Goal: Information Seeking & Learning: Learn about a topic

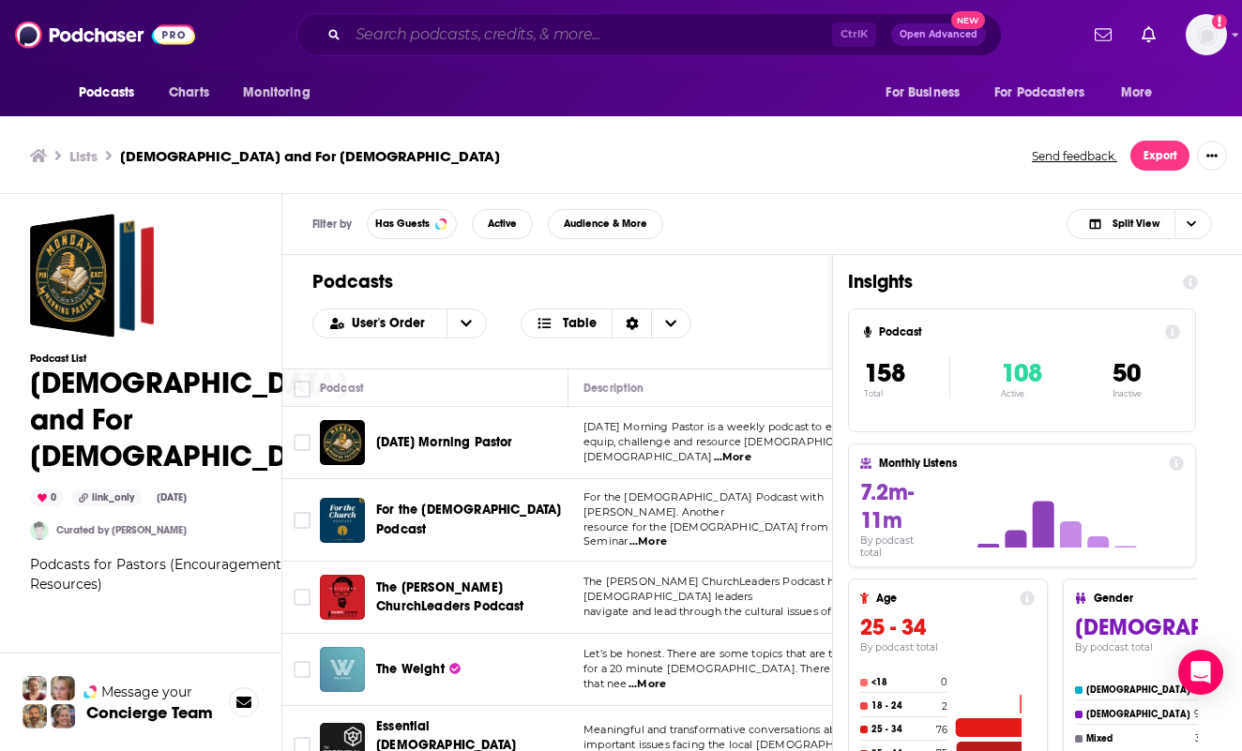
click at [537, 29] on input "Search podcasts, credits, & more..." at bounding box center [590, 35] width 484 height 30
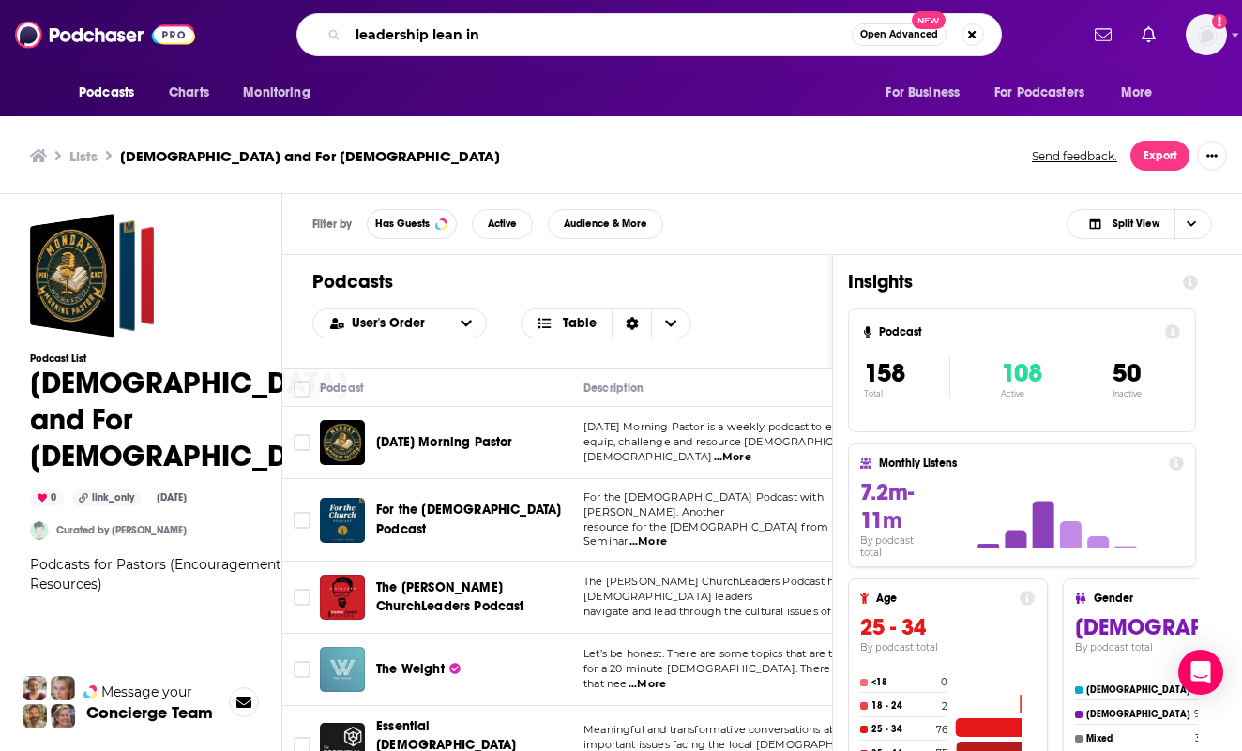
type input "leadership lean in"
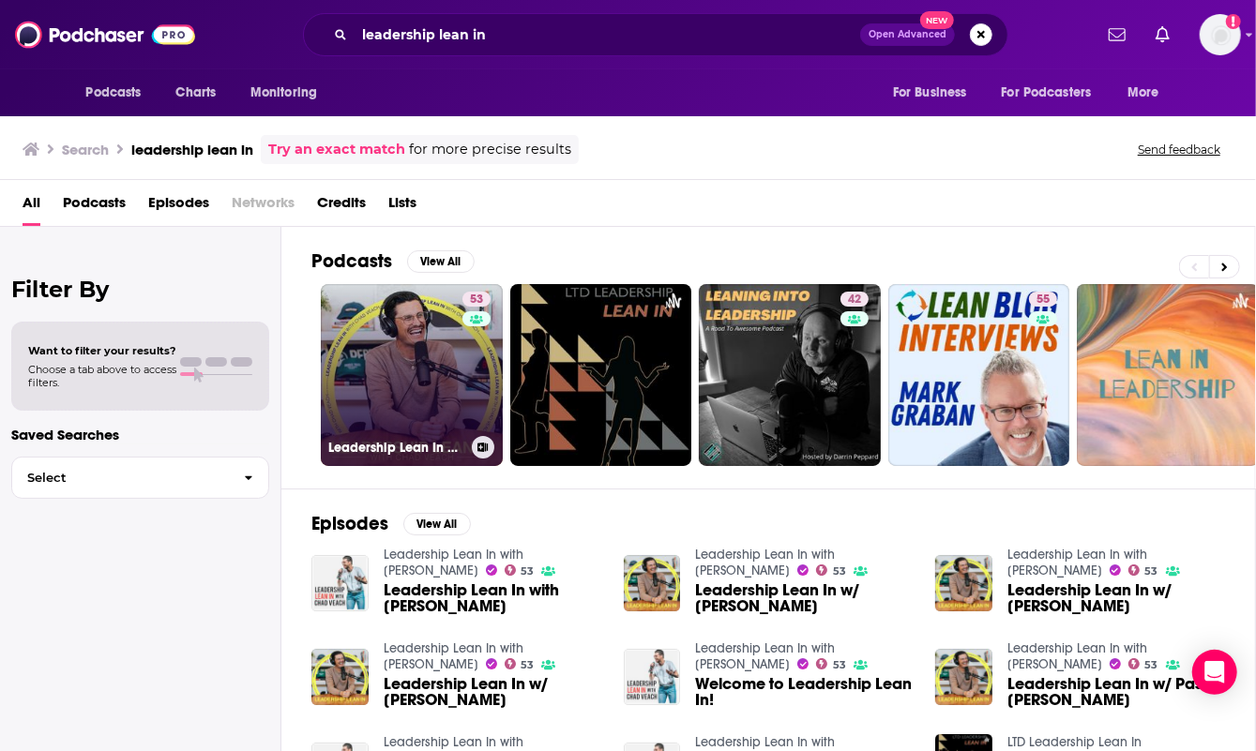
click at [416, 382] on link "53 Leadership Lean In with [PERSON_NAME]" at bounding box center [412, 375] width 182 height 182
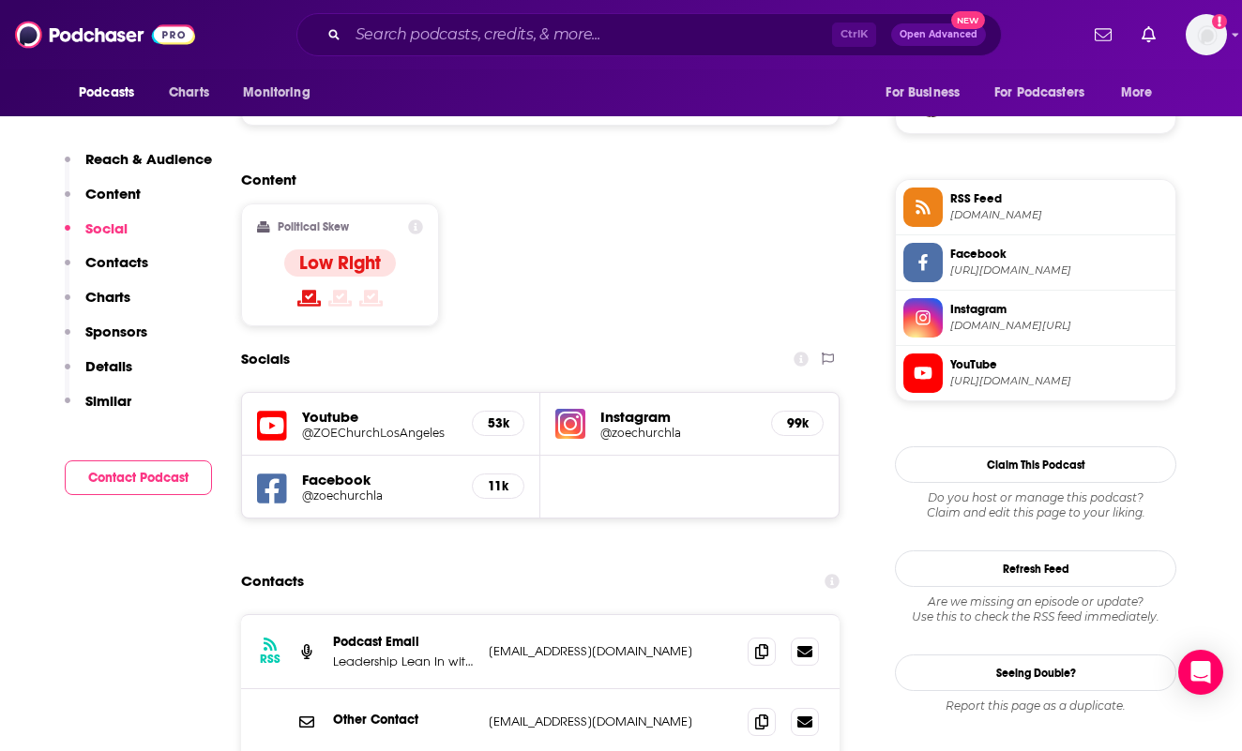
scroll to position [1689, 0]
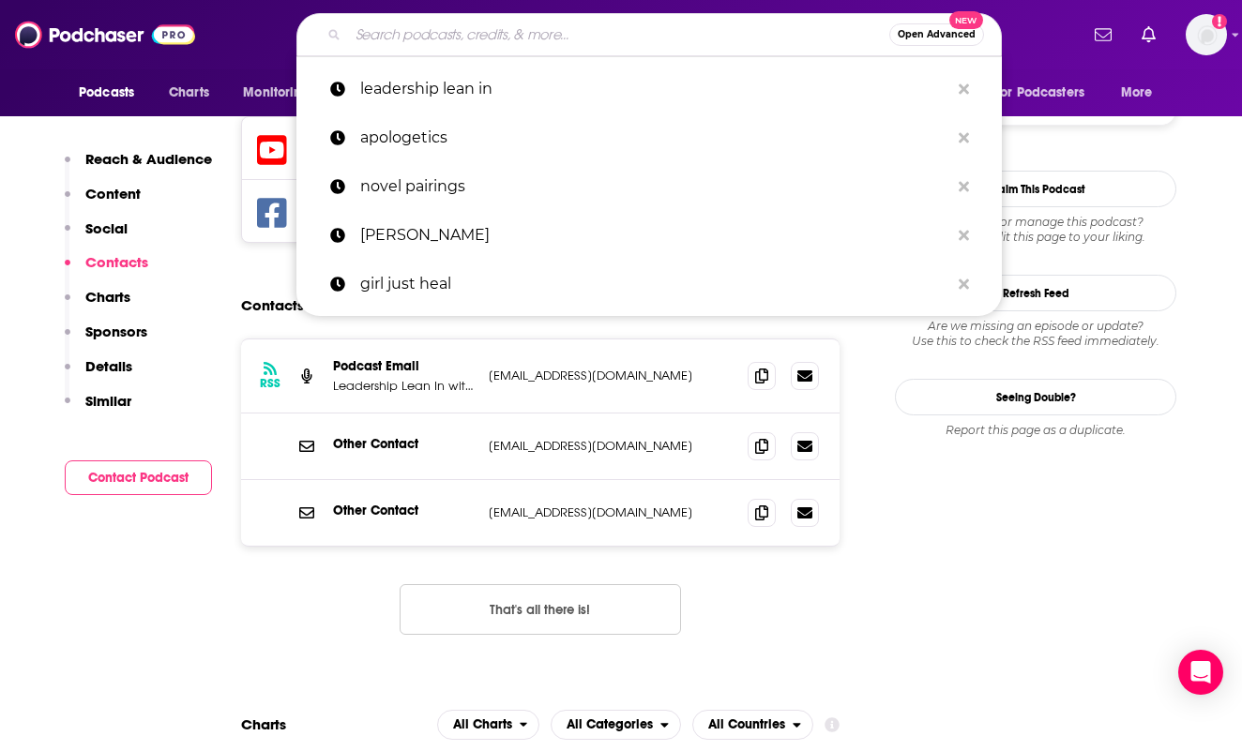
click at [580, 40] on input "Search podcasts, credits, & more..." at bounding box center [618, 35] width 541 height 30
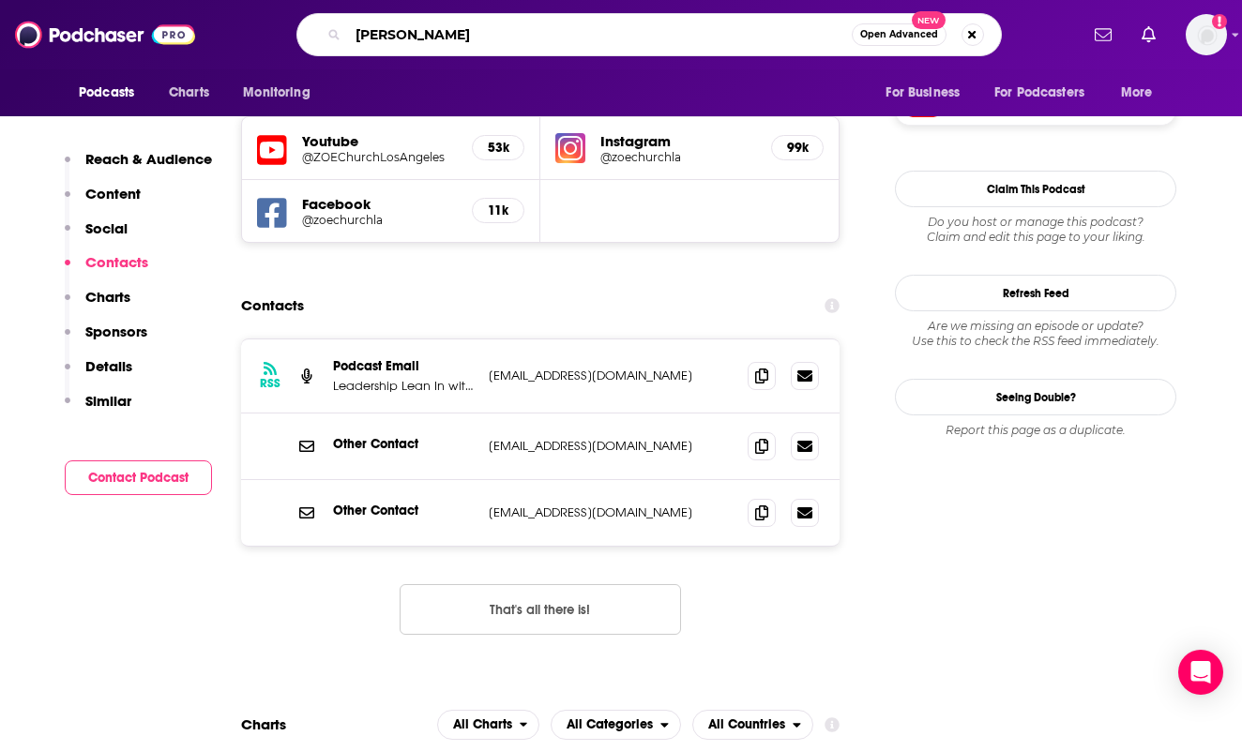
type input "[PERSON_NAME]"
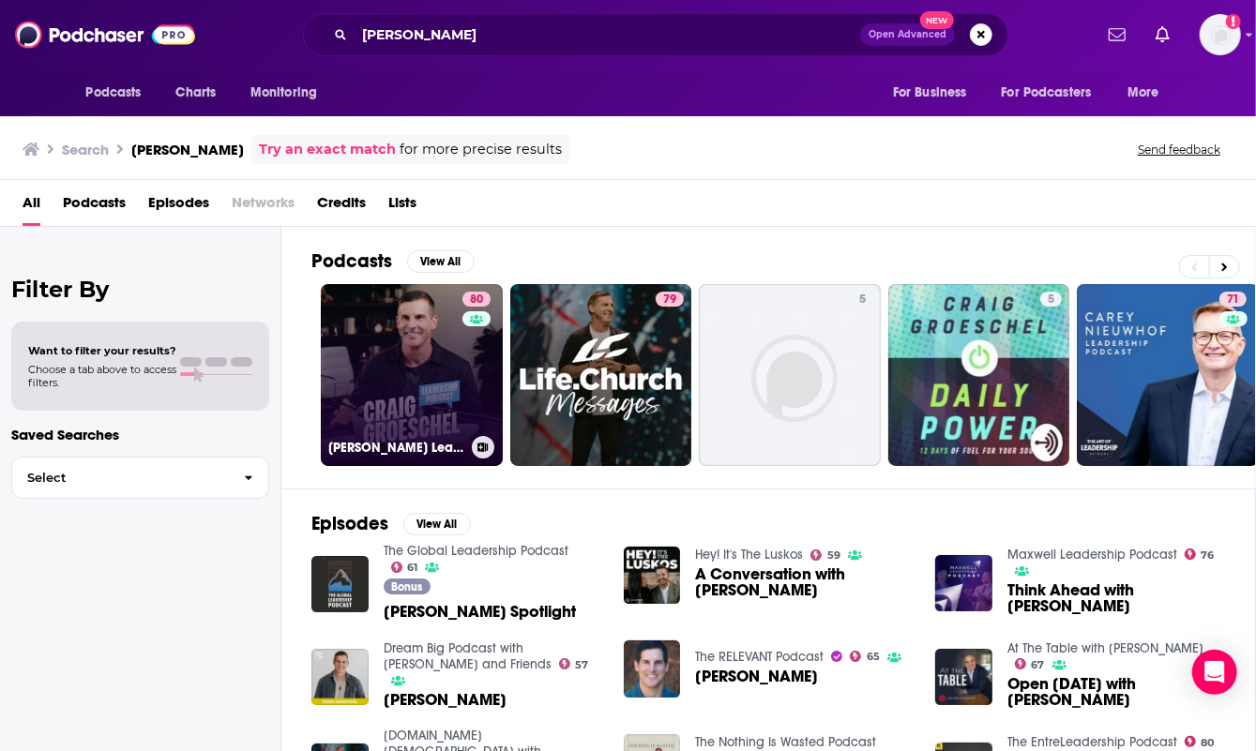
click at [414, 331] on link "80 [PERSON_NAME] Leadership Podcast" at bounding box center [412, 375] width 182 height 182
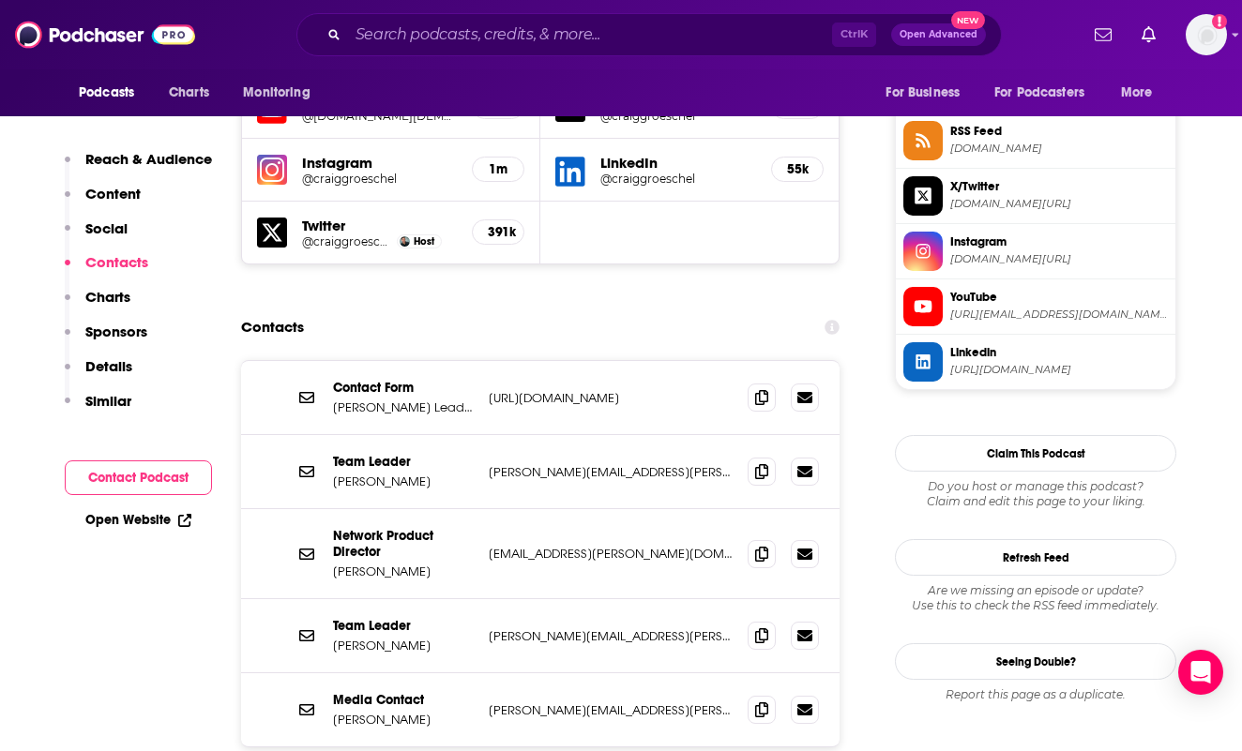
scroll to position [1689, 0]
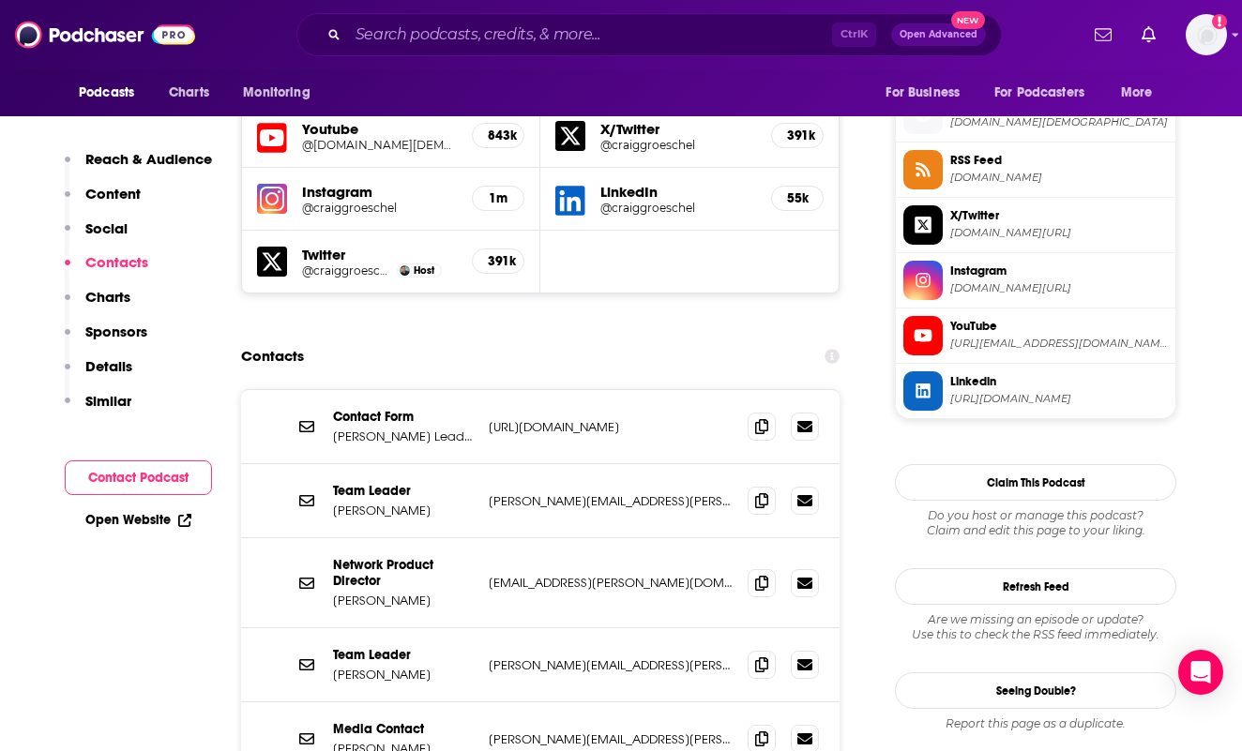
drag, startPoint x: 515, startPoint y: 275, endPoint x: 486, endPoint y: 288, distance: 31.9
click at [515, 339] on div "Contacts" at bounding box center [540, 357] width 599 height 36
click at [408, 27] on input "Search podcasts, credits, & more..." at bounding box center [590, 35] width 484 height 30
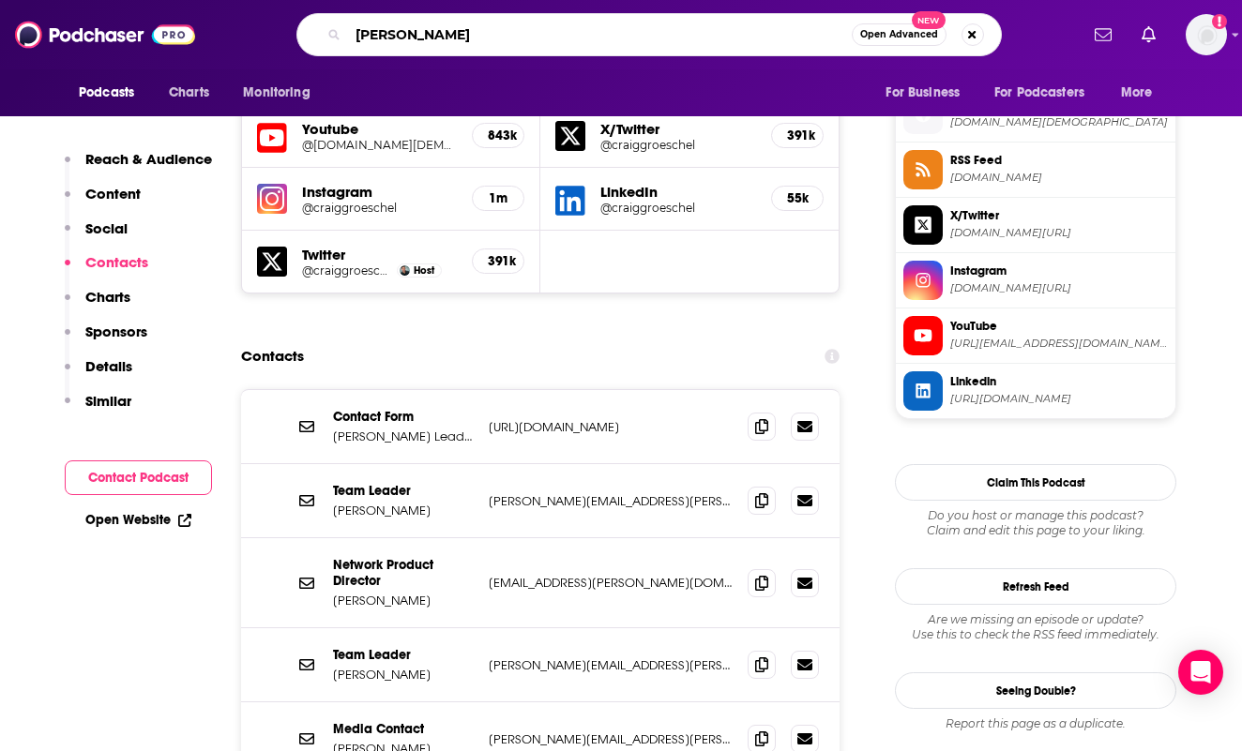
type input "[PERSON_NAME]"
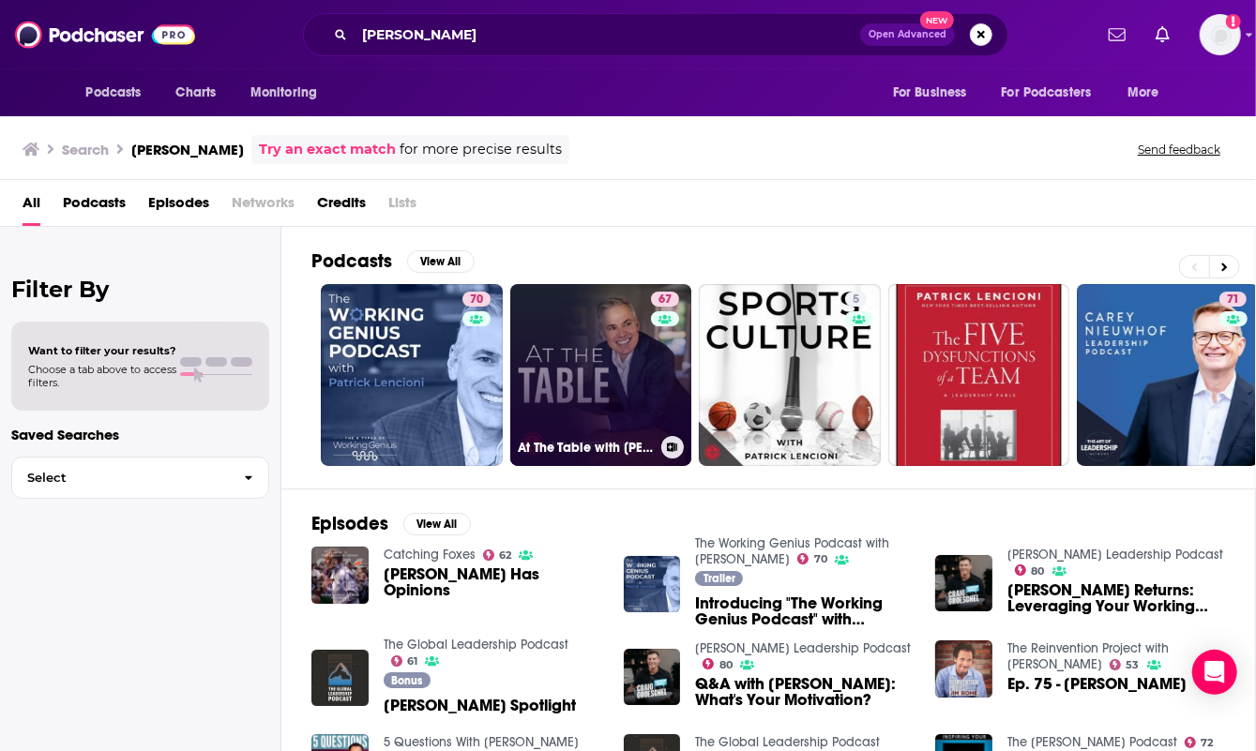
click at [580, 342] on link "67 At The Table with [PERSON_NAME]" at bounding box center [601, 375] width 182 height 182
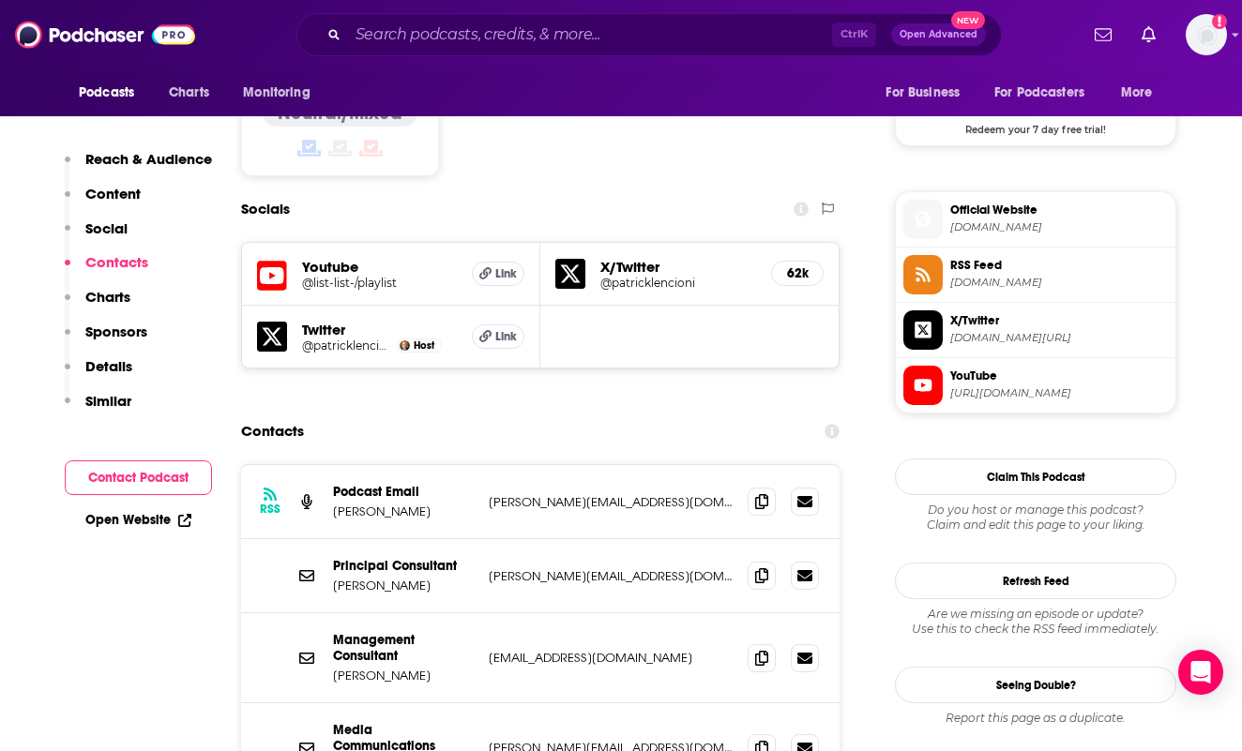
scroll to position [1595, 0]
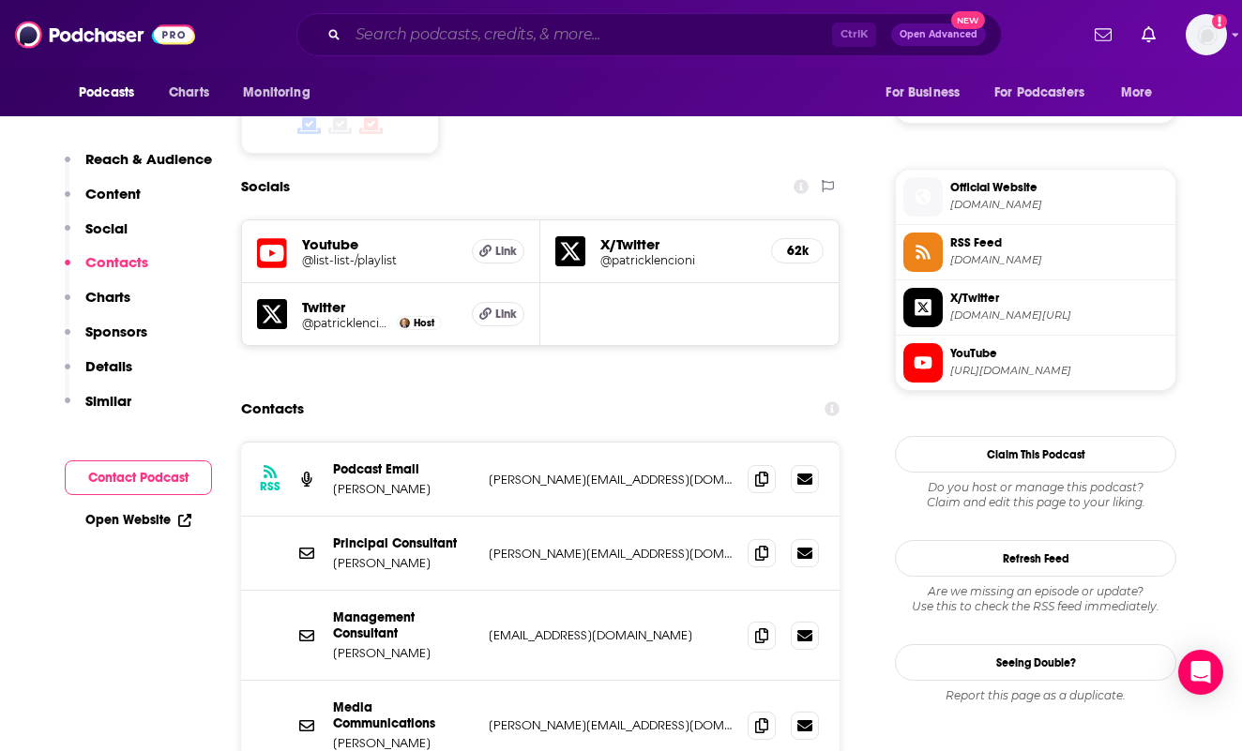
click at [624, 43] on input "Search podcasts, credits, & more..." at bounding box center [590, 35] width 484 height 30
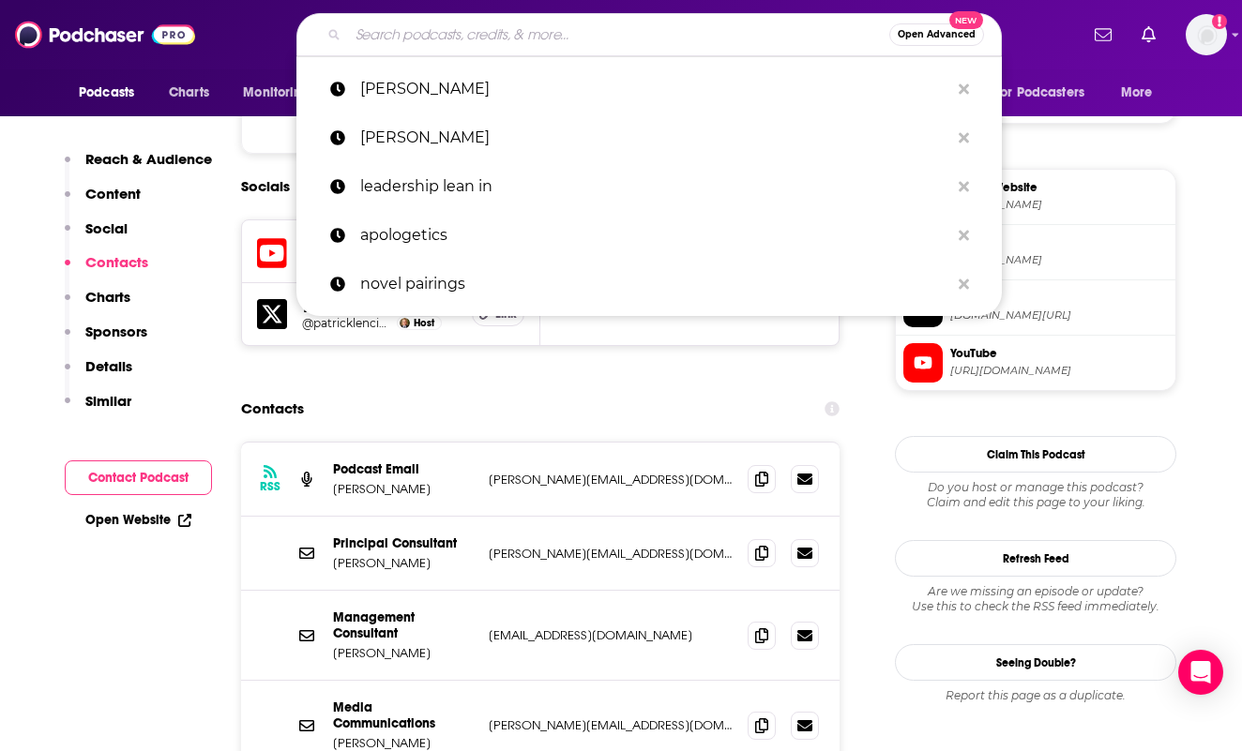
type input "s"
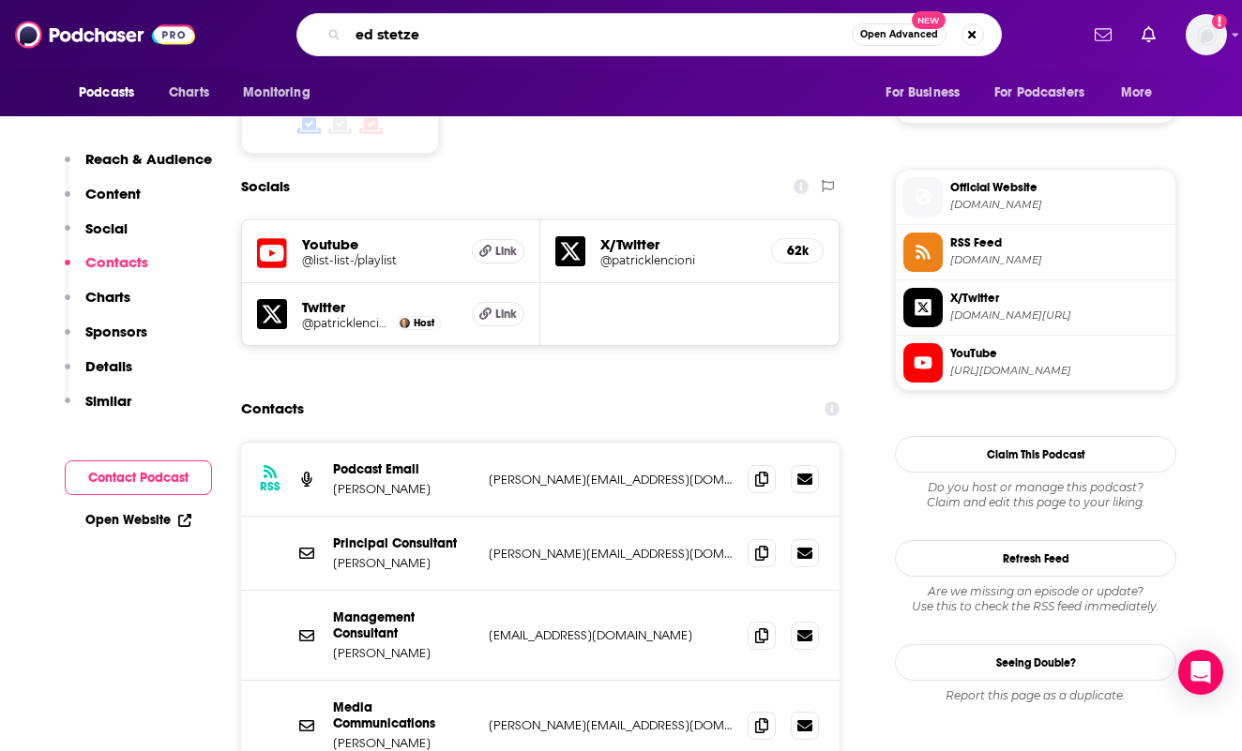
type input "[PERSON_NAME]"
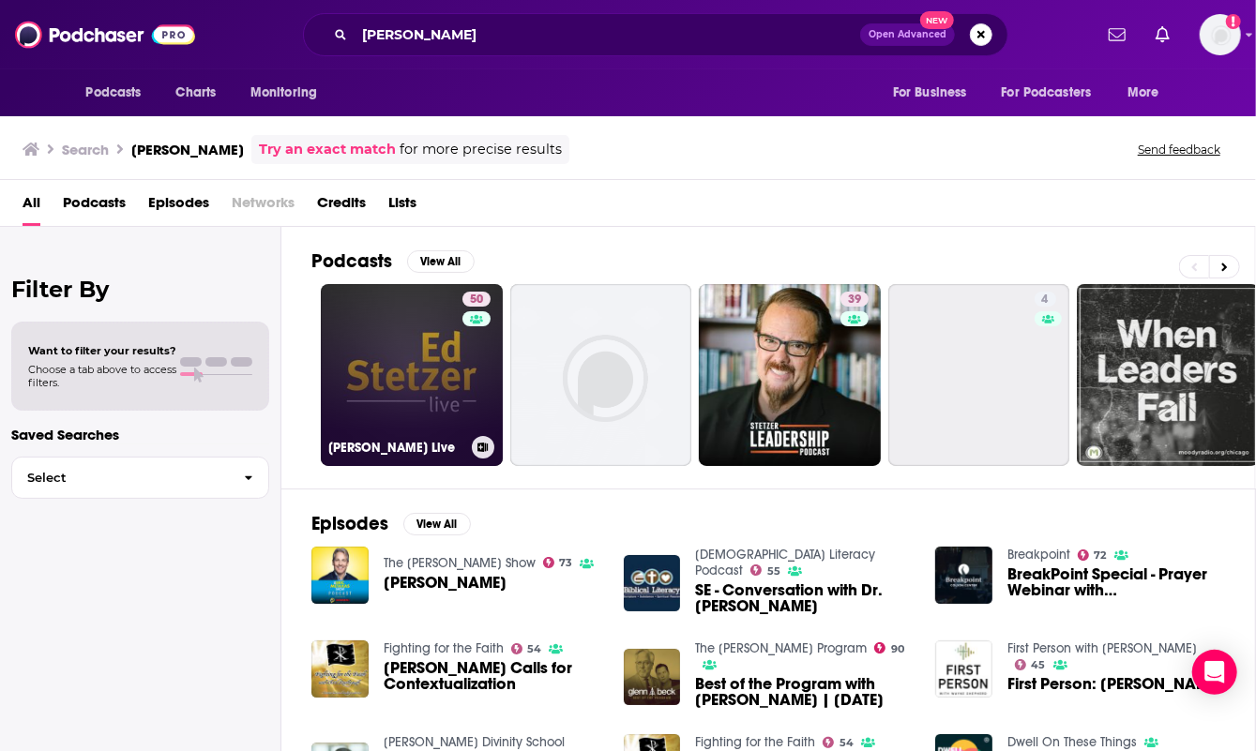
click at [419, 380] on link "50 [PERSON_NAME] Live" at bounding box center [412, 375] width 182 height 182
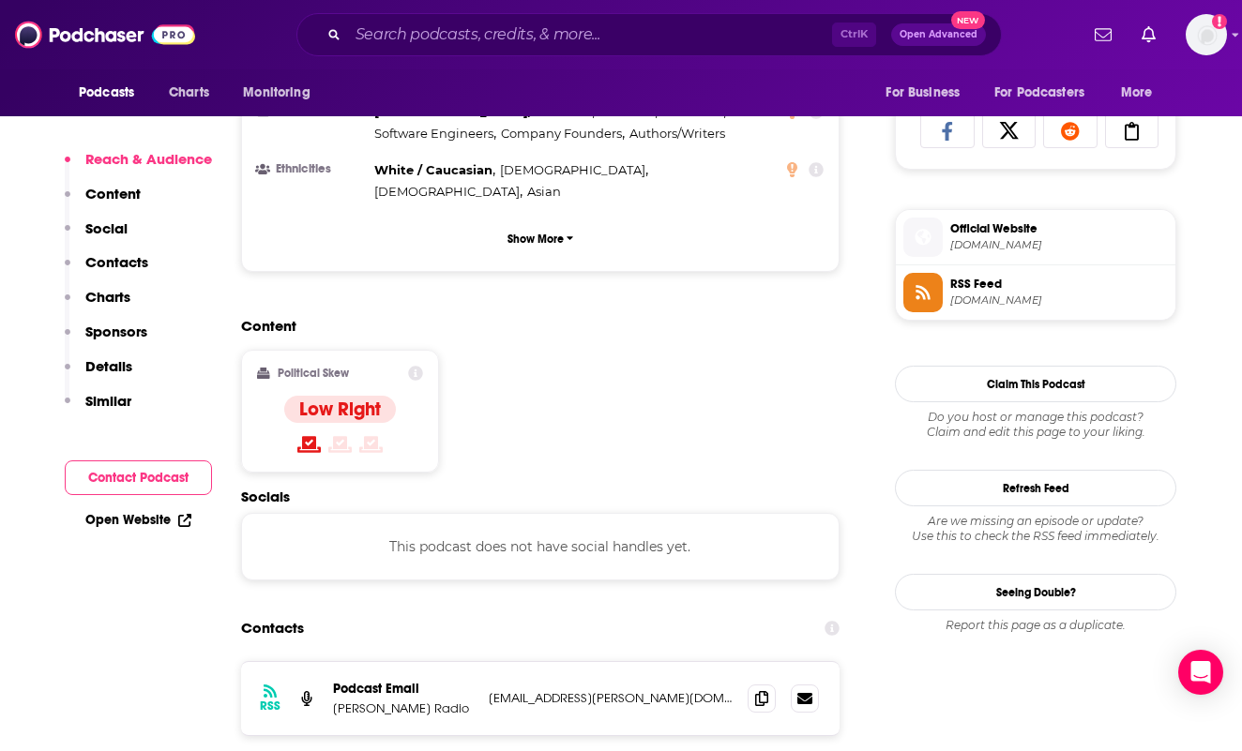
scroll to position [1501, 0]
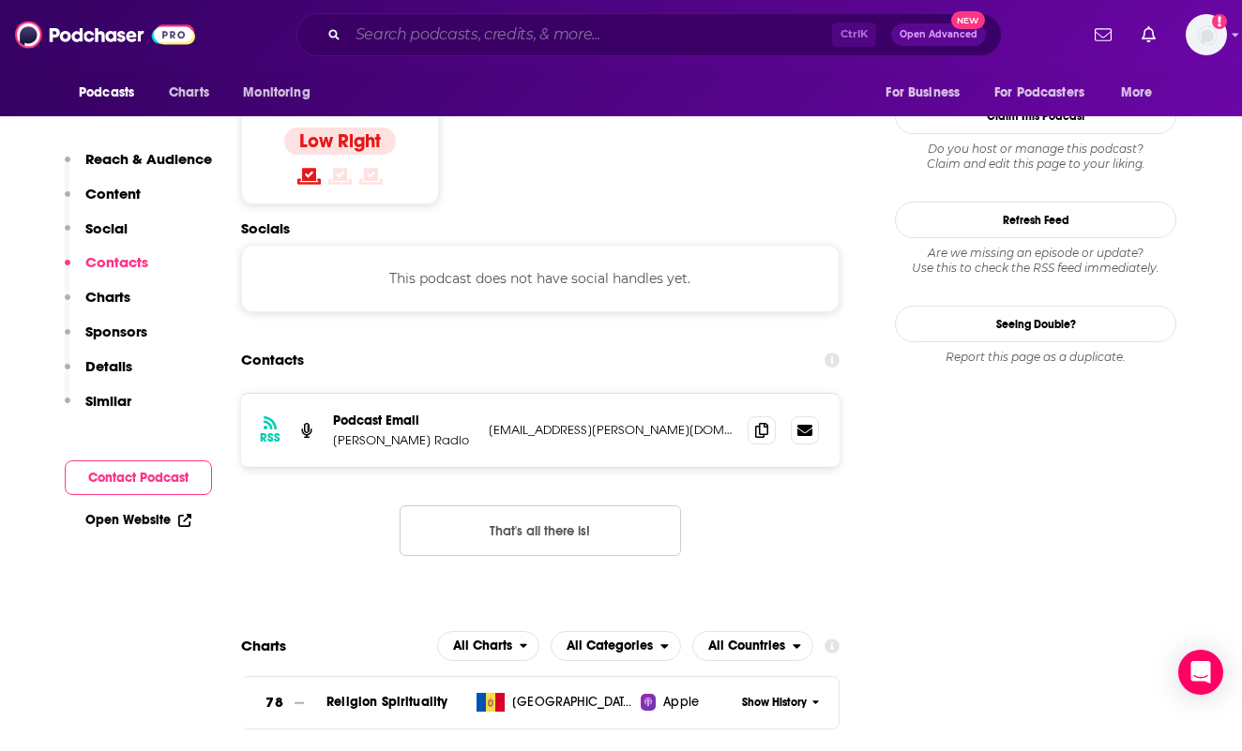
click at [589, 46] on input "Search podcasts, credits, & more..." at bounding box center [590, 35] width 484 height 30
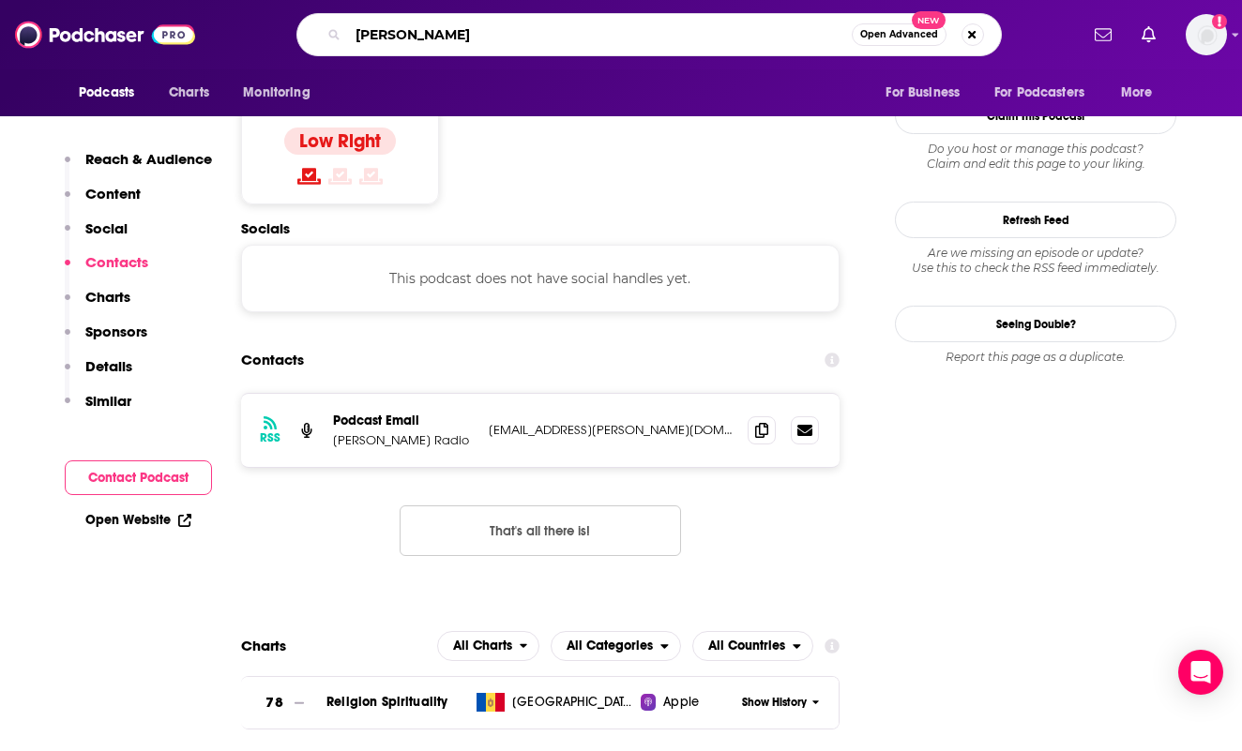
type input "[PERSON_NAME]"
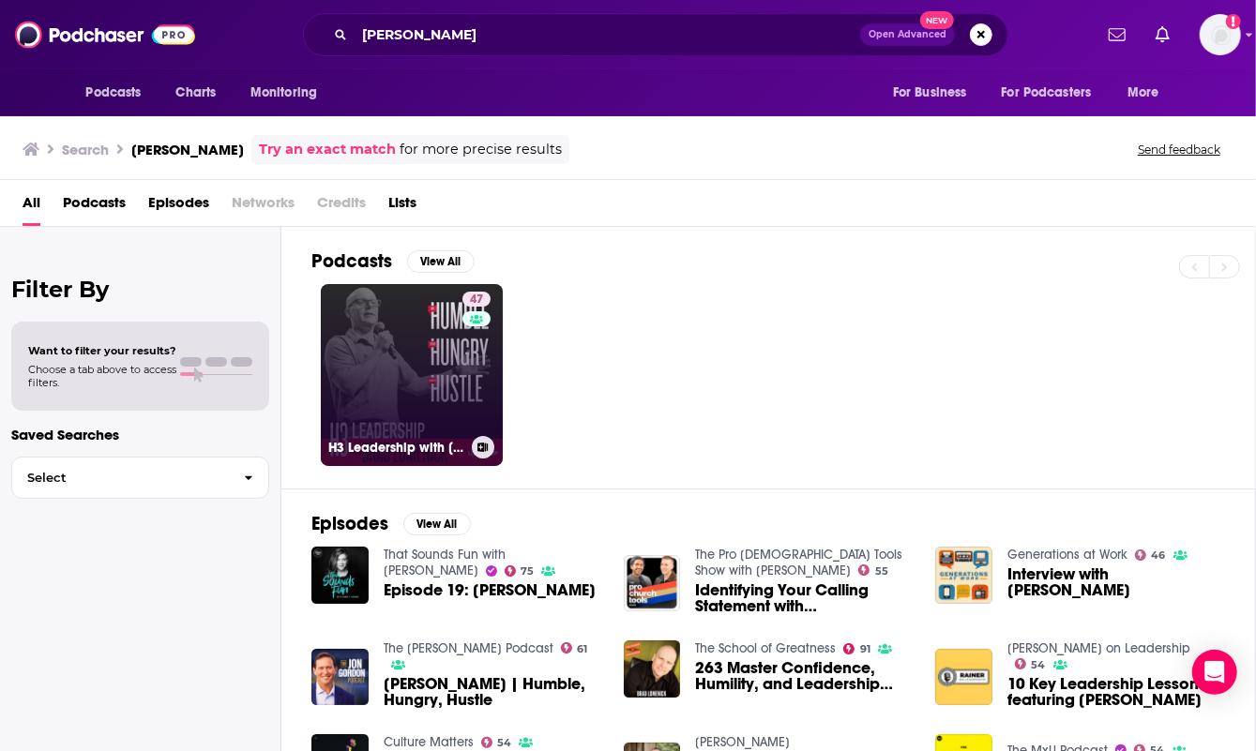
click at [405, 421] on link "47 H3 Leadership with [PERSON_NAME]" at bounding box center [412, 375] width 182 height 182
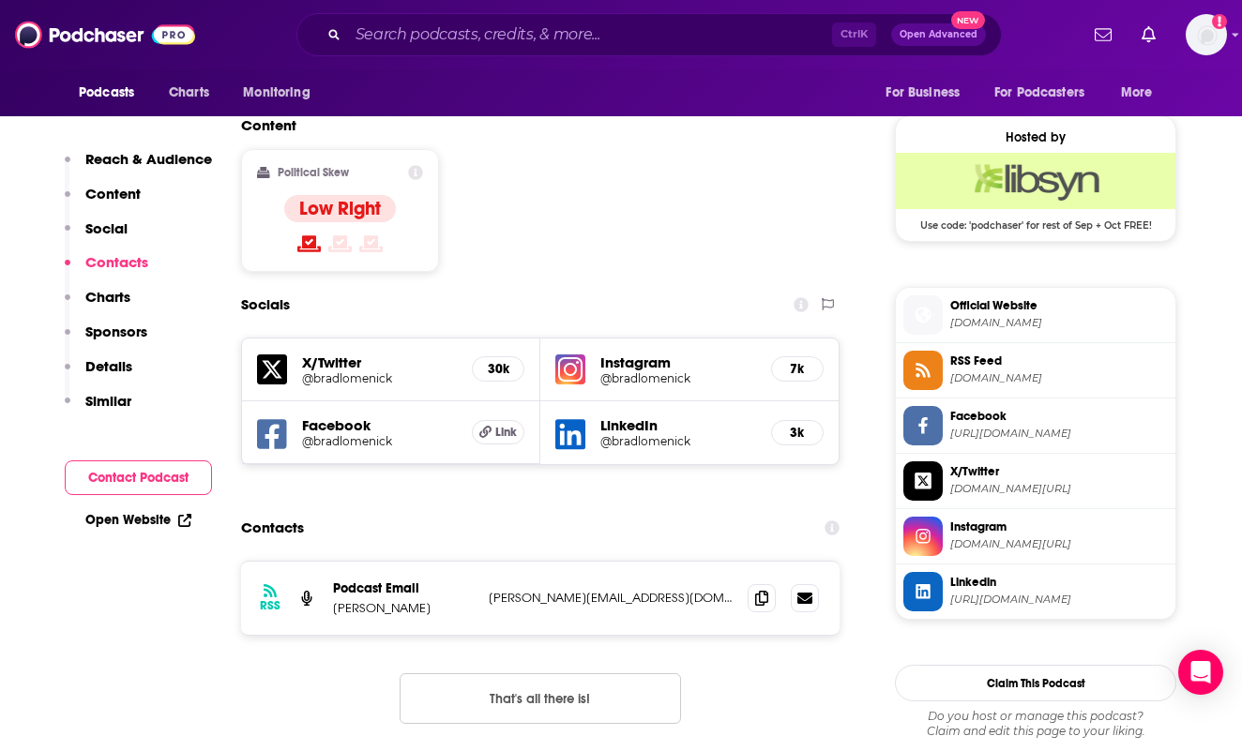
scroll to position [1689, 0]
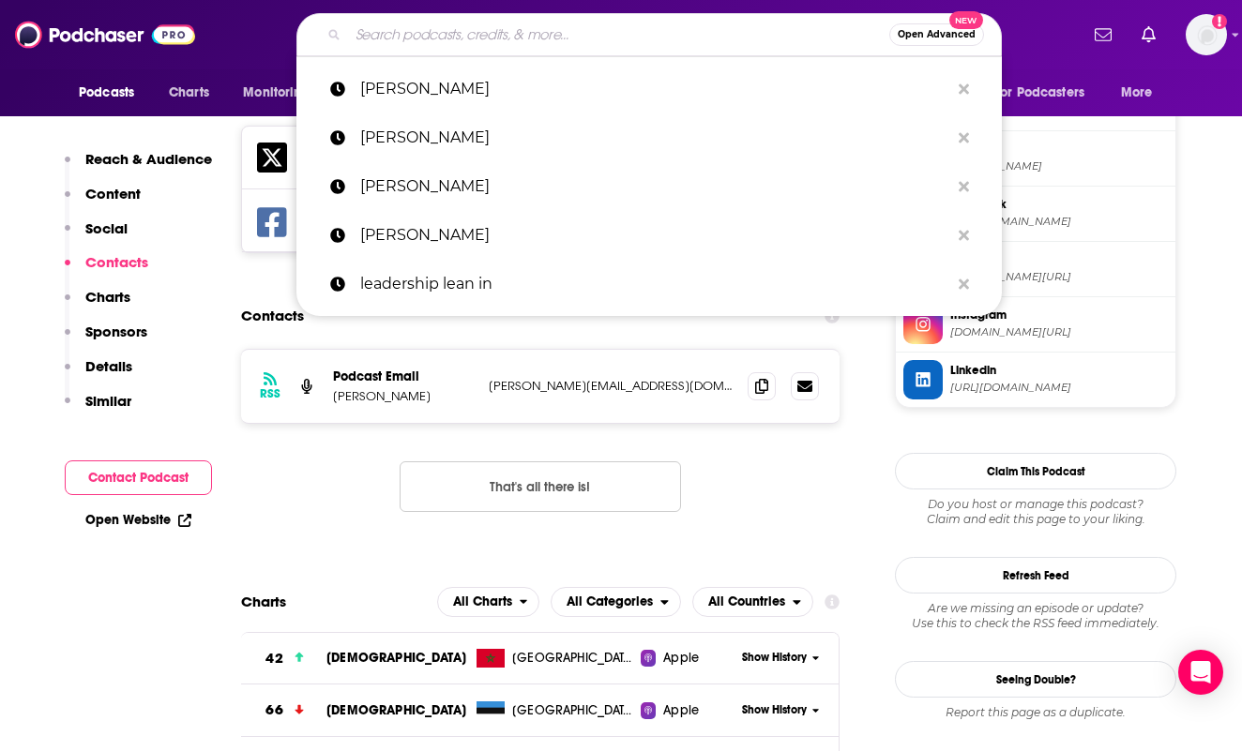
click at [492, 42] on input "Search podcasts, credits, & more..." at bounding box center [618, 35] width 541 height 30
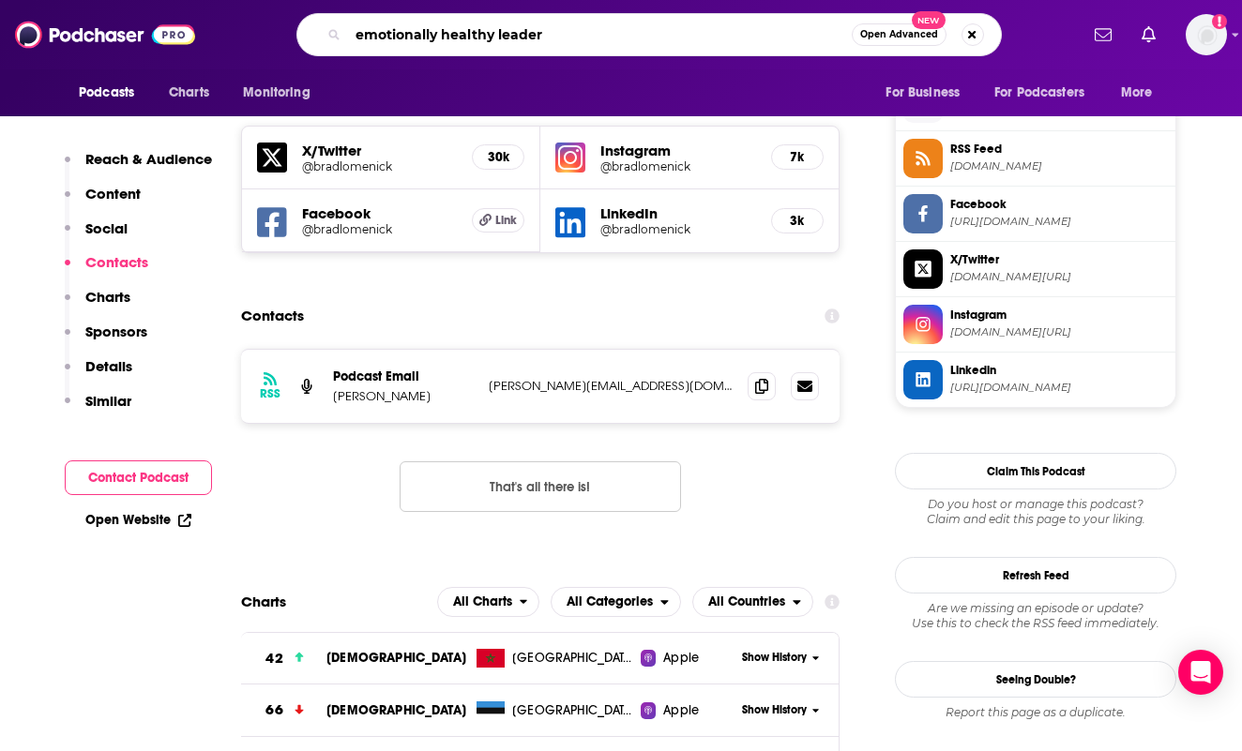
type input "emotionally healthy leaders"
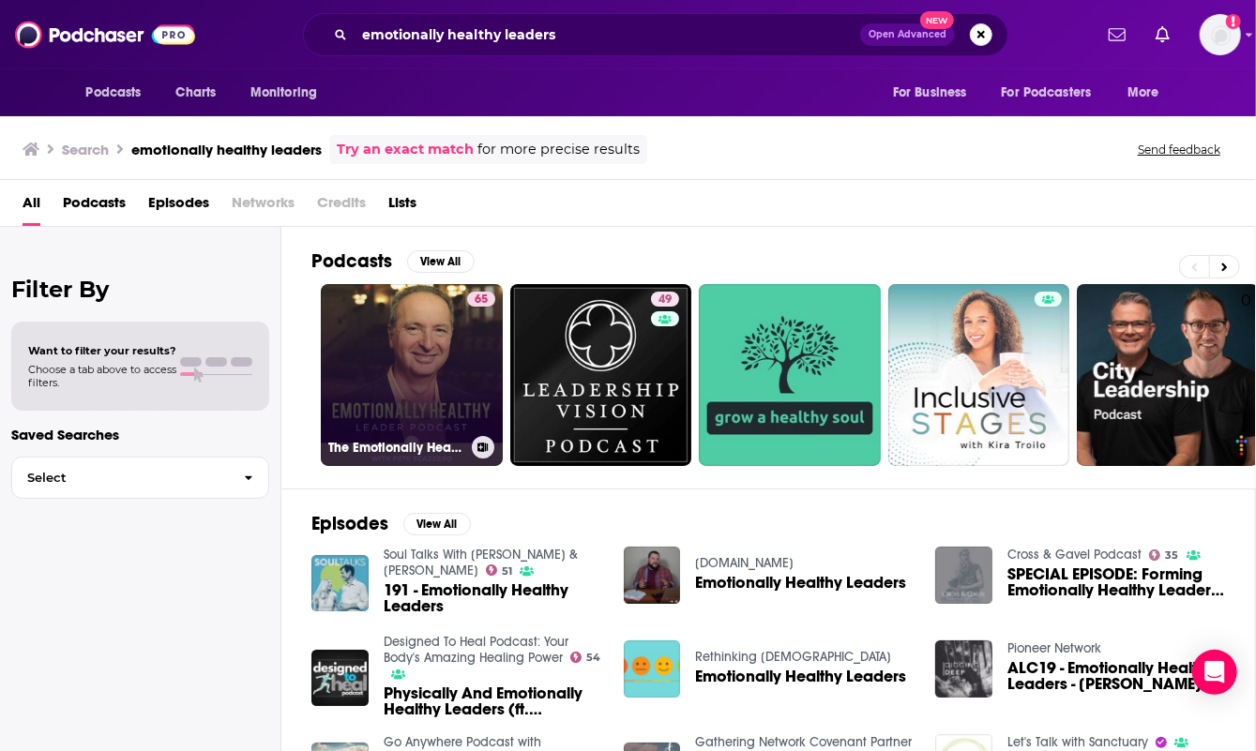
click at [420, 359] on link "65 The Emotionally Healthy Leader Podcast" at bounding box center [412, 375] width 182 height 182
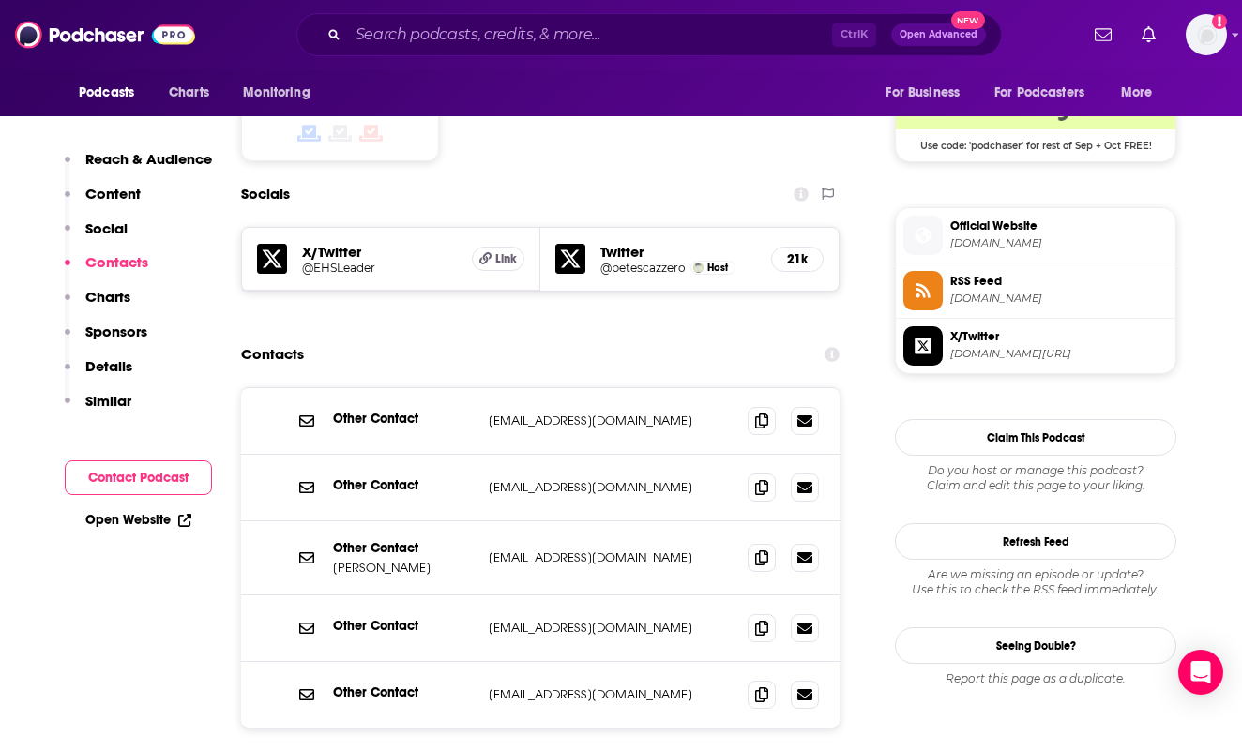
scroll to position [1595, 0]
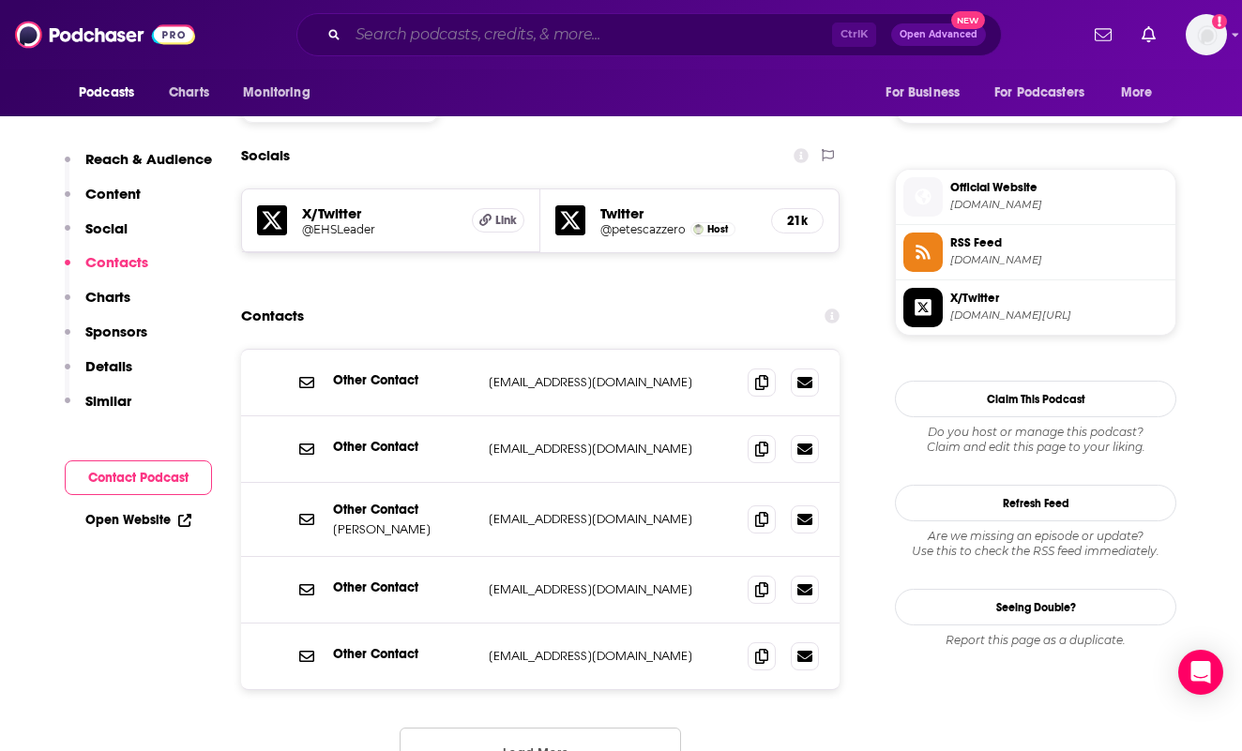
click at [552, 28] on input "Search podcasts, credits, & more..." at bounding box center [590, 35] width 484 height 30
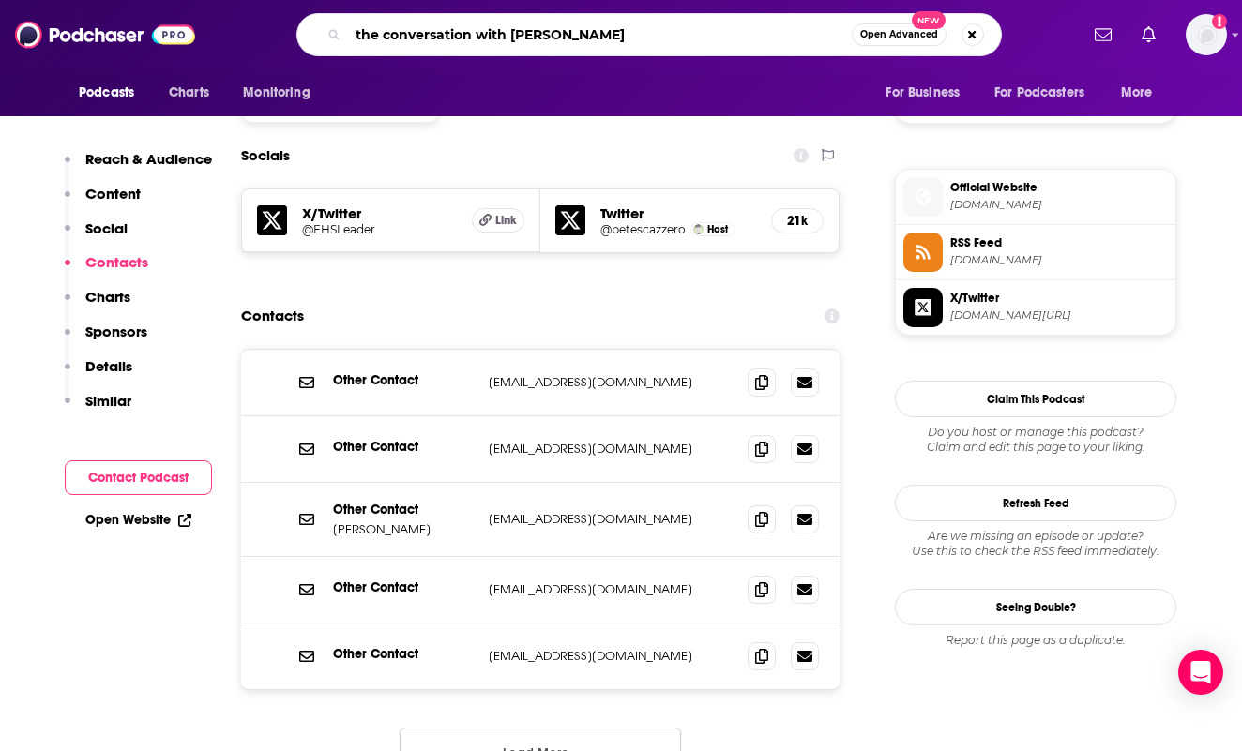
type input "the conversation with [PERSON_NAME]"
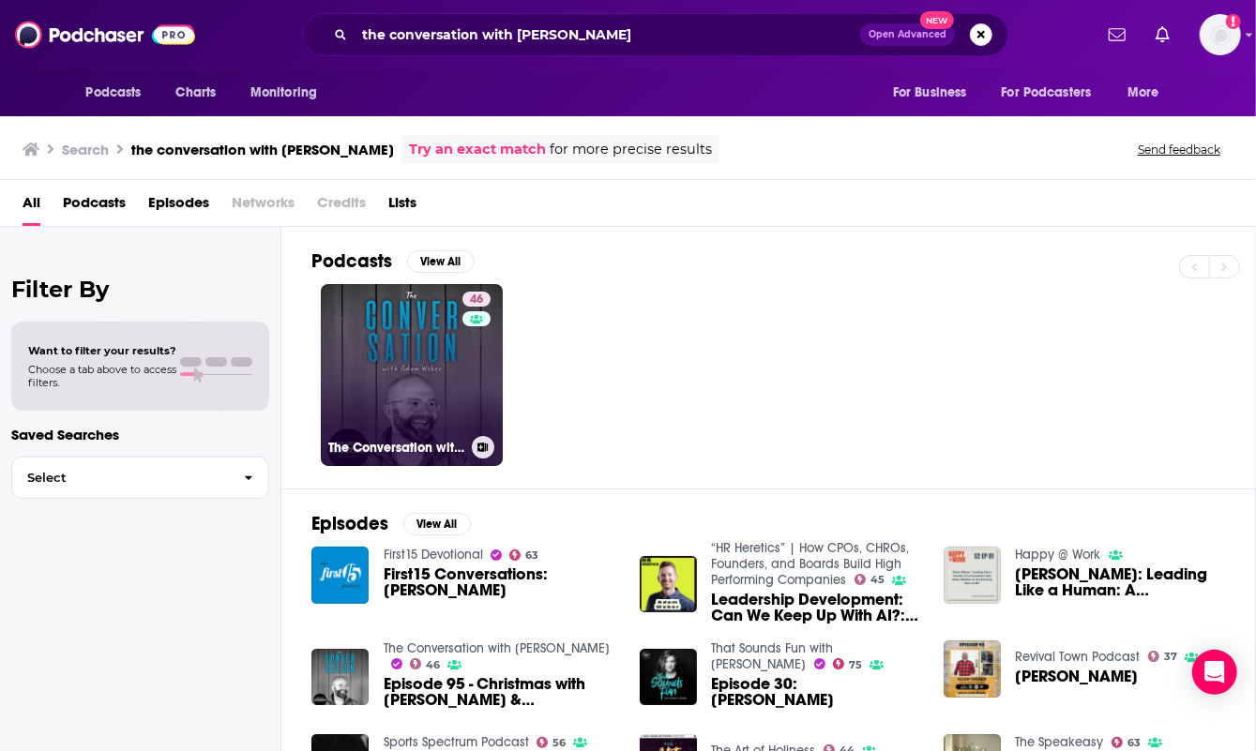
click at [417, 375] on link "46 The Conversation with [PERSON_NAME]" at bounding box center [412, 375] width 182 height 182
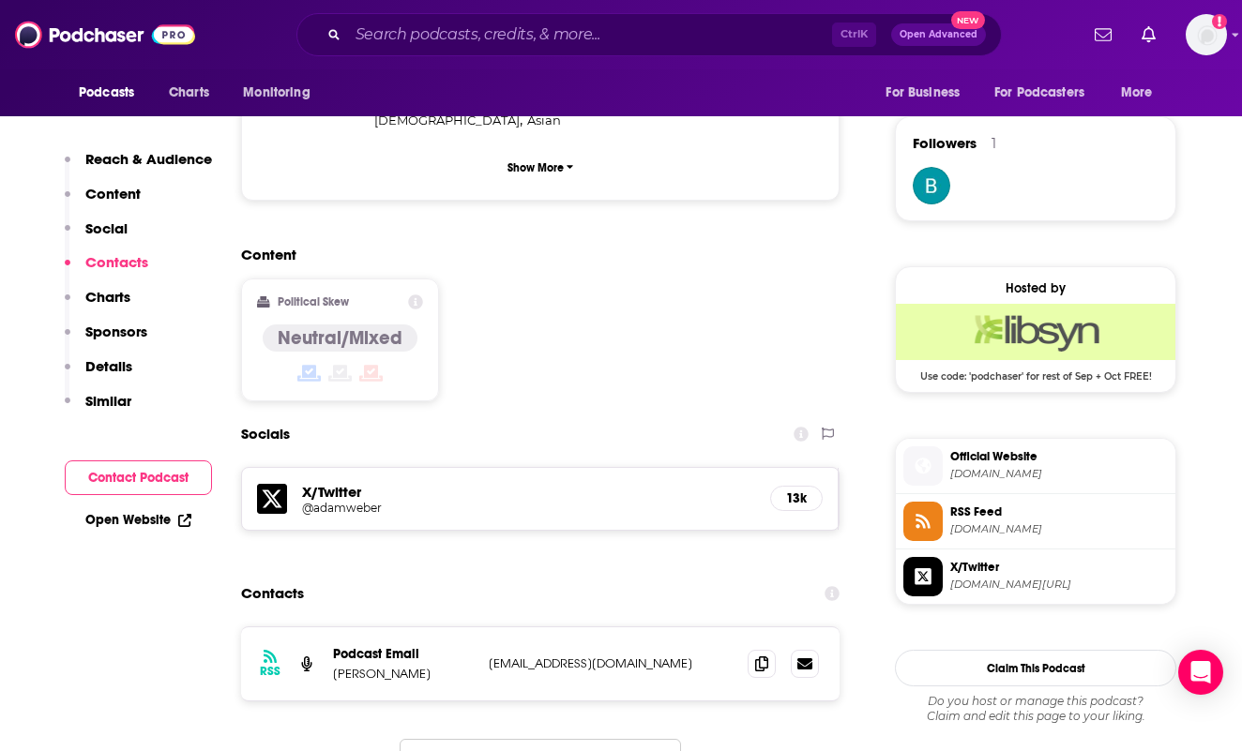
scroll to position [1501, 0]
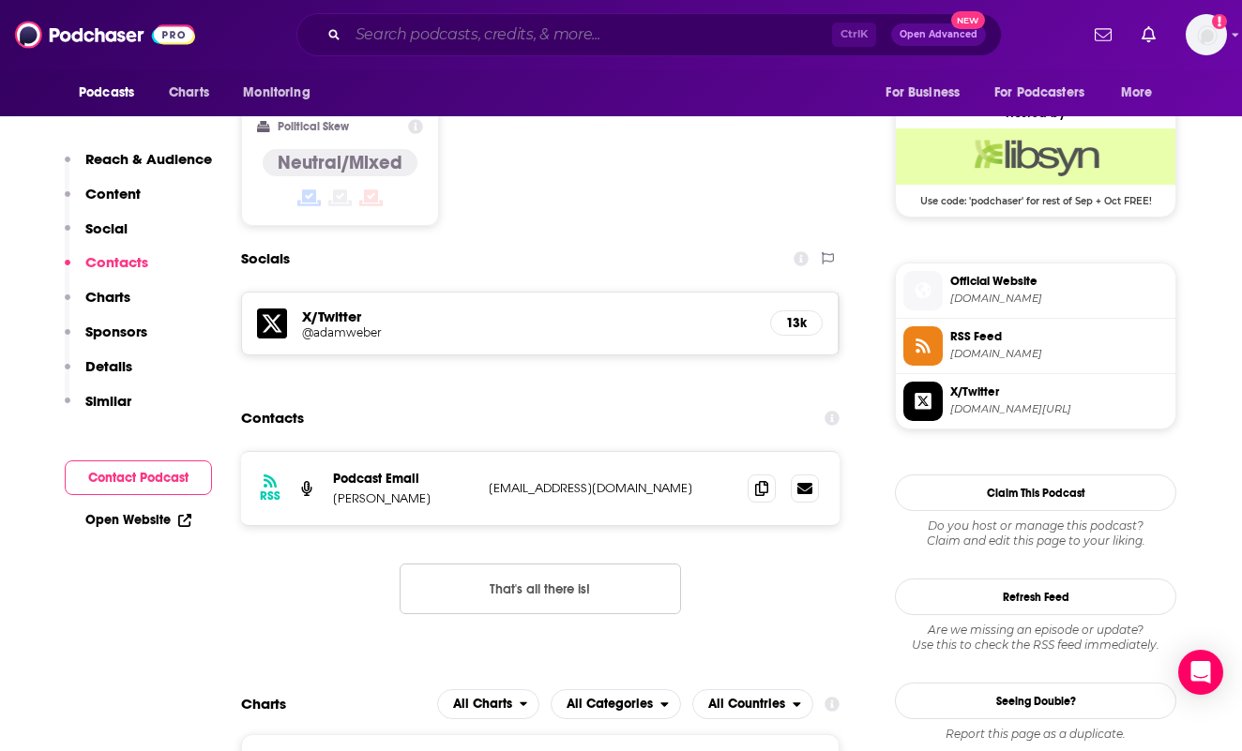
click at [516, 41] on input "Search podcasts, credits, & more..." at bounding box center [590, 35] width 484 height 30
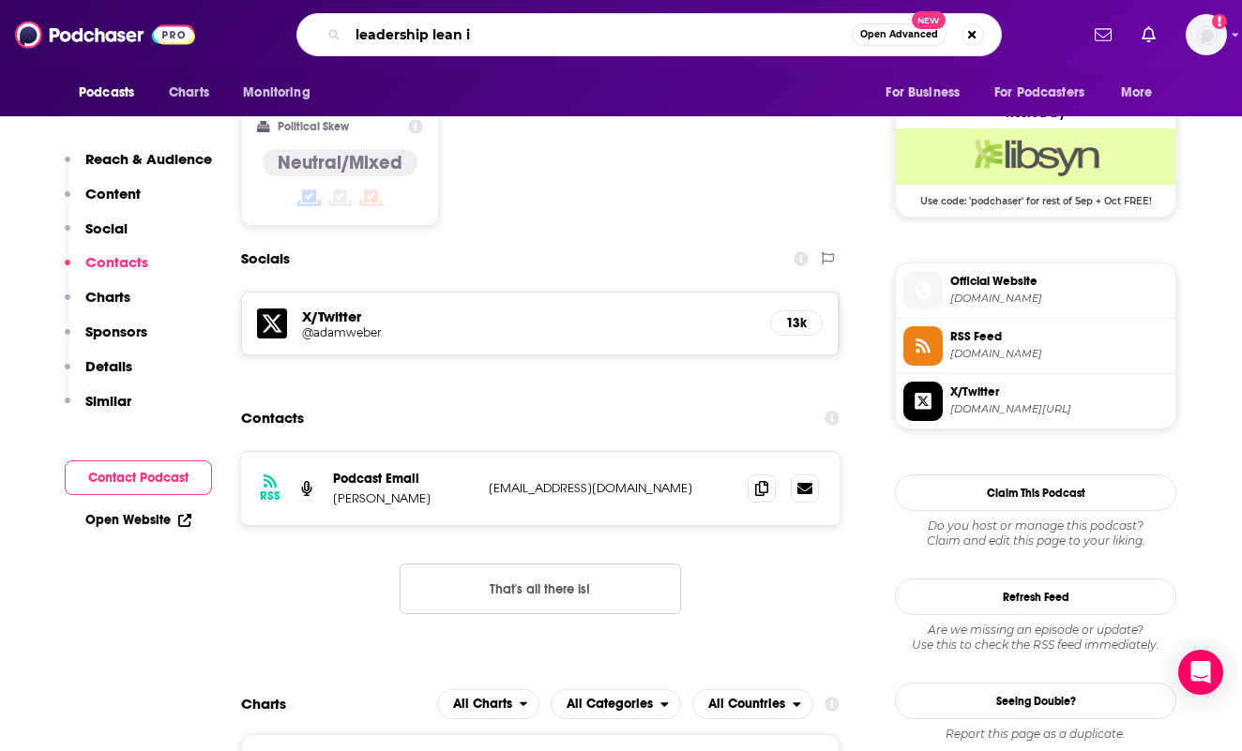
type input "leadership lean in"
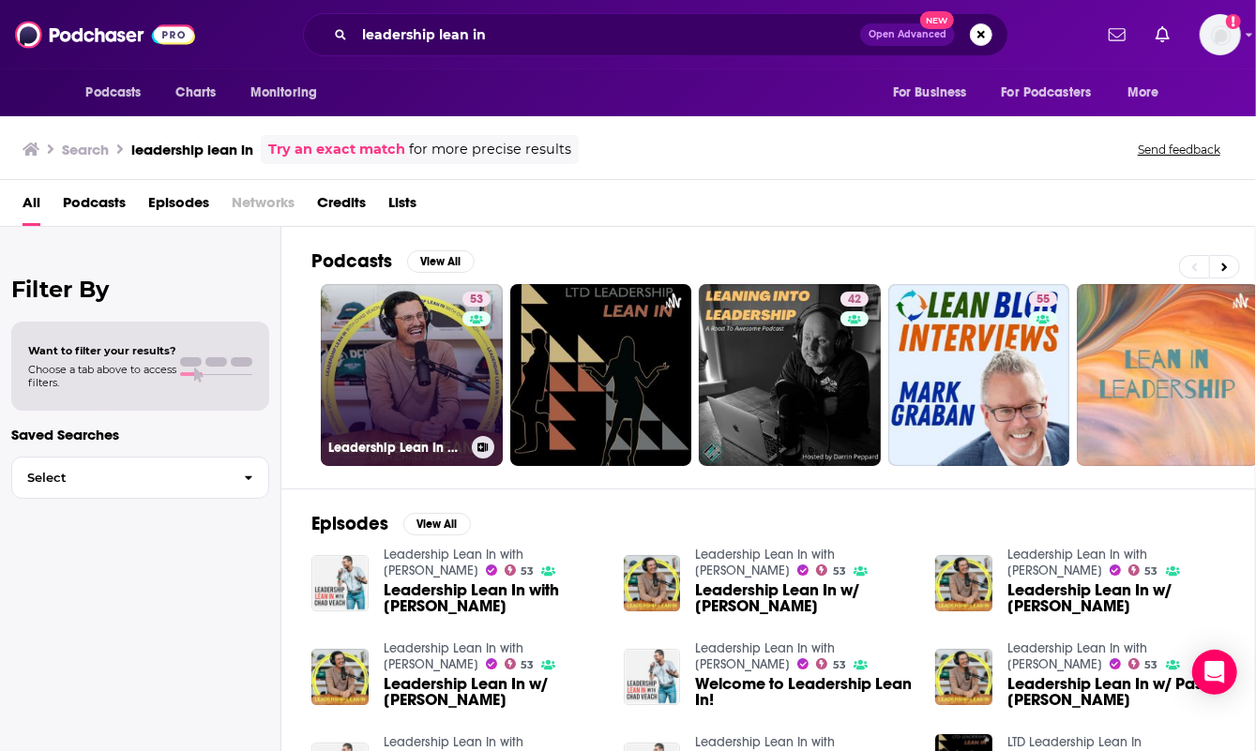
click at [424, 353] on link "53 Leadership Lean In with [PERSON_NAME]" at bounding box center [412, 375] width 182 height 182
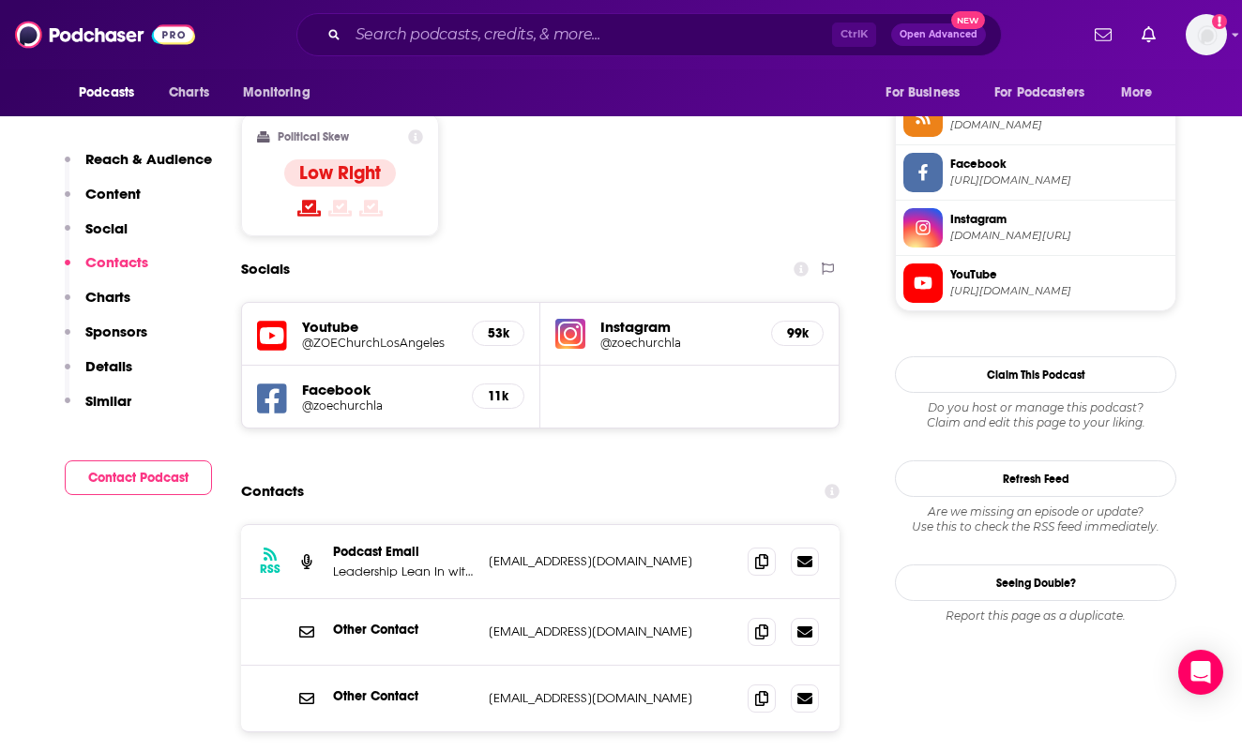
scroll to position [1501, 0]
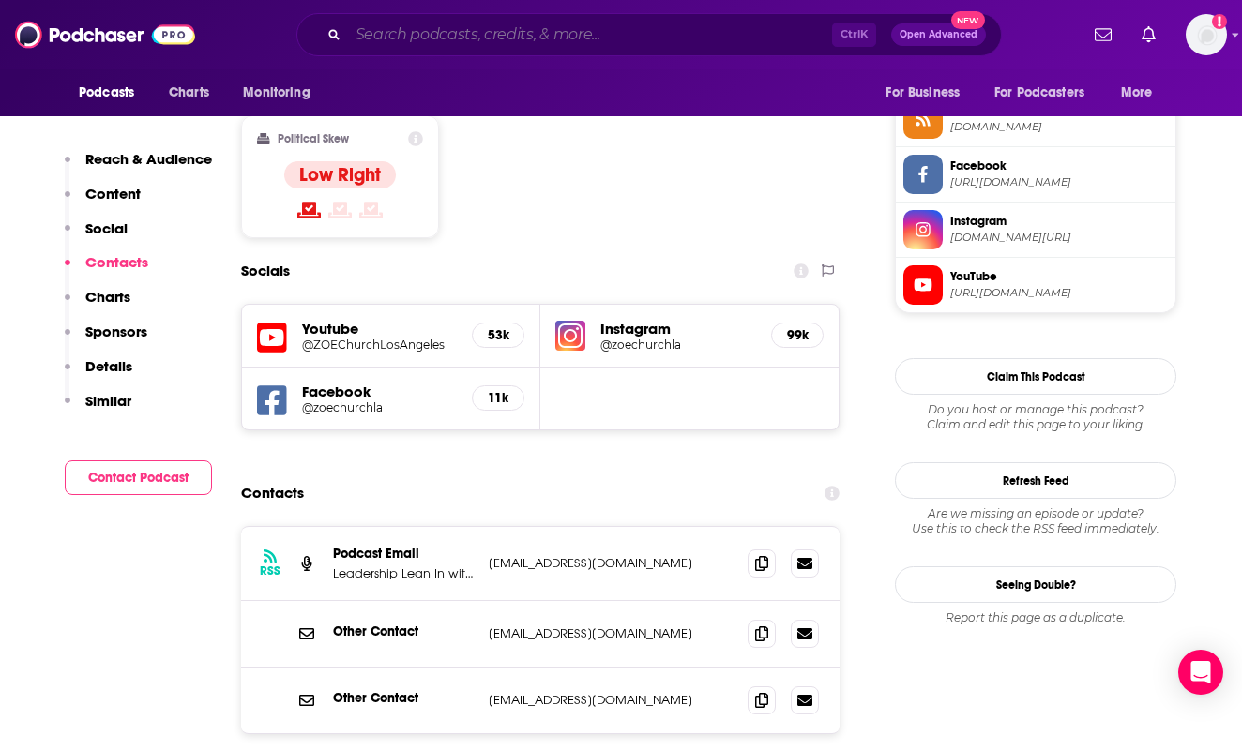
click at [513, 29] on input "Search podcasts, credits, & more..." at bounding box center [590, 35] width 484 height 30
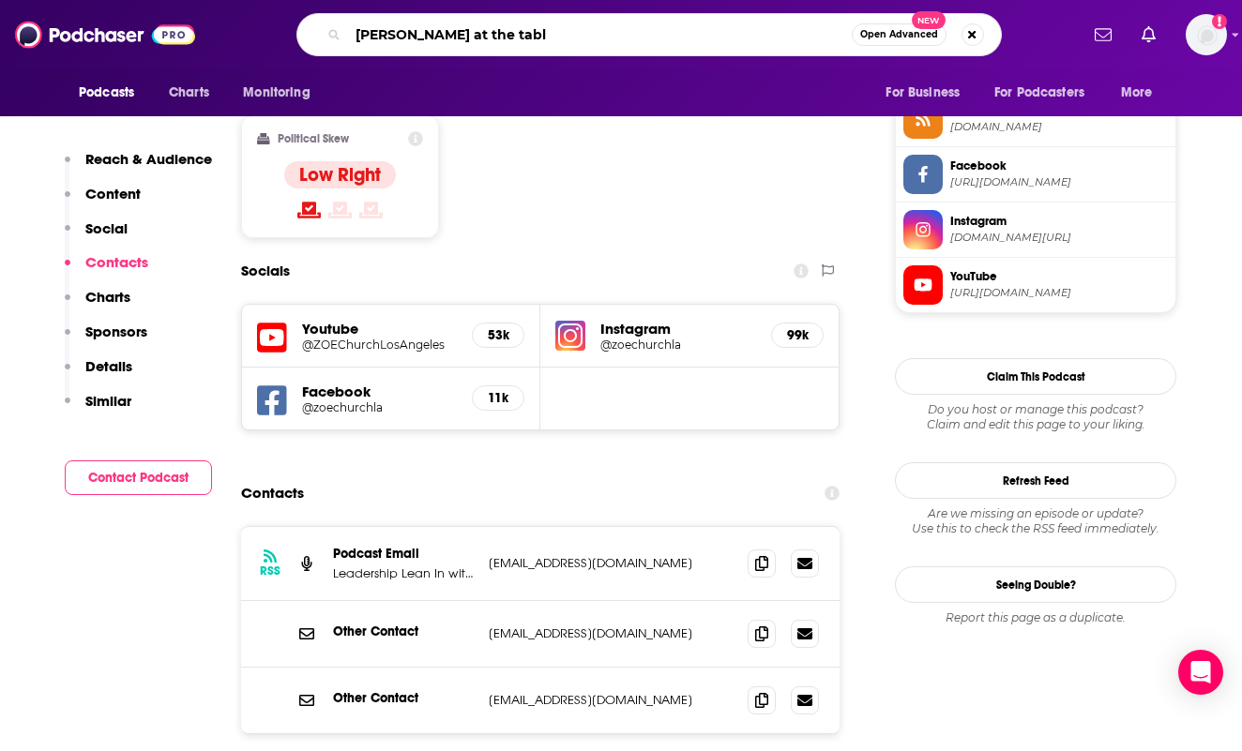
type input "[PERSON_NAME] at the table"
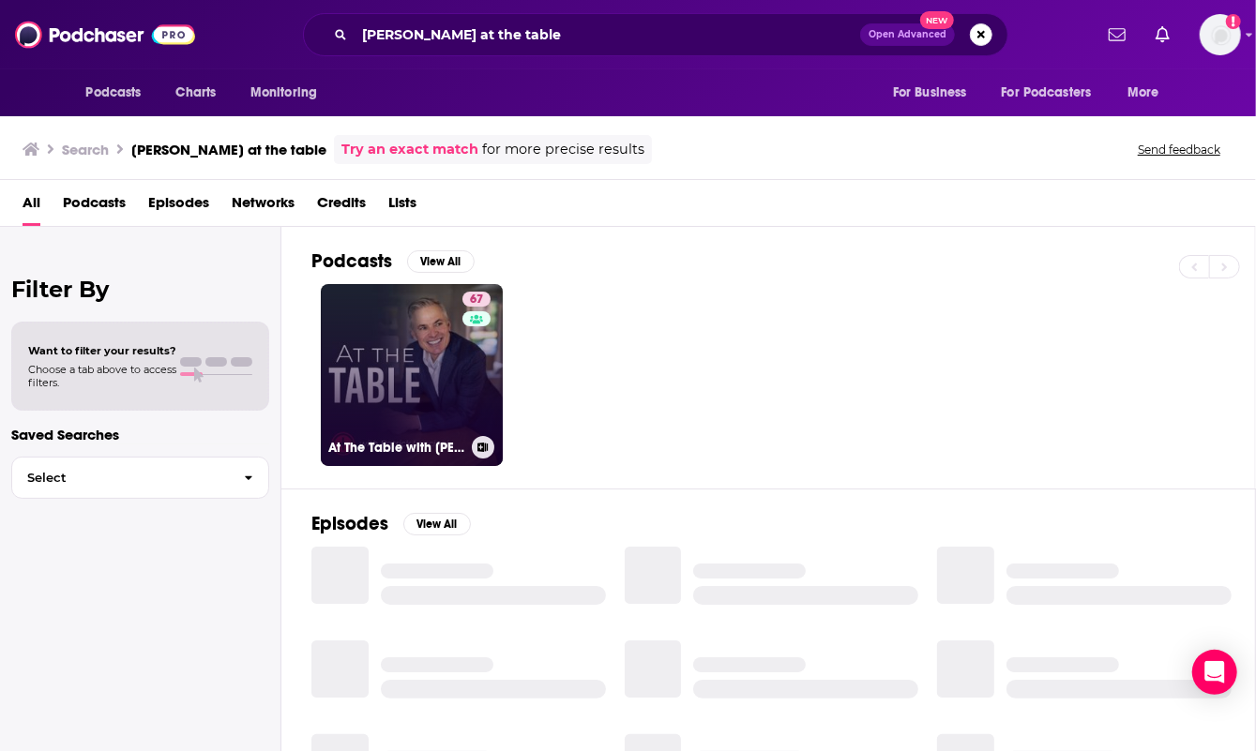
click at [438, 381] on link "67 At The Table with [PERSON_NAME]" at bounding box center [412, 375] width 182 height 182
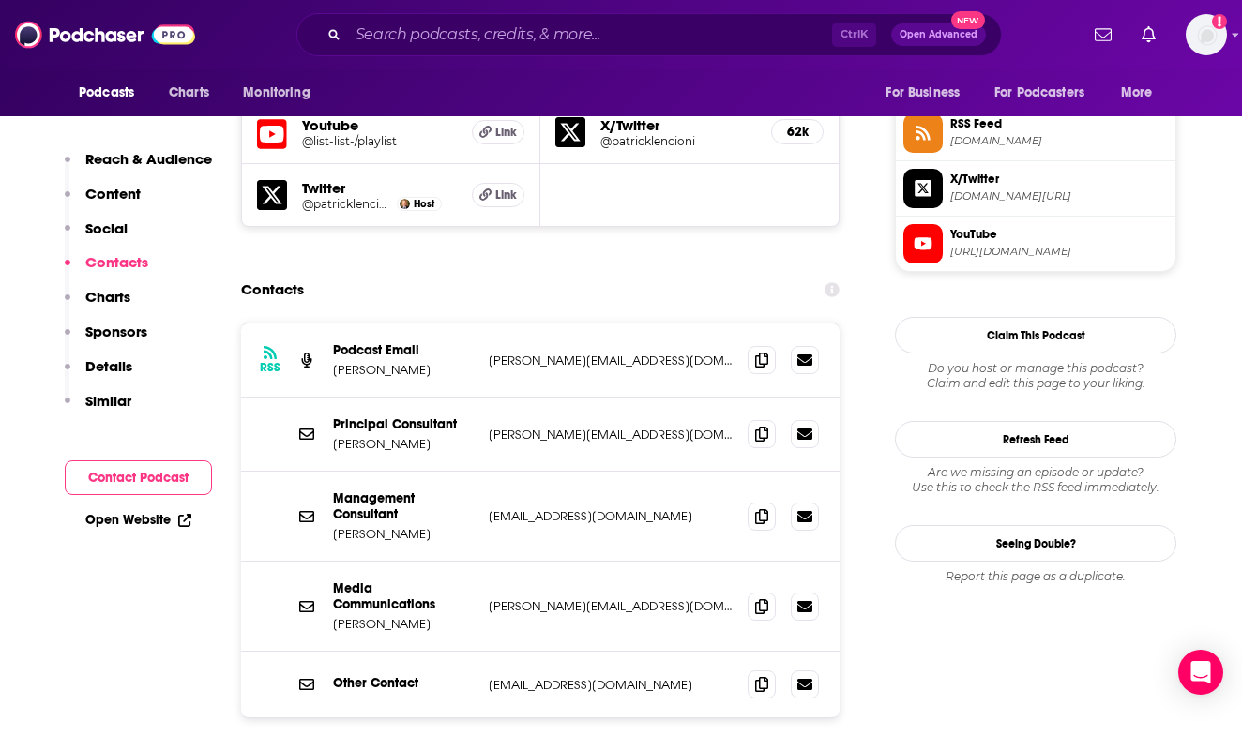
scroll to position [1689, 0]
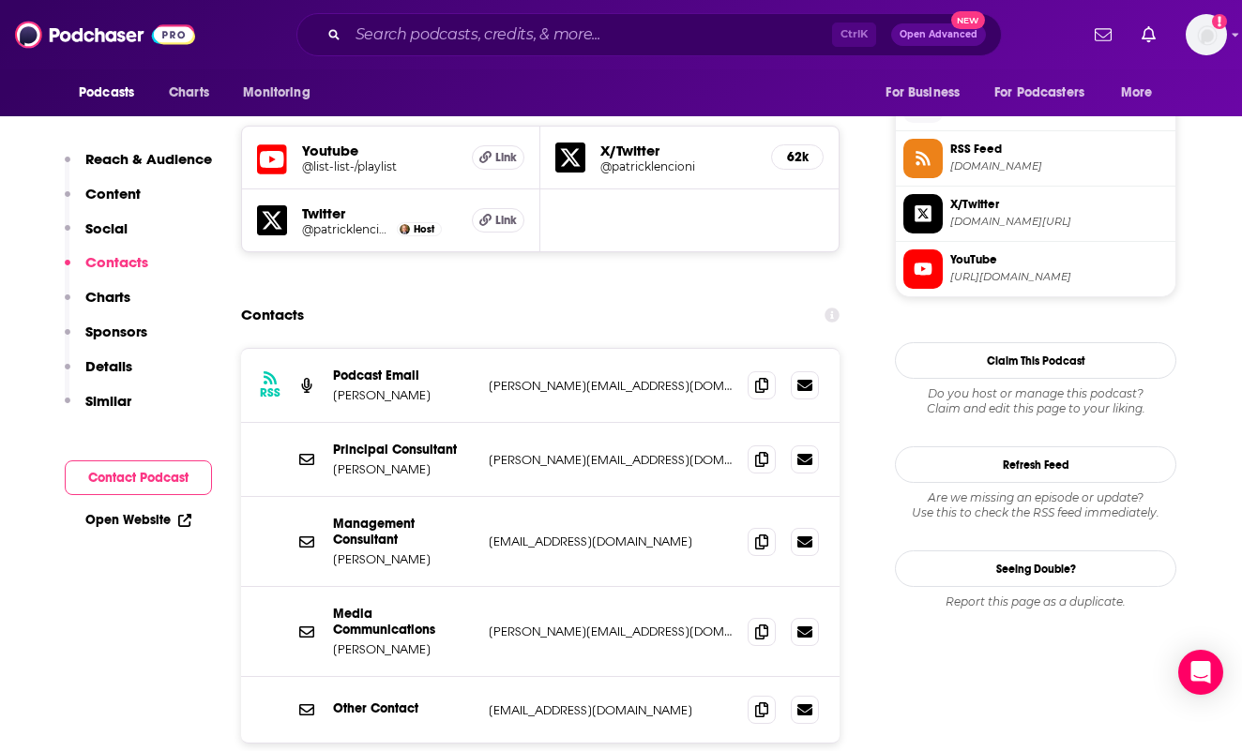
click at [731, 93] on div "Podcasts Charts Monitoring For Business For Podcasters More" at bounding box center [621, 92] width 1201 height 47
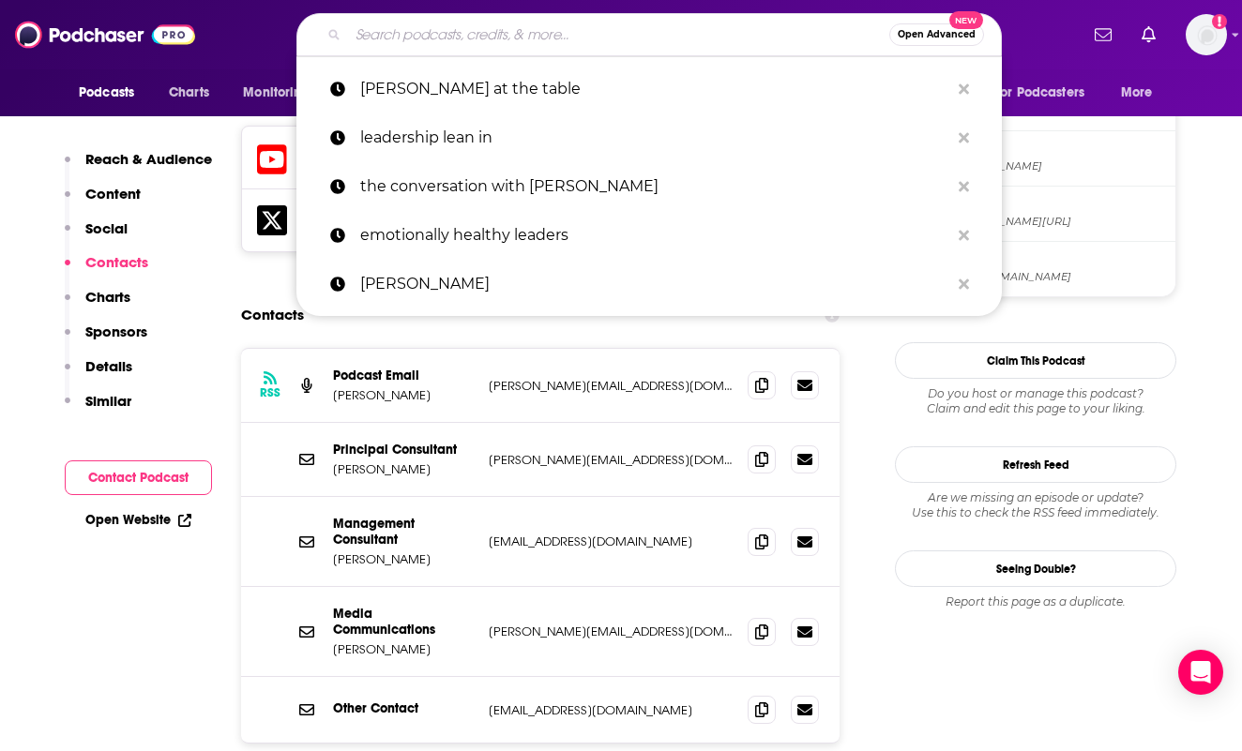
click at [666, 22] on input "Search podcasts, credits, & more..." at bounding box center [618, 35] width 541 height 30
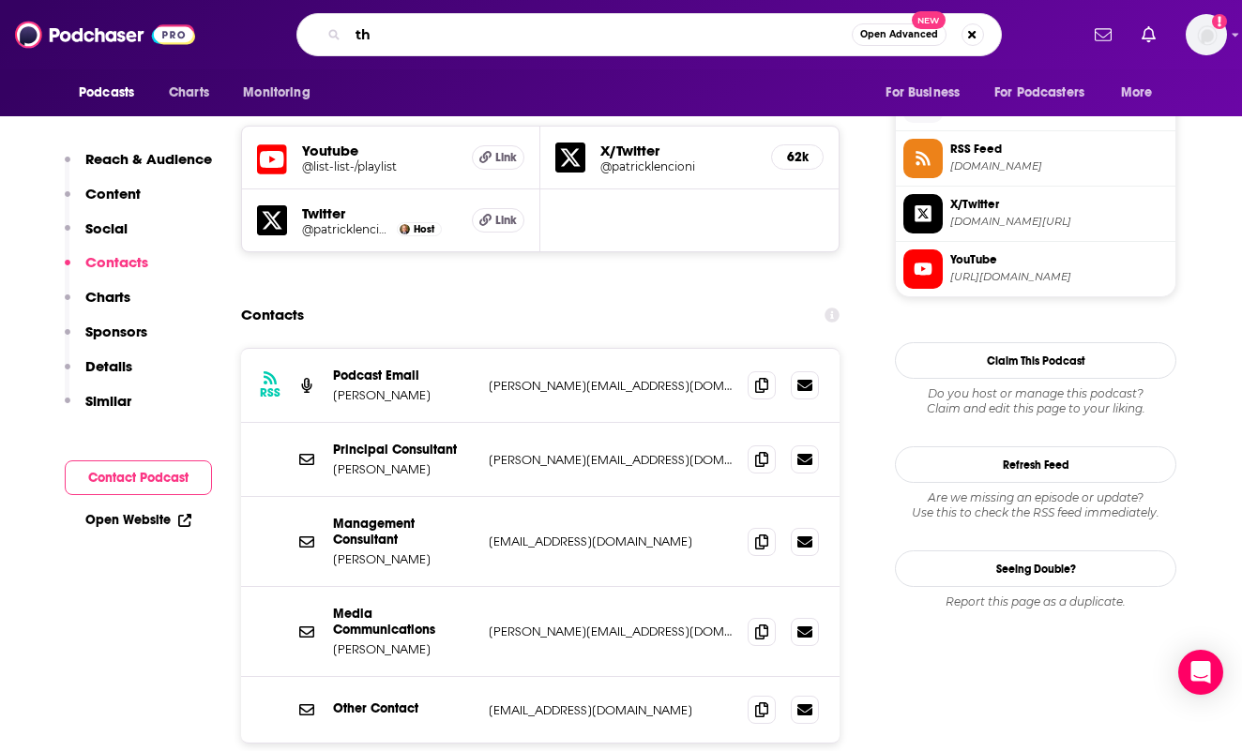
type input "t"
type input "4:13 podcast"
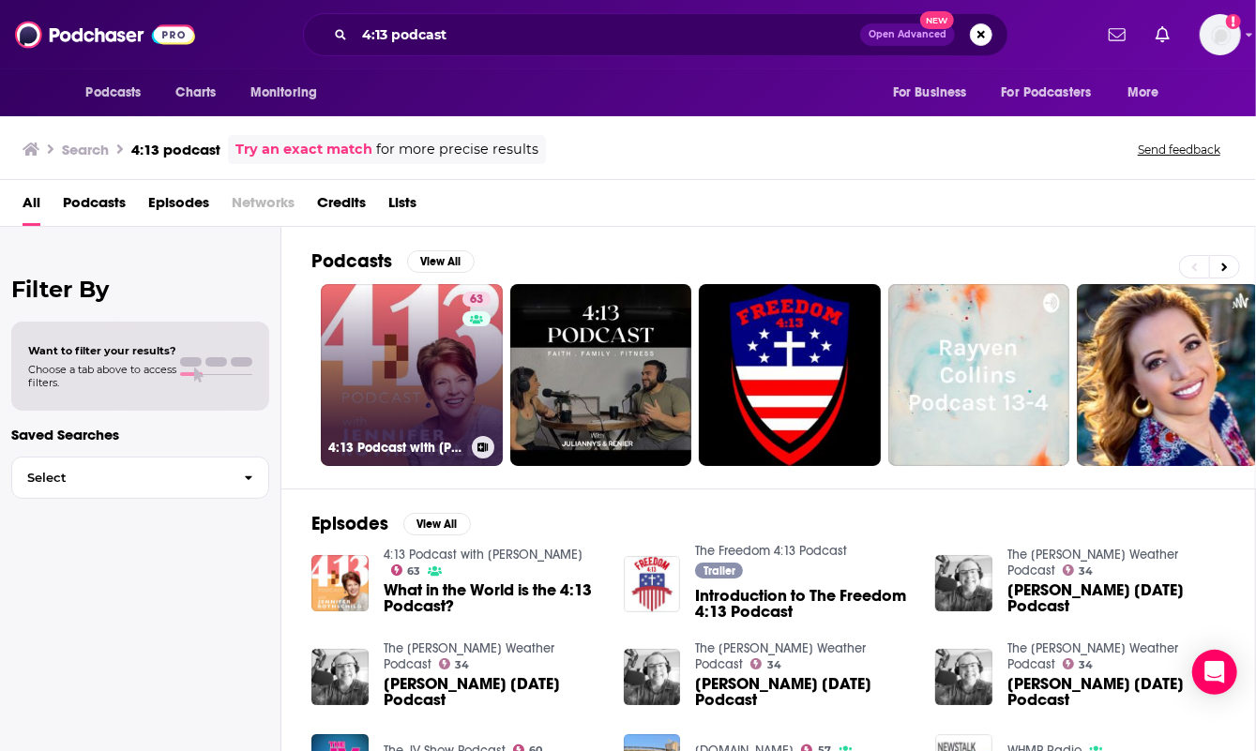
click at [471, 379] on div "63" at bounding box center [479, 364] width 33 height 144
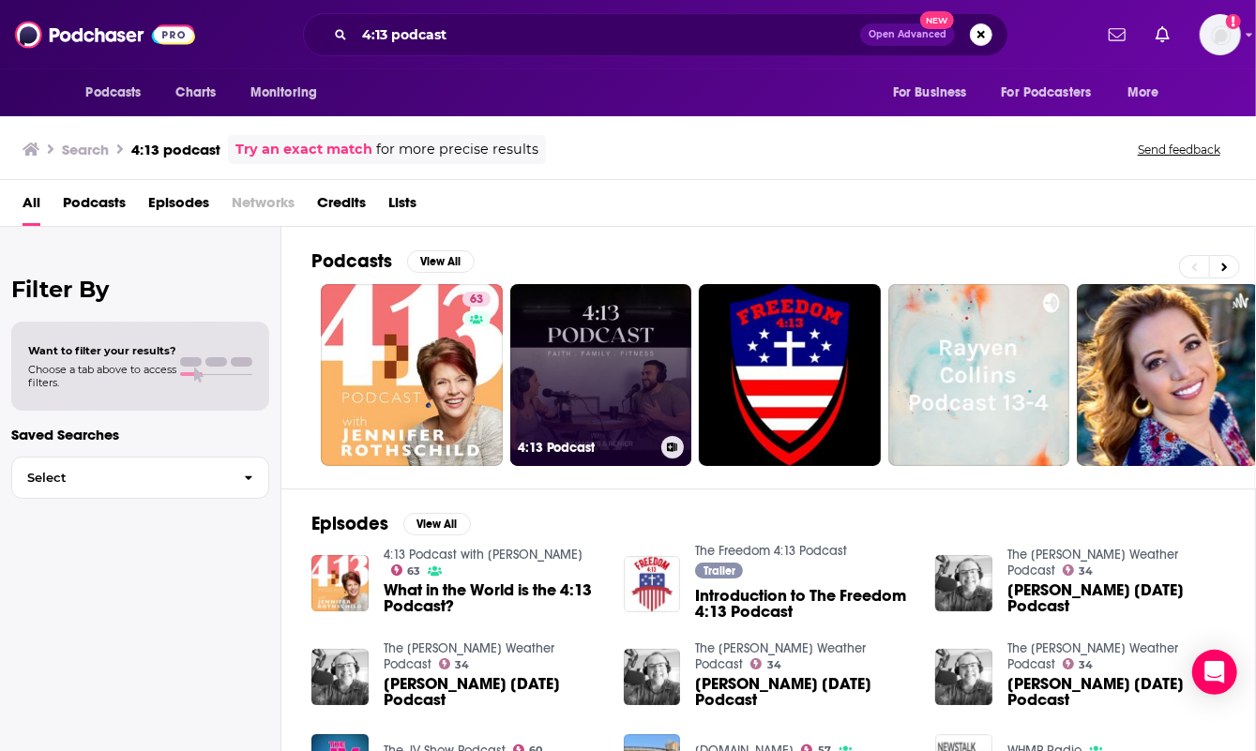
click at [565, 324] on link "4:13 Podcast" at bounding box center [601, 375] width 182 height 182
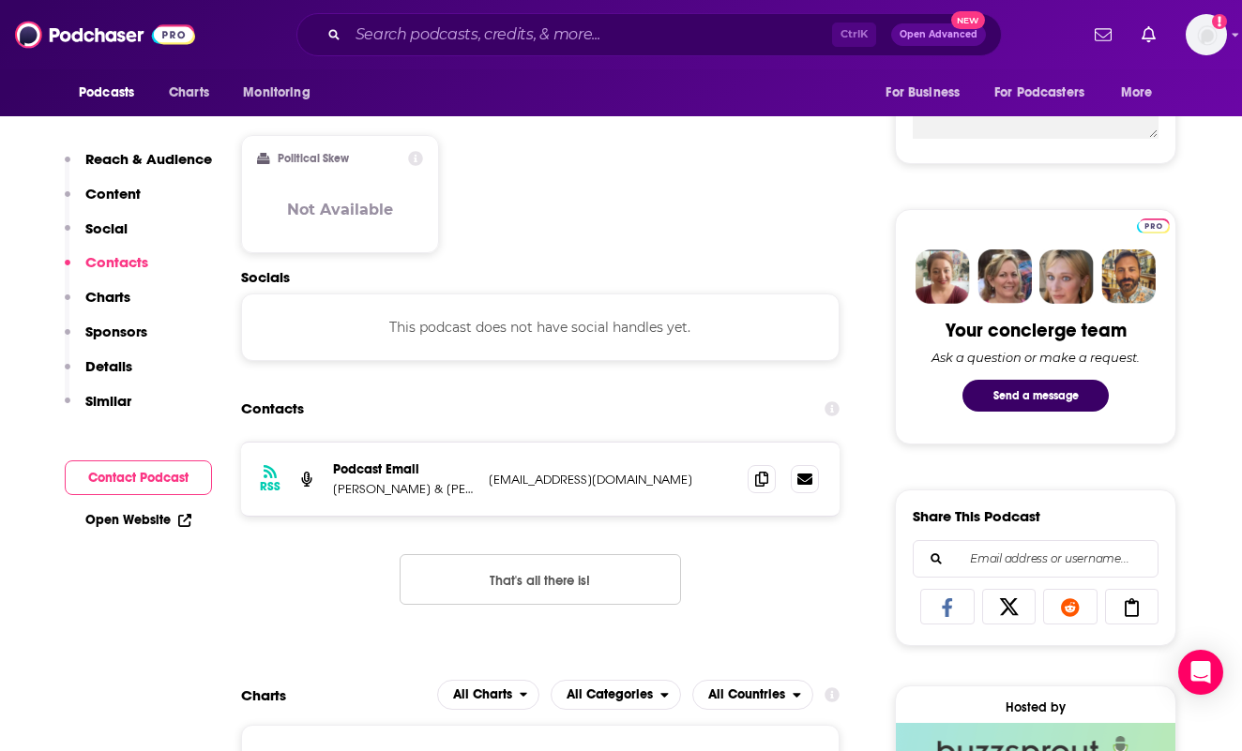
scroll to position [751, 0]
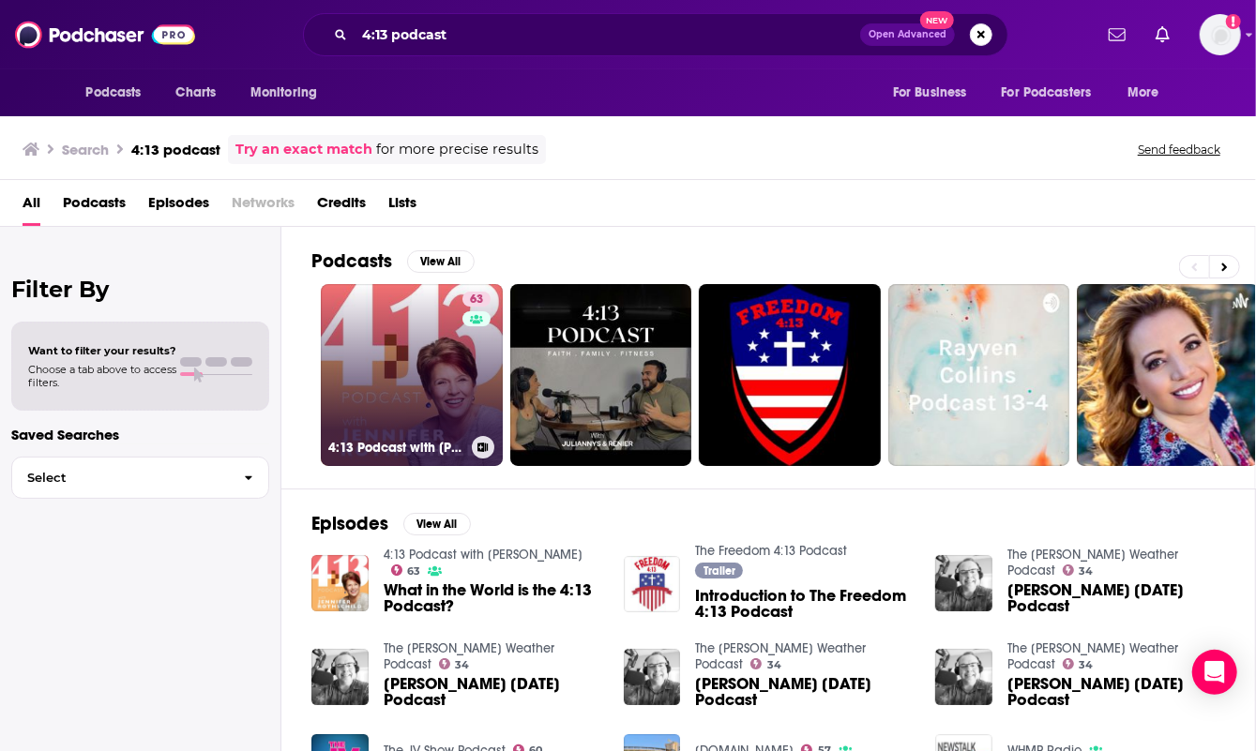
click at [387, 327] on link "63 4:13 Podcast with [PERSON_NAME]" at bounding box center [412, 375] width 182 height 182
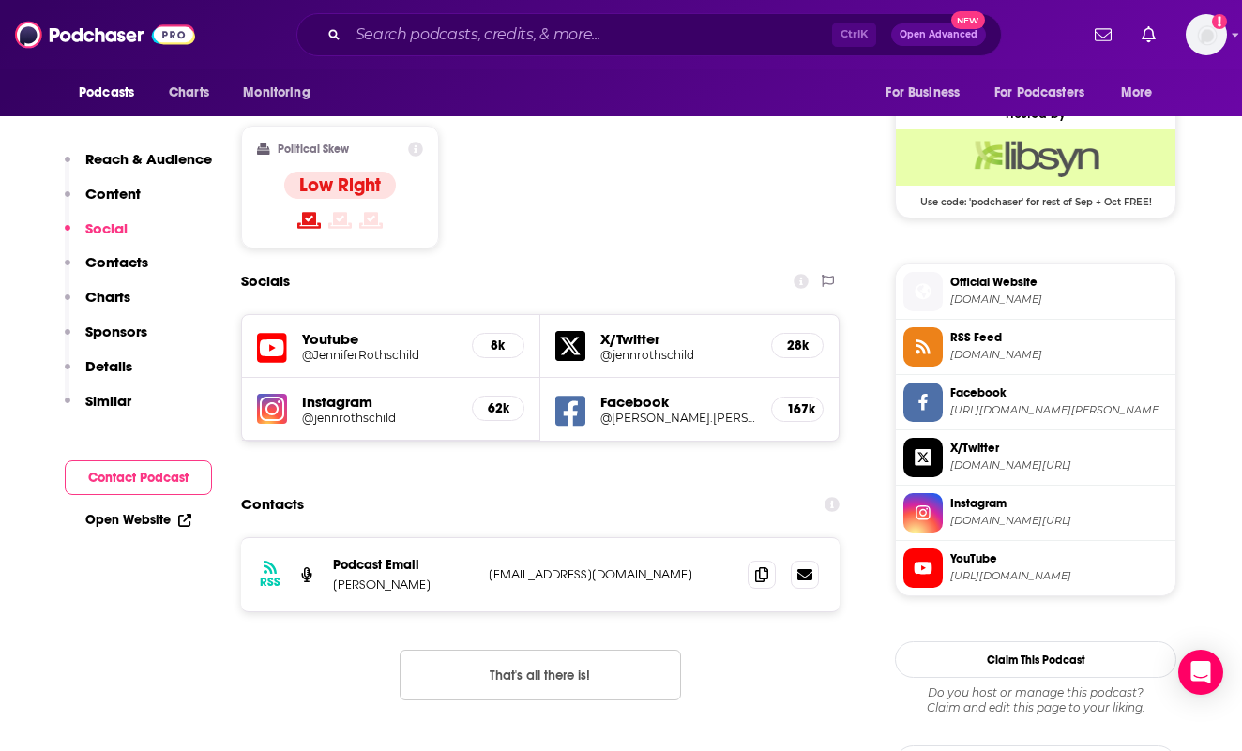
scroll to position [1501, 0]
click at [432, 38] on input "Search podcasts, credits, & more..." at bounding box center [590, 35] width 484 height 30
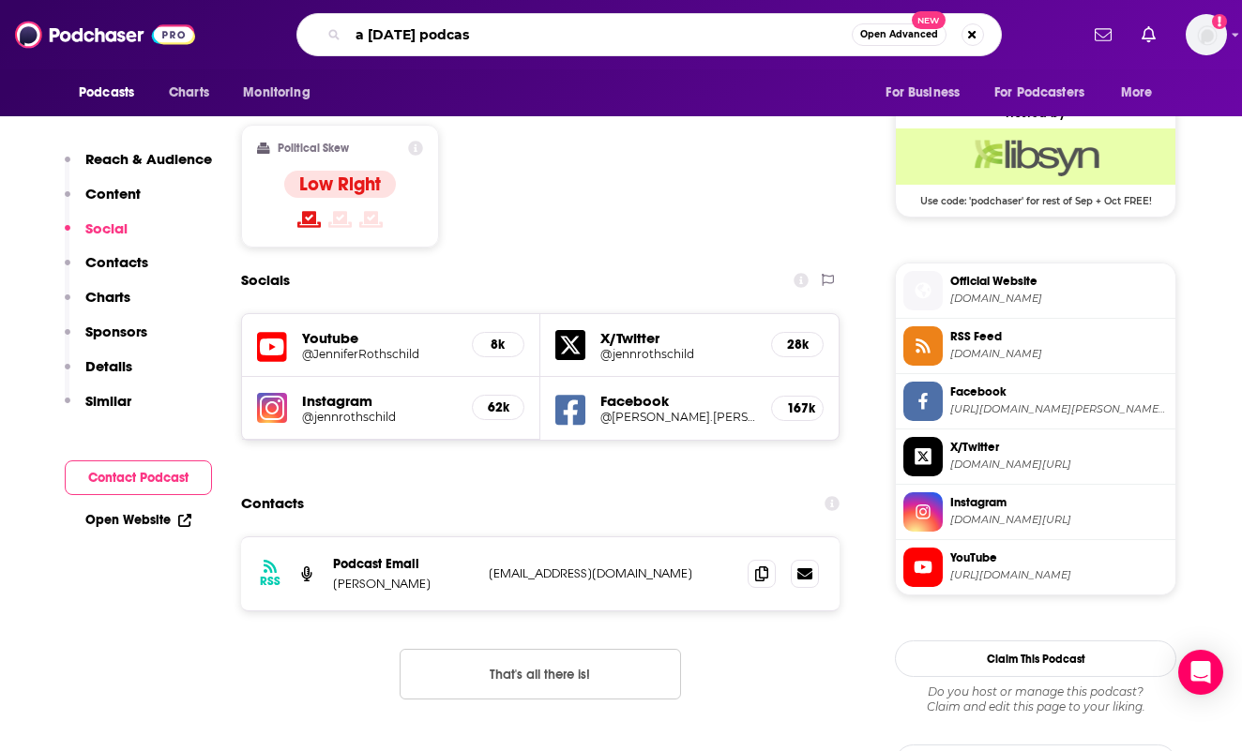
type input "a [DATE] podcast"
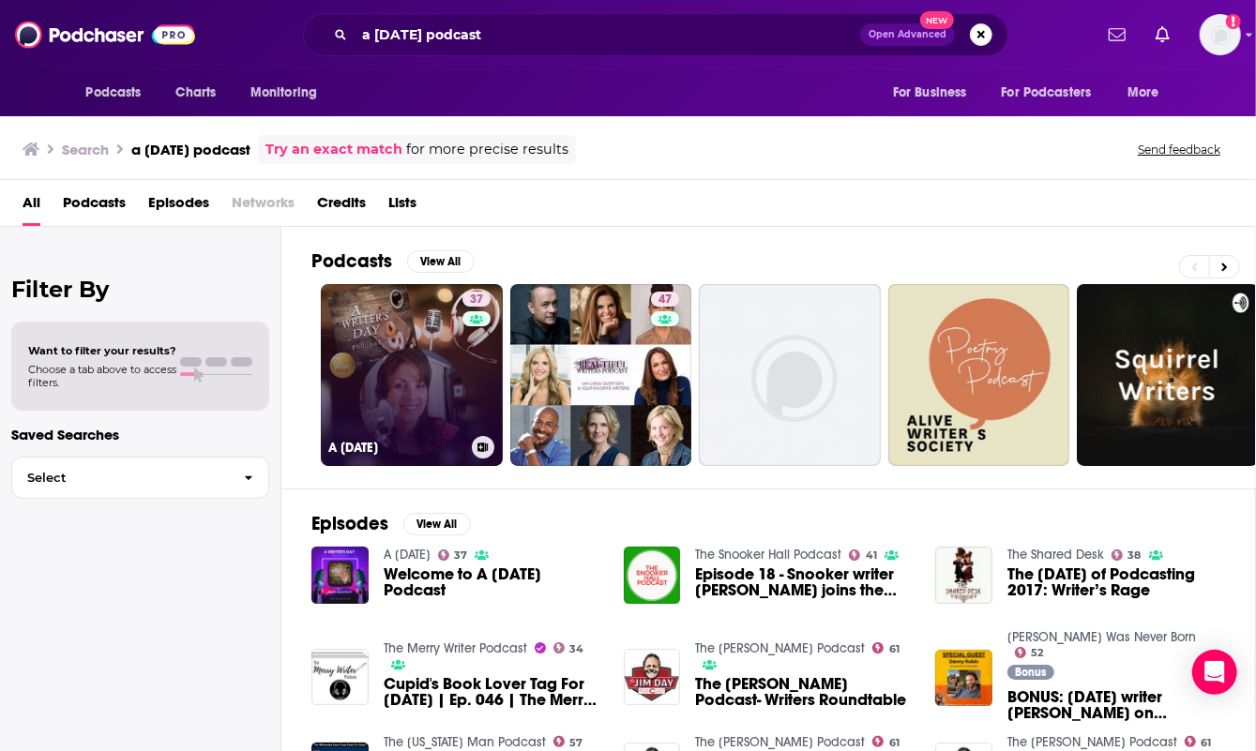
click at [357, 369] on link "37 A [DATE]" at bounding box center [412, 375] width 182 height 182
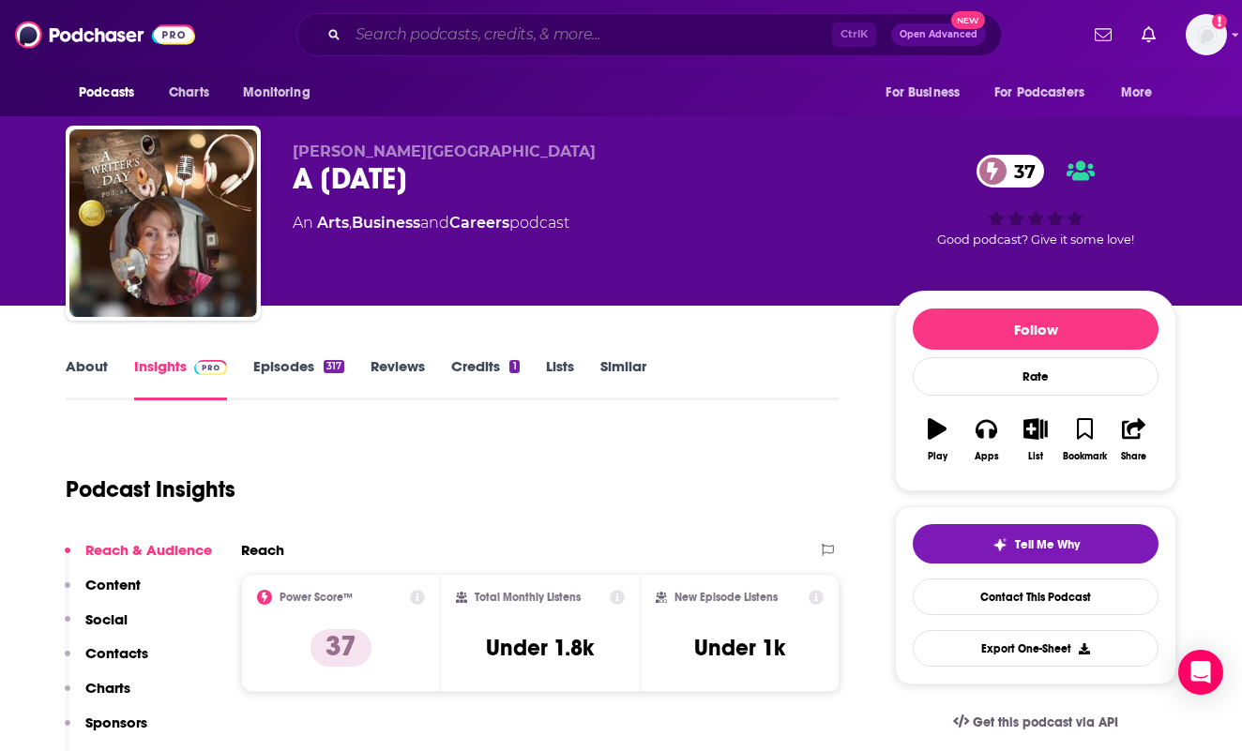
click at [670, 38] on input "Search podcasts, credits, & more..." at bounding box center [590, 35] width 484 height 30
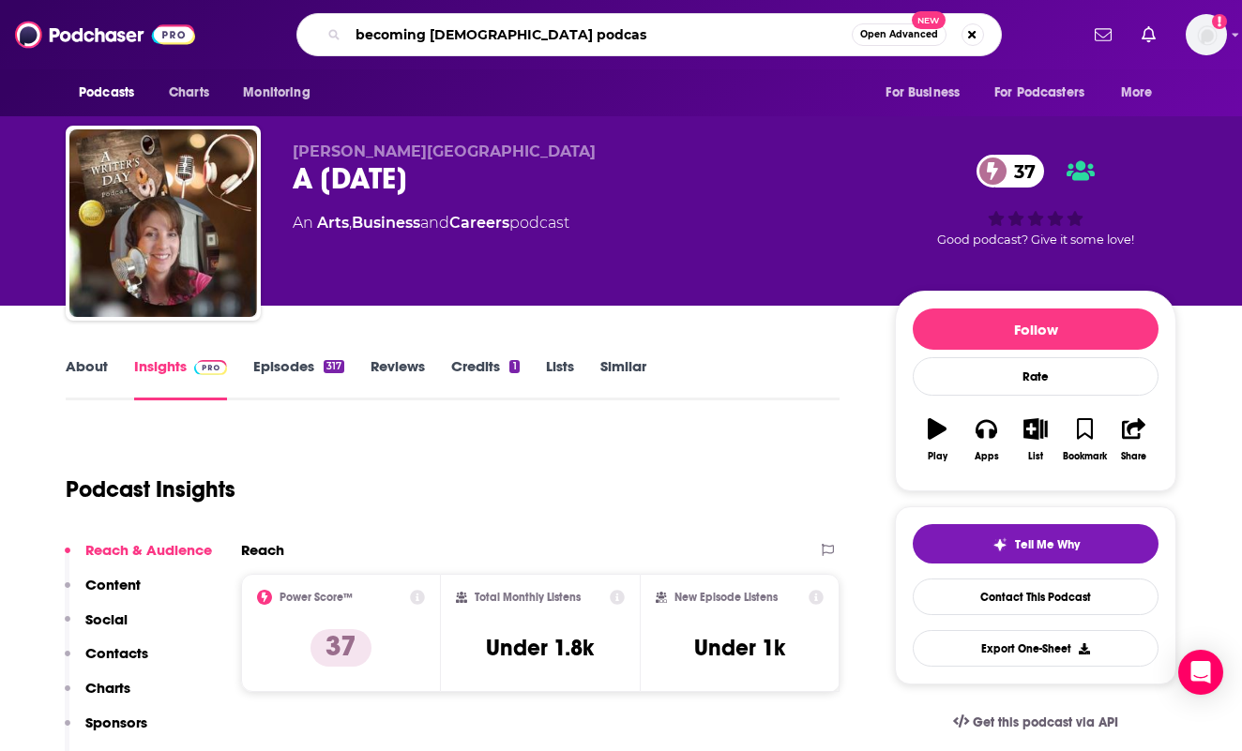
type input "becoming [DEMOGRAPHIC_DATA] podcast"
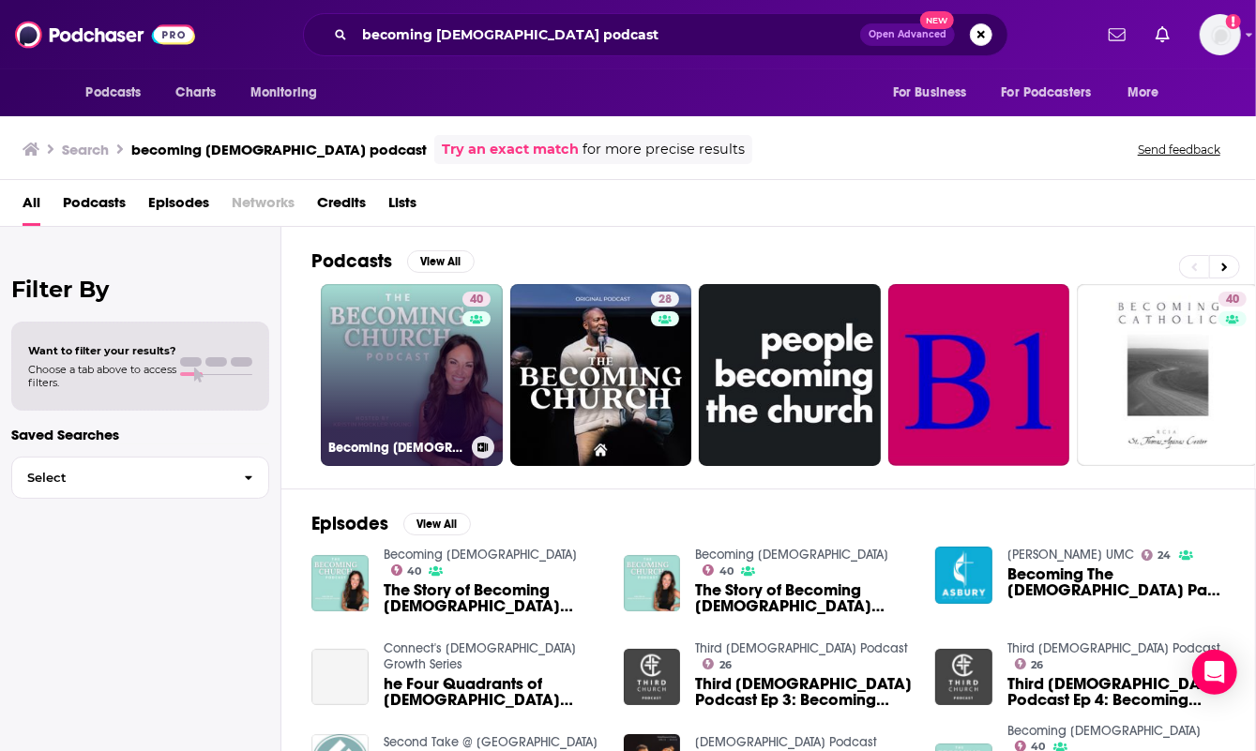
click at [440, 380] on link "40 Becoming [DEMOGRAPHIC_DATA]" at bounding box center [412, 375] width 182 height 182
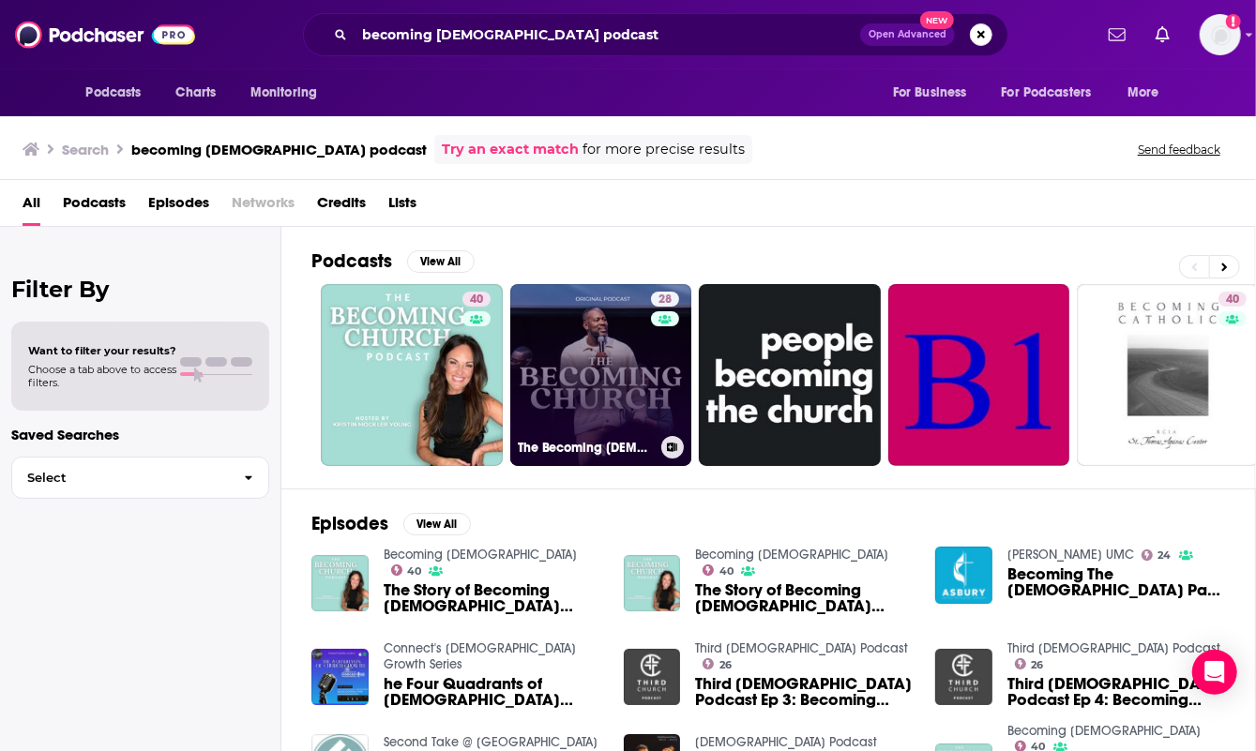
click at [536, 325] on link "28 The Becoming [DEMOGRAPHIC_DATA]" at bounding box center [601, 375] width 182 height 182
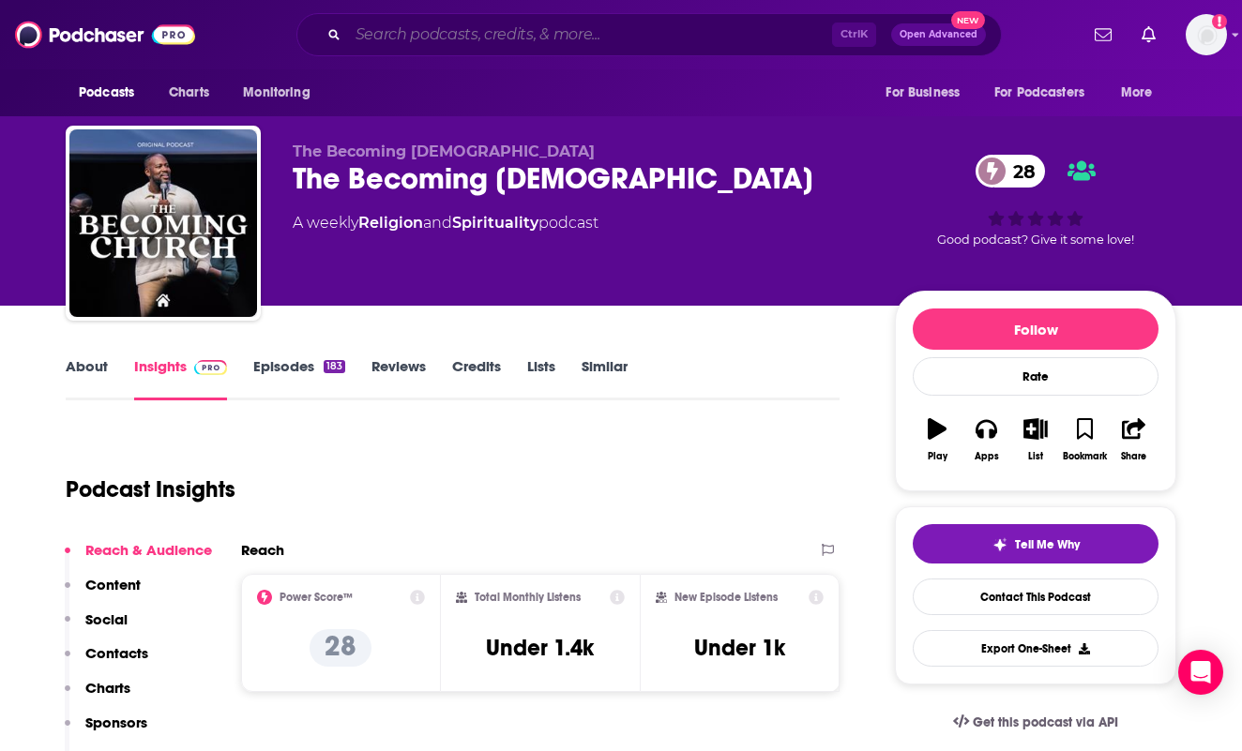
click at [445, 33] on input "Search podcasts, credits, & more..." at bounding box center [590, 35] width 484 height 30
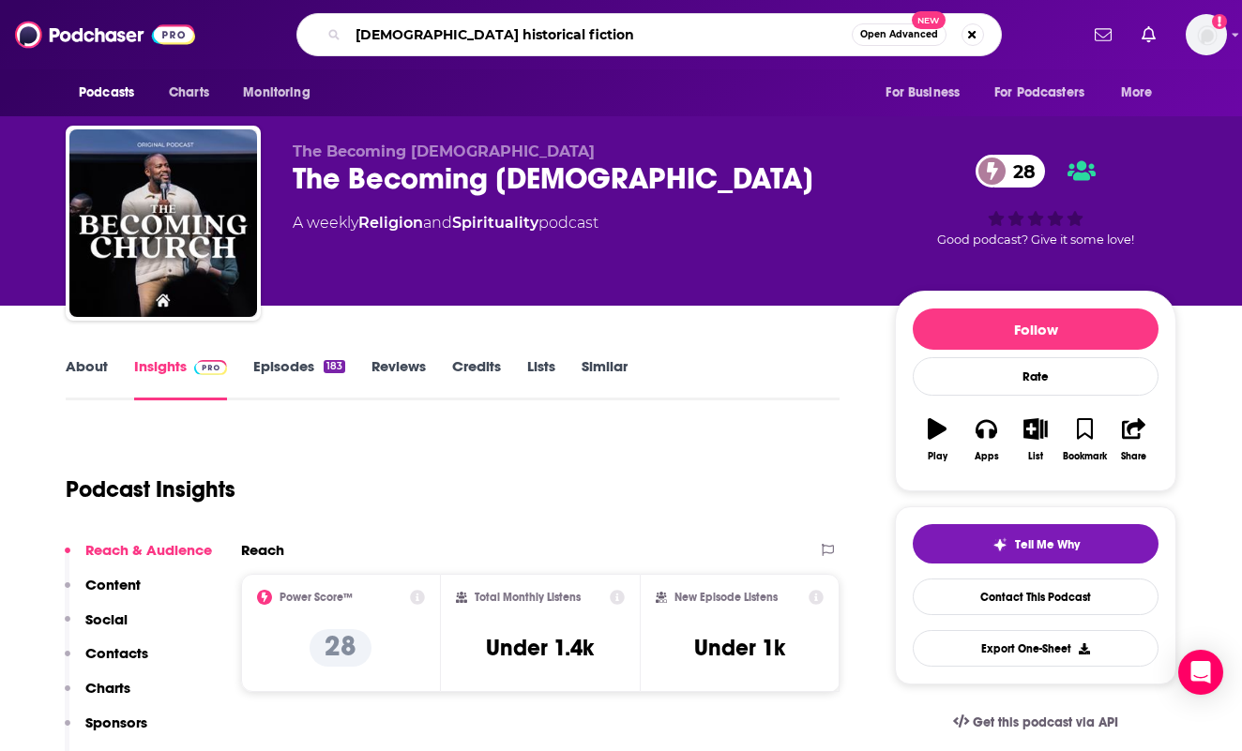
type input "[DEMOGRAPHIC_DATA] historical fiction"
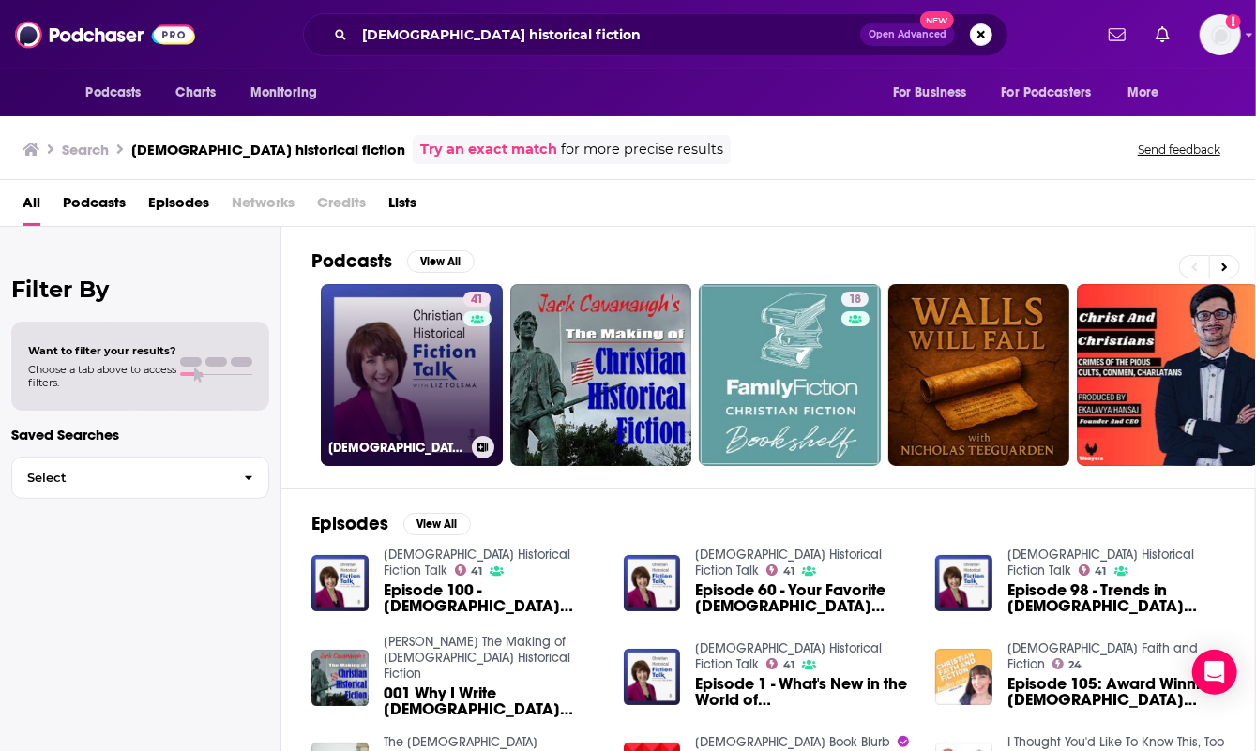
click at [426, 388] on link "41 [DEMOGRAPHIC_DATA] Historical Fiction Talk" at bounding box center [412, 375] width 182 height 182
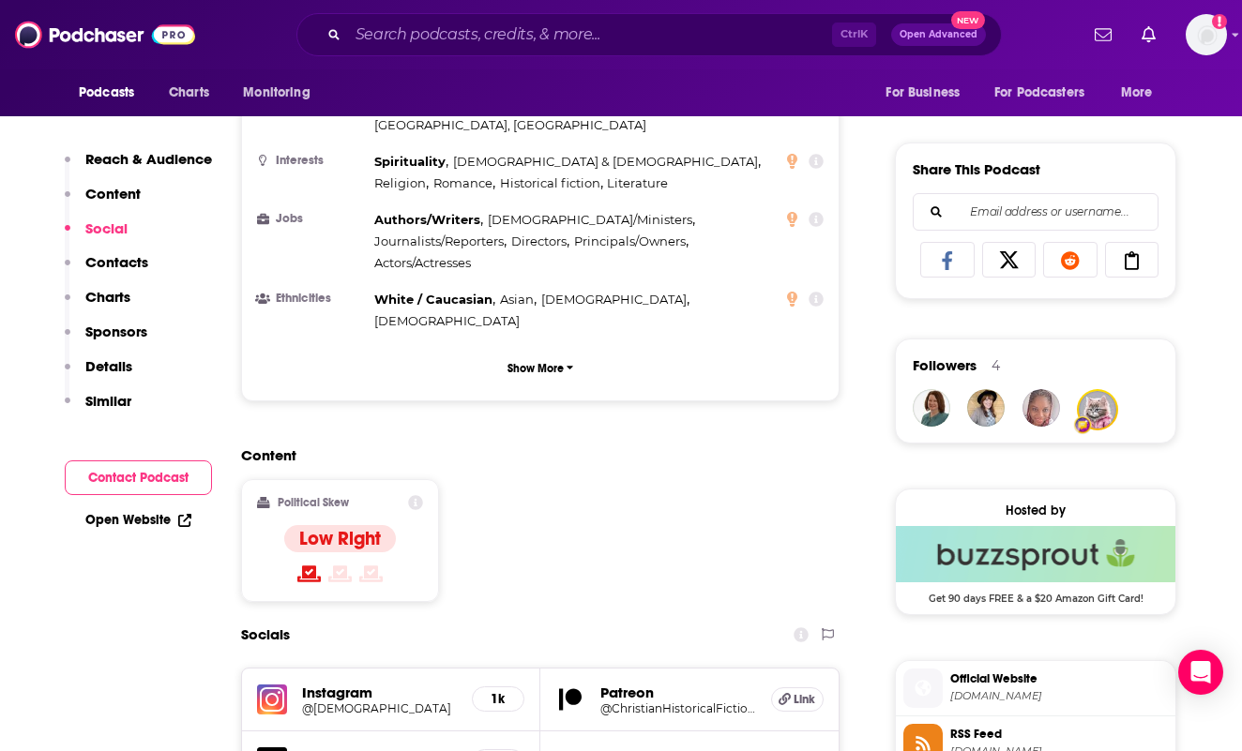
scroll to position [1313, 0]
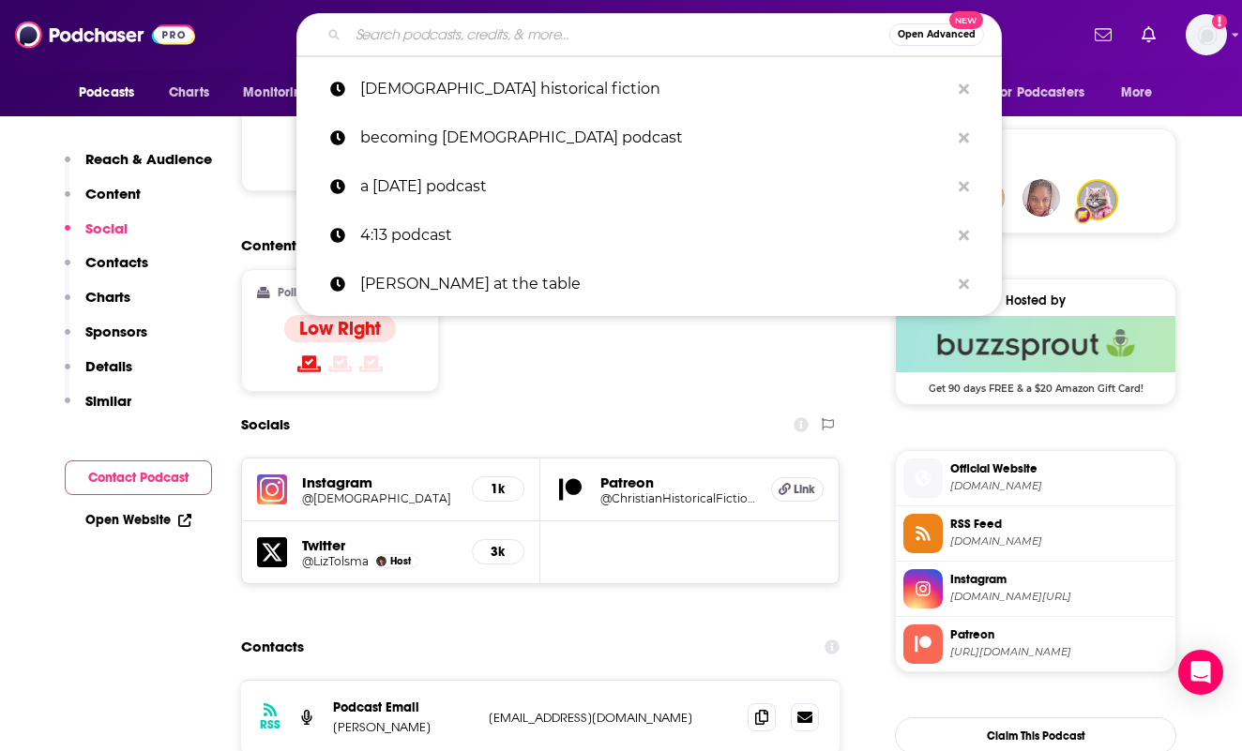
click at [491, 44] on input "Search podcasts, credits, & more..." at bounding box center [618, 35] width 541 height 30
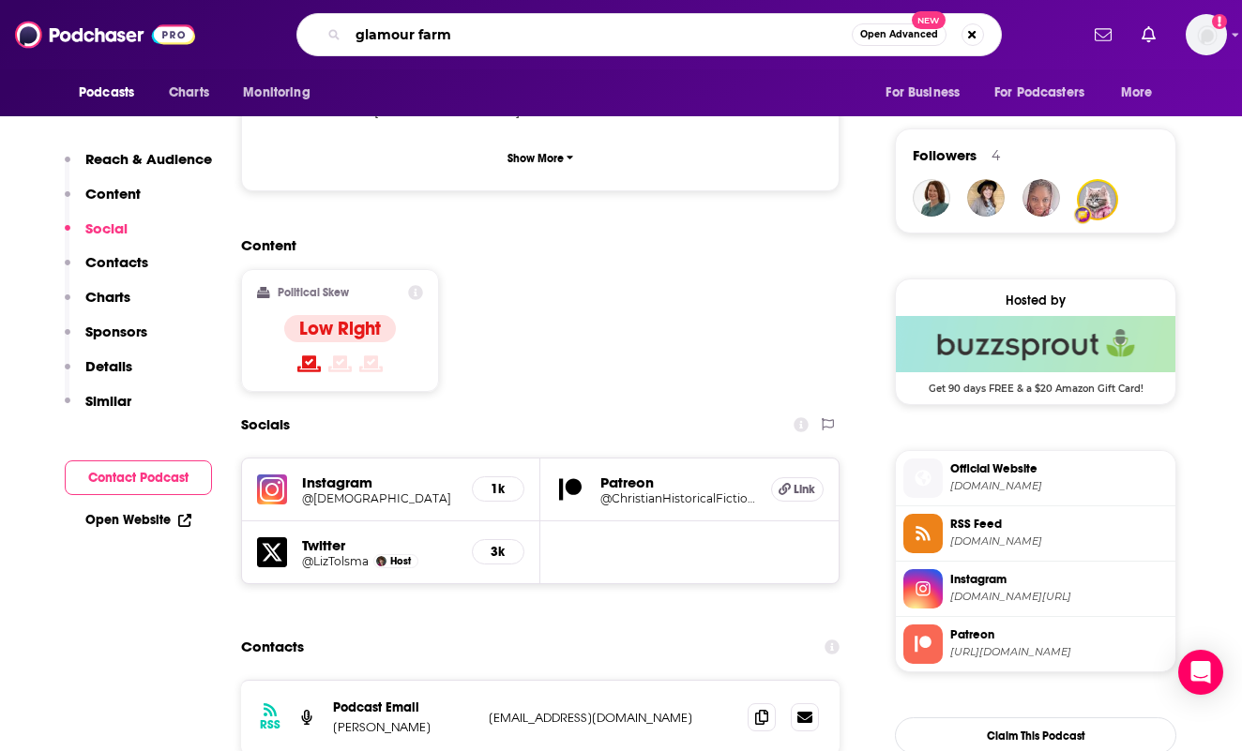
type input "glamour farms"
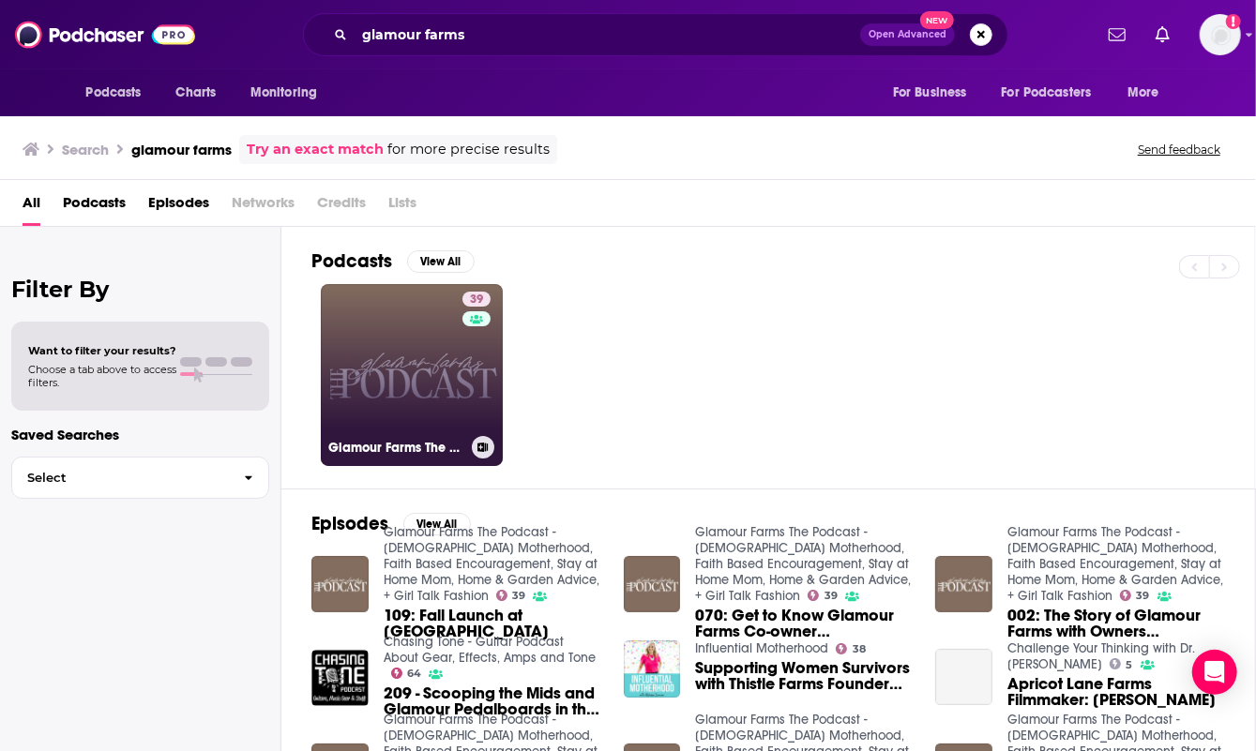
click at [411, 373] on link "39 Glamour Farms The Podcast - [DEMOGRAPHIC_DATA] Motherhood, Faith Based Encou…" at bounding box center [412, 375] width 182 height 182
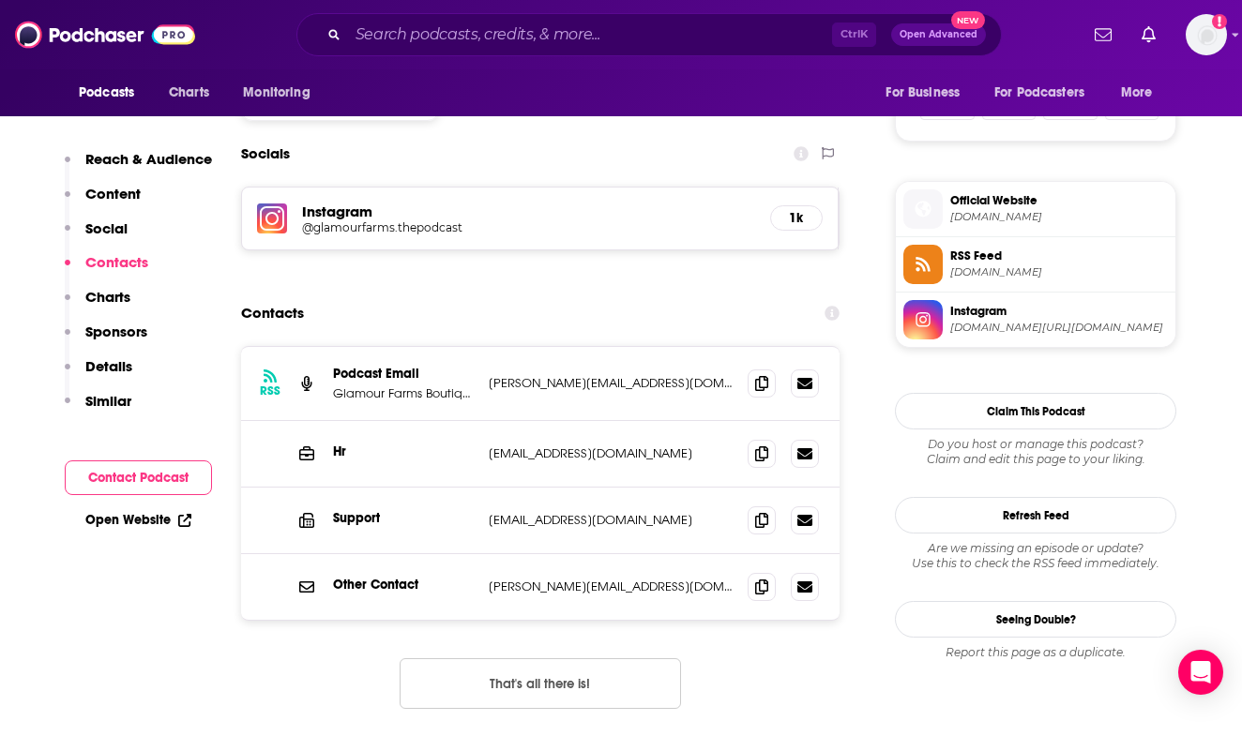
scroll to position [1220, 0]
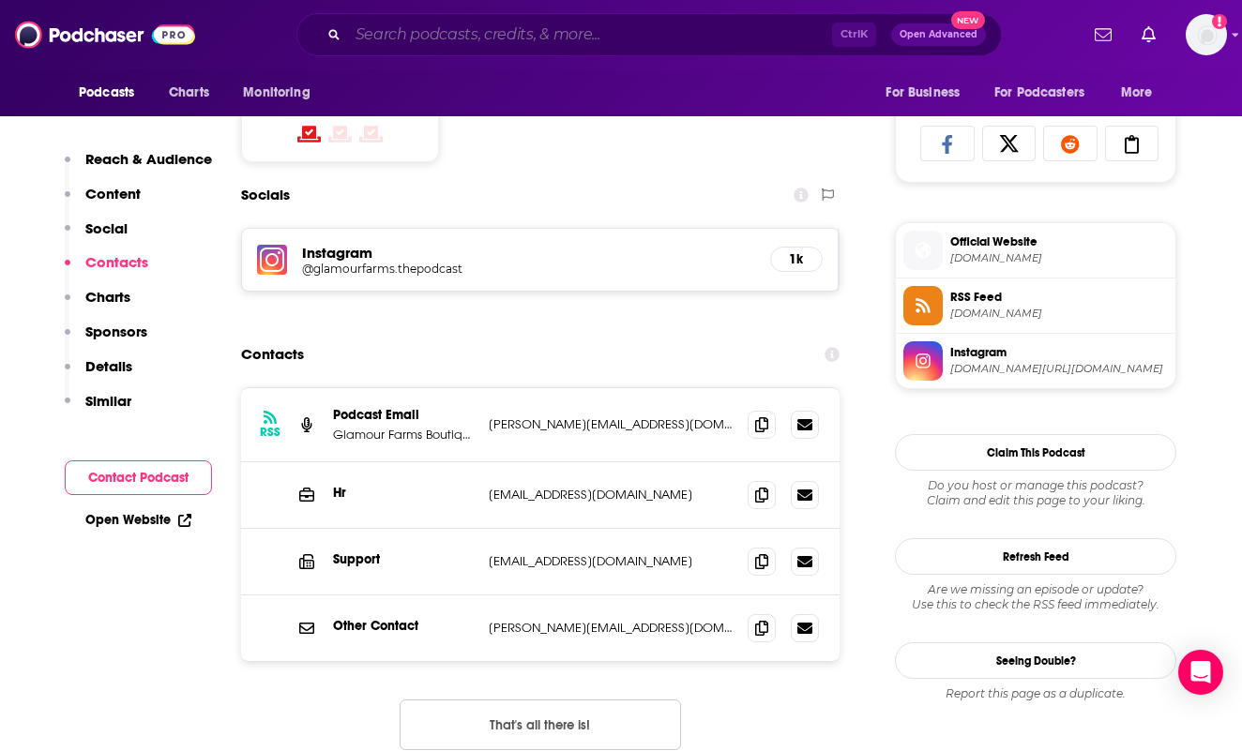
click at [536, 44] on input "Search podcasts, credits, & more..." at bounding box center [590, 35] width 484 height 30
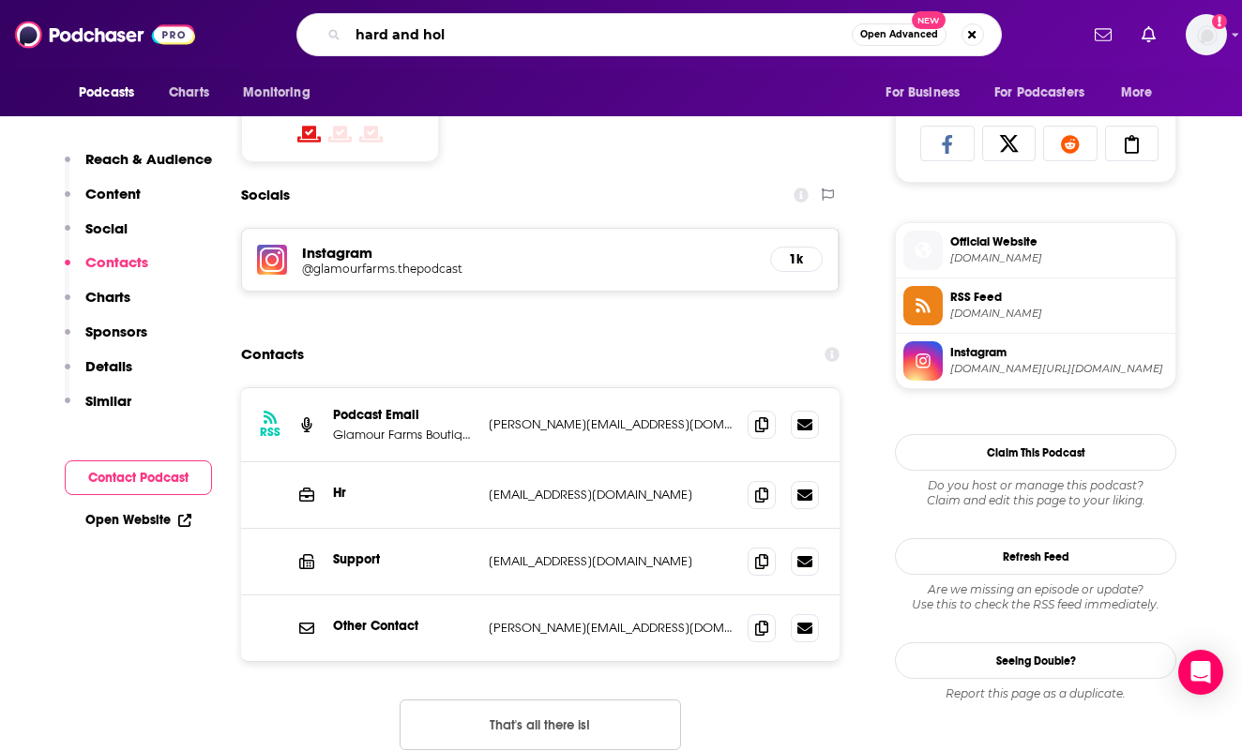
type input "hard and holy"
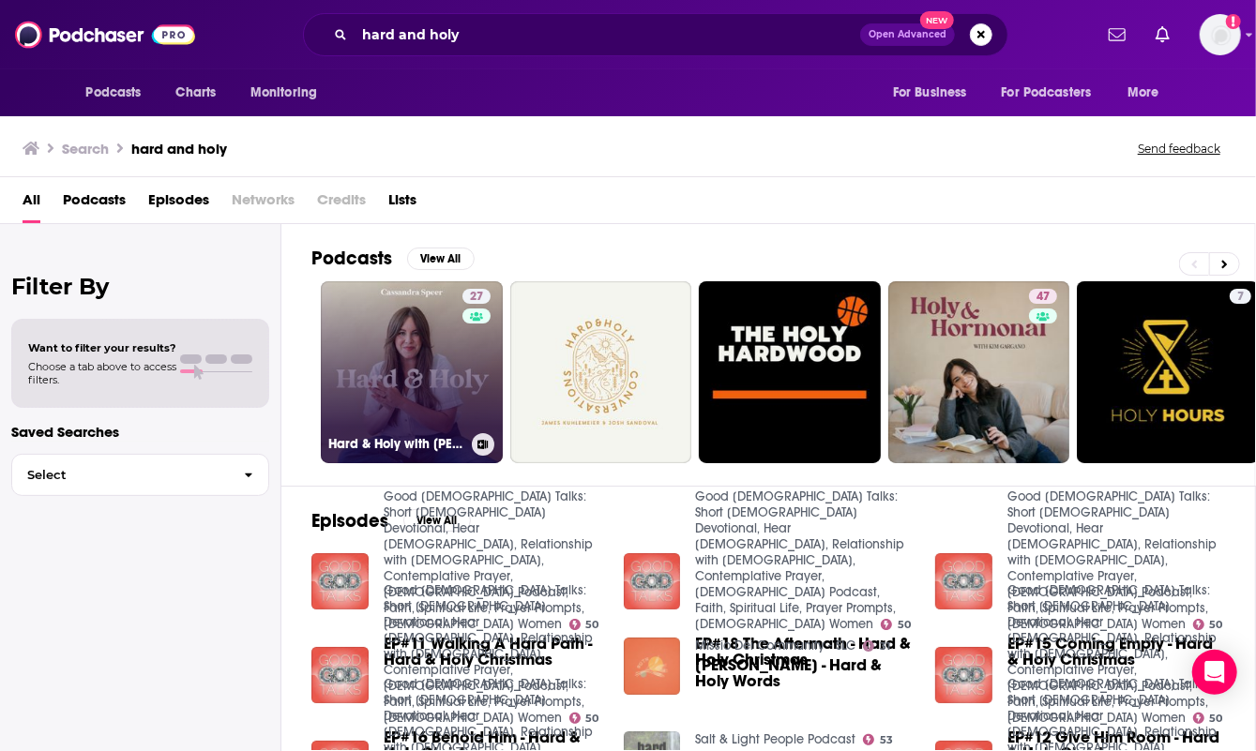
click at [409, 348] on link "27 Hard & Holy with [PERSON_NAME]" at bounding box center [412, 372] width 182 height 182
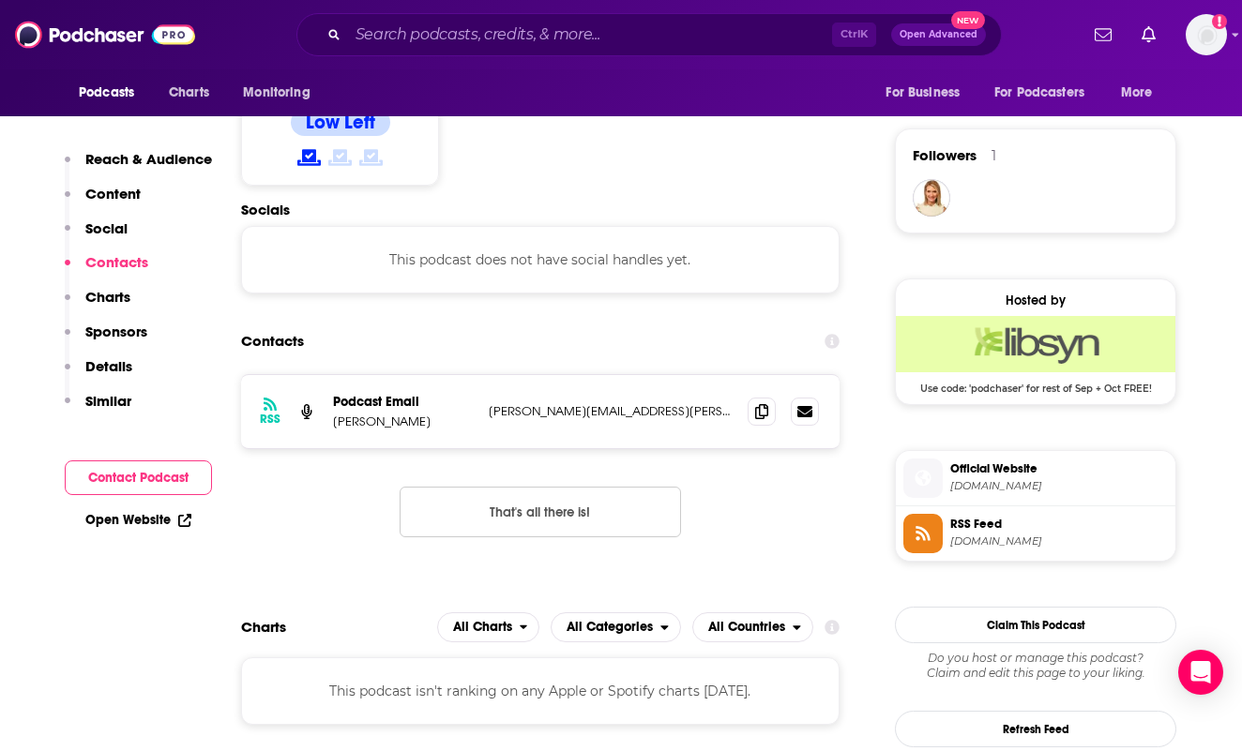
scroll to position [1501, 0]
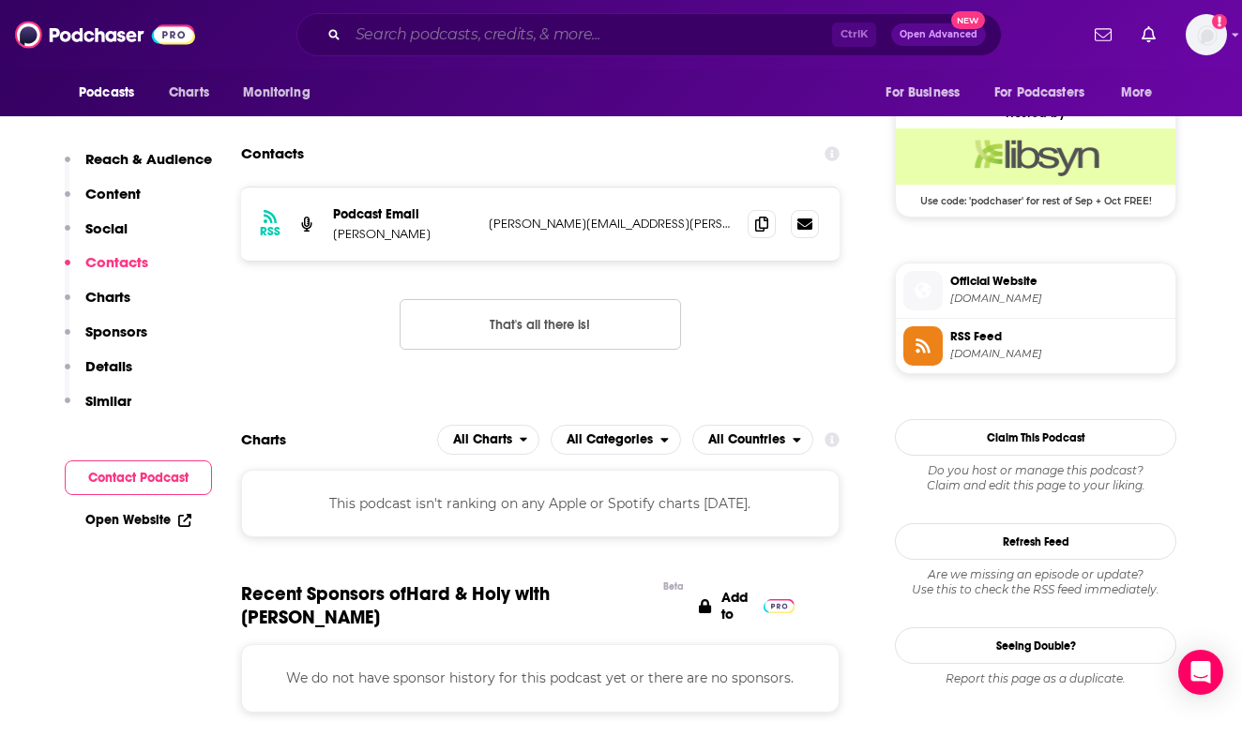
click at [509, 28] on input "Search podcasts, credits, & more..." at bounding box center [590, 35] width 484 height 30
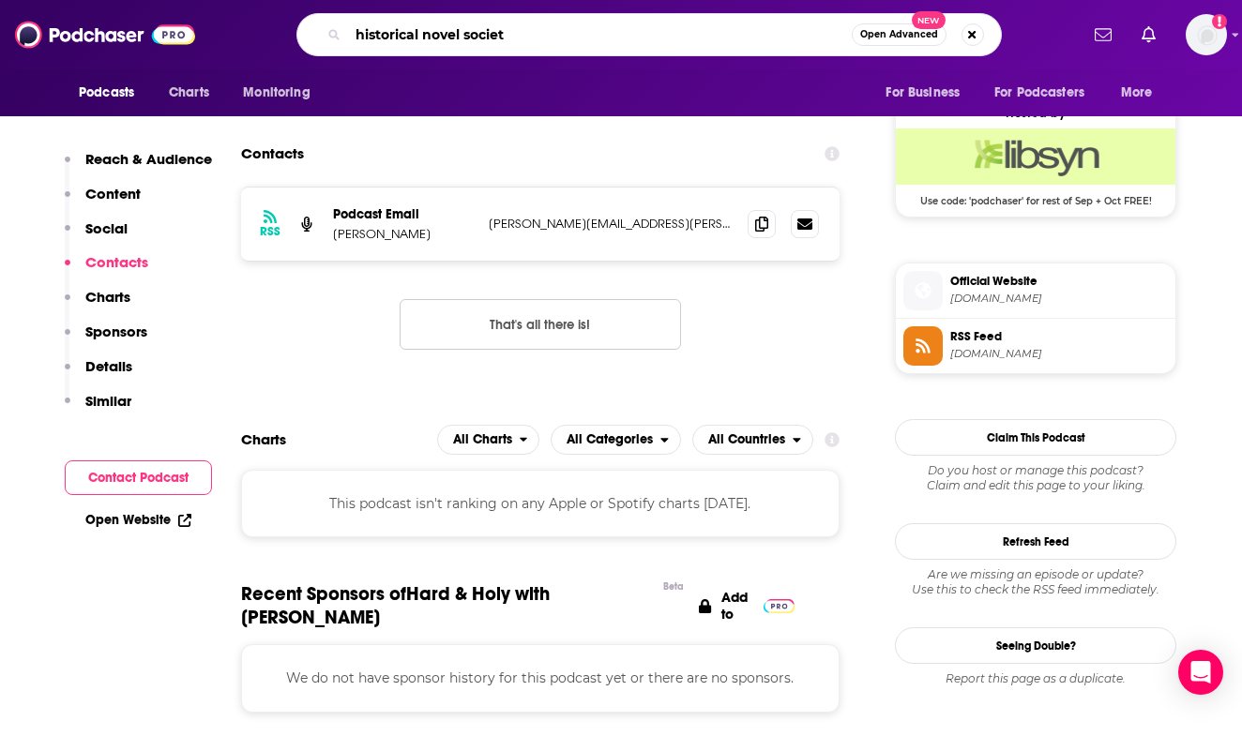
type input "historical novel society"
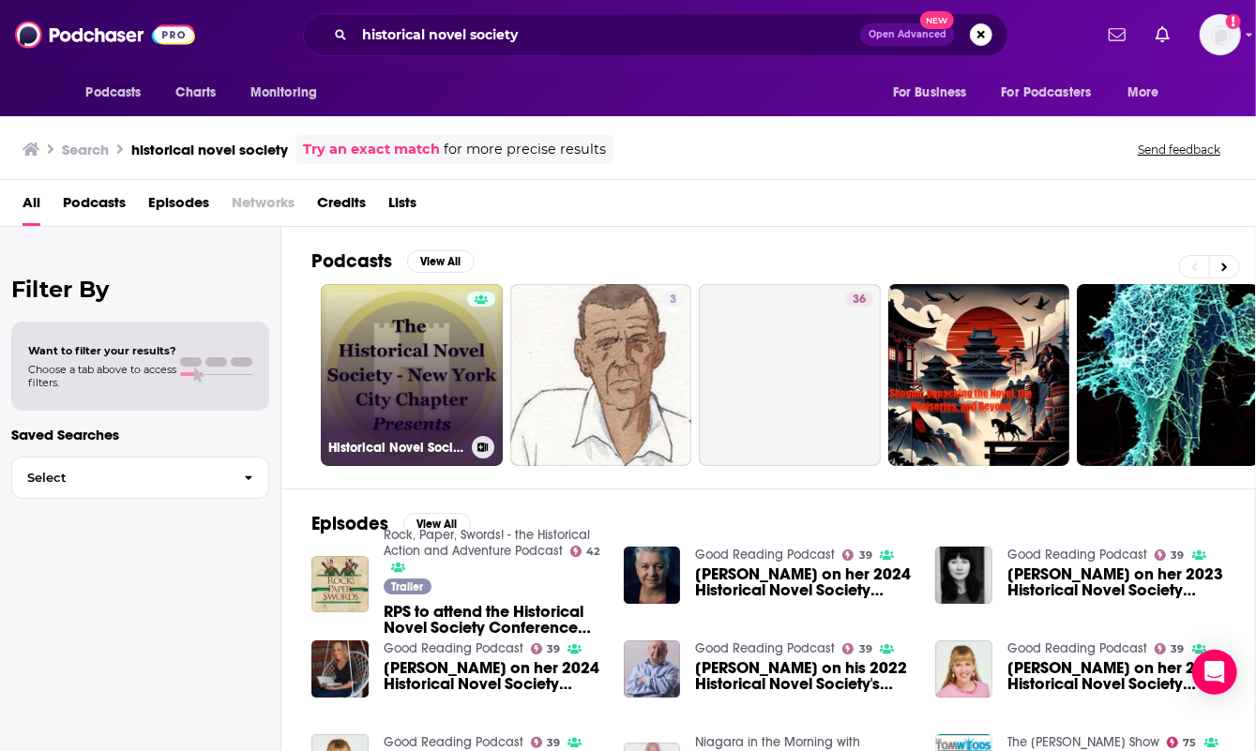
click at [433, 352] on link "Historical Novel Society - [US_STATE][GEOGRAPHIC_DATA] Chapter Presents" at bounding box center [412, 375] width 182 height 182
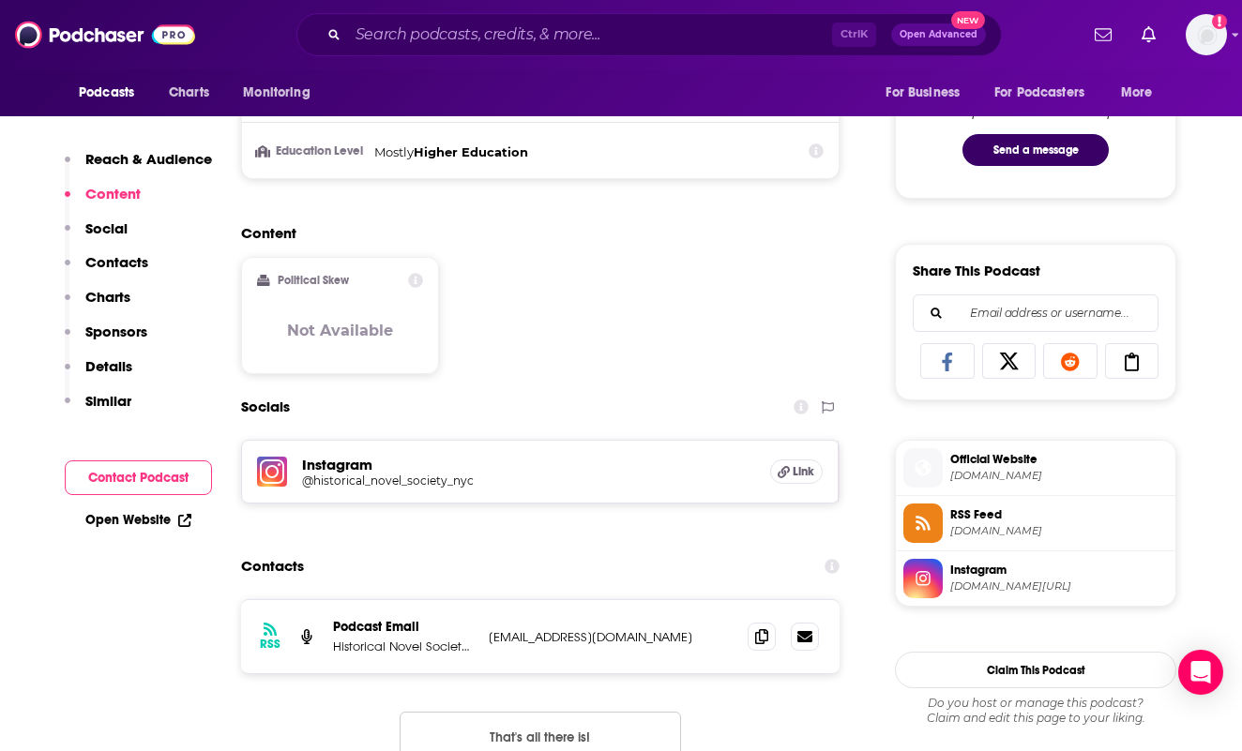
scroll to position [1032, 0]
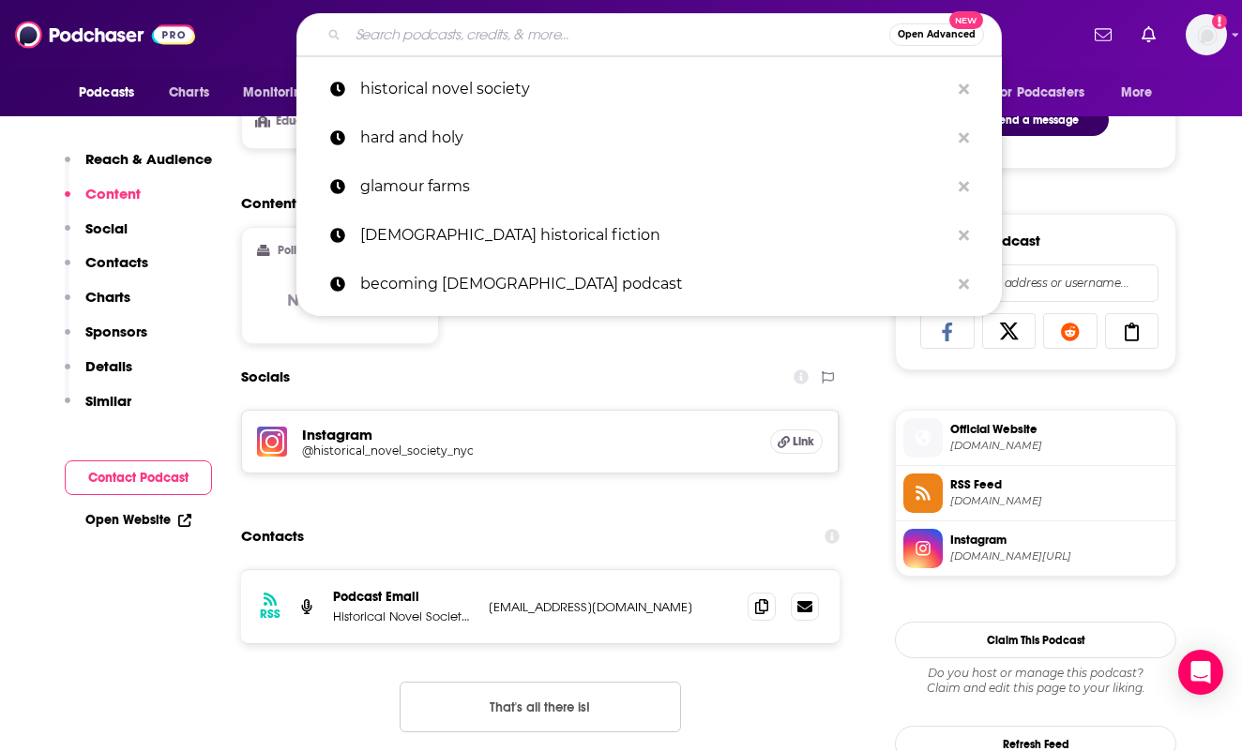
click at [463, 40] on input "Search podcasts, credits, & more..." at bounding box center [618, 35] width 541 height 30
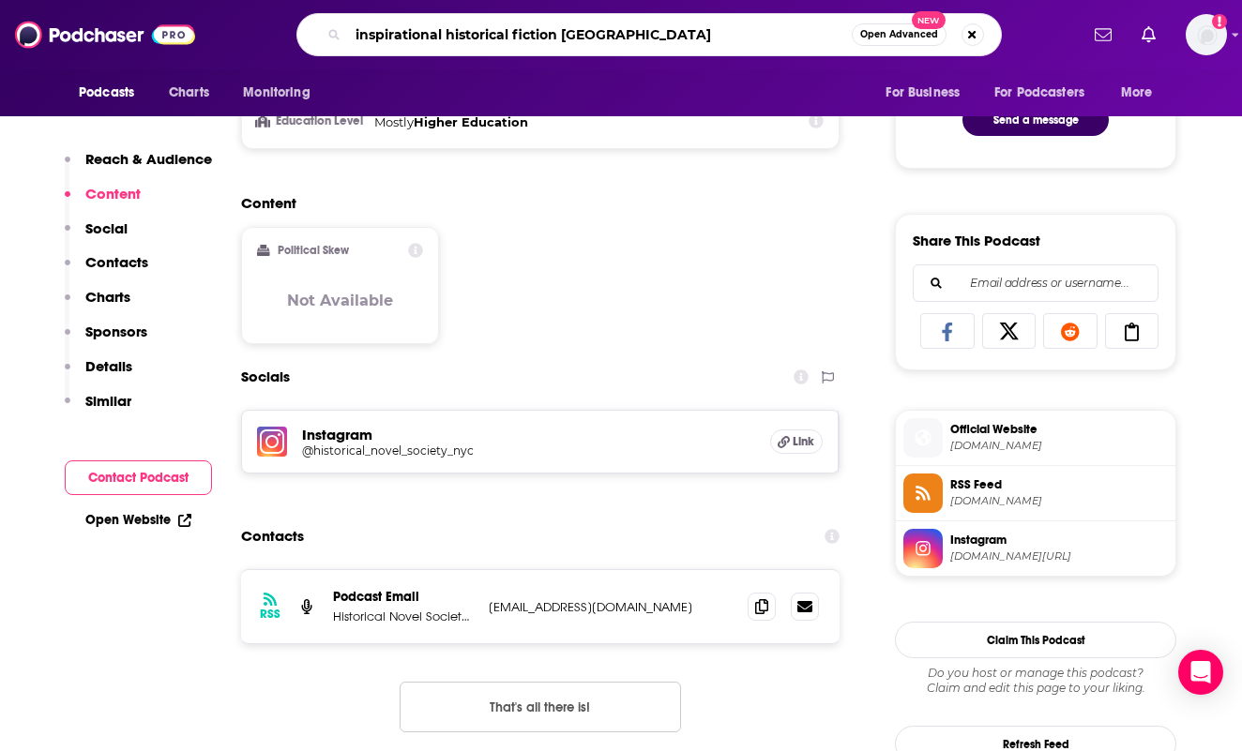
type input "inspirational historical fiction index"
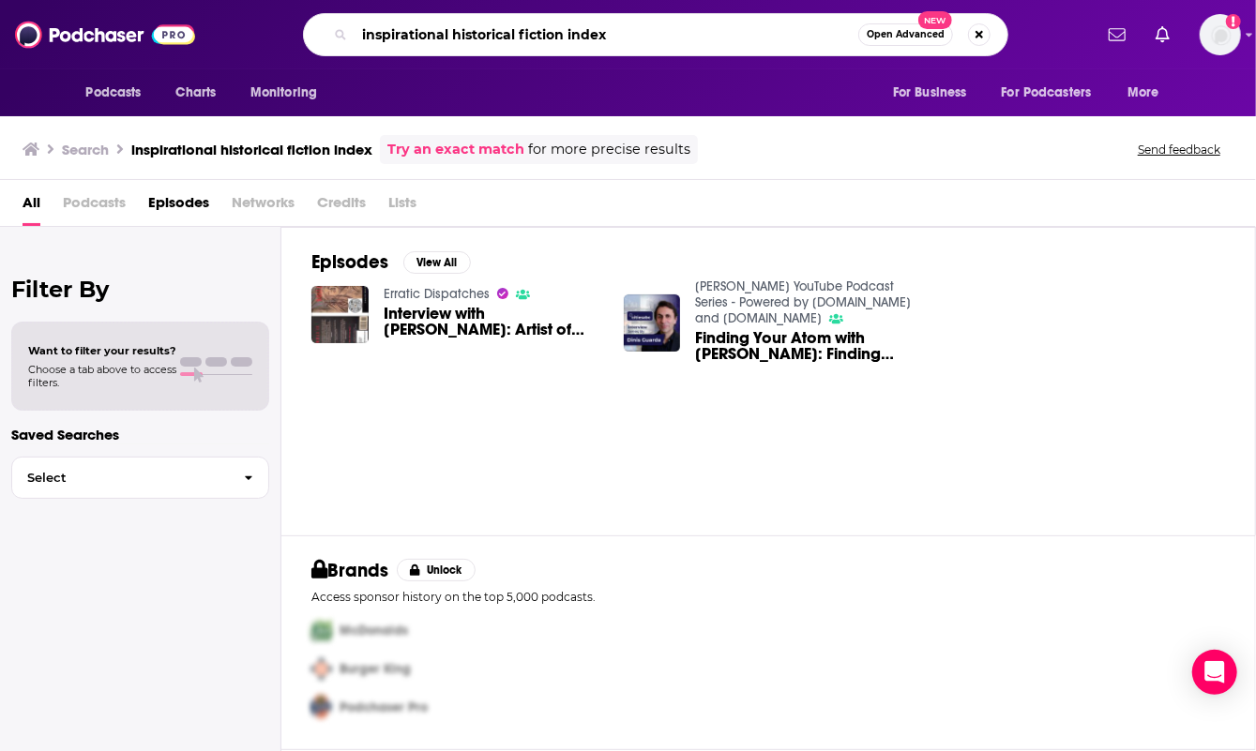
drag, startPoint x: 635, startPoint y: 37, endPoint x: 332, endPoint y: 53, distance: 303.5
click at [329, 40] on div "inspirational historical fiction index Open Advanced New" at bounding box center [656, 34] width 706 height 43
type input "the [PERSON_NAME] show"
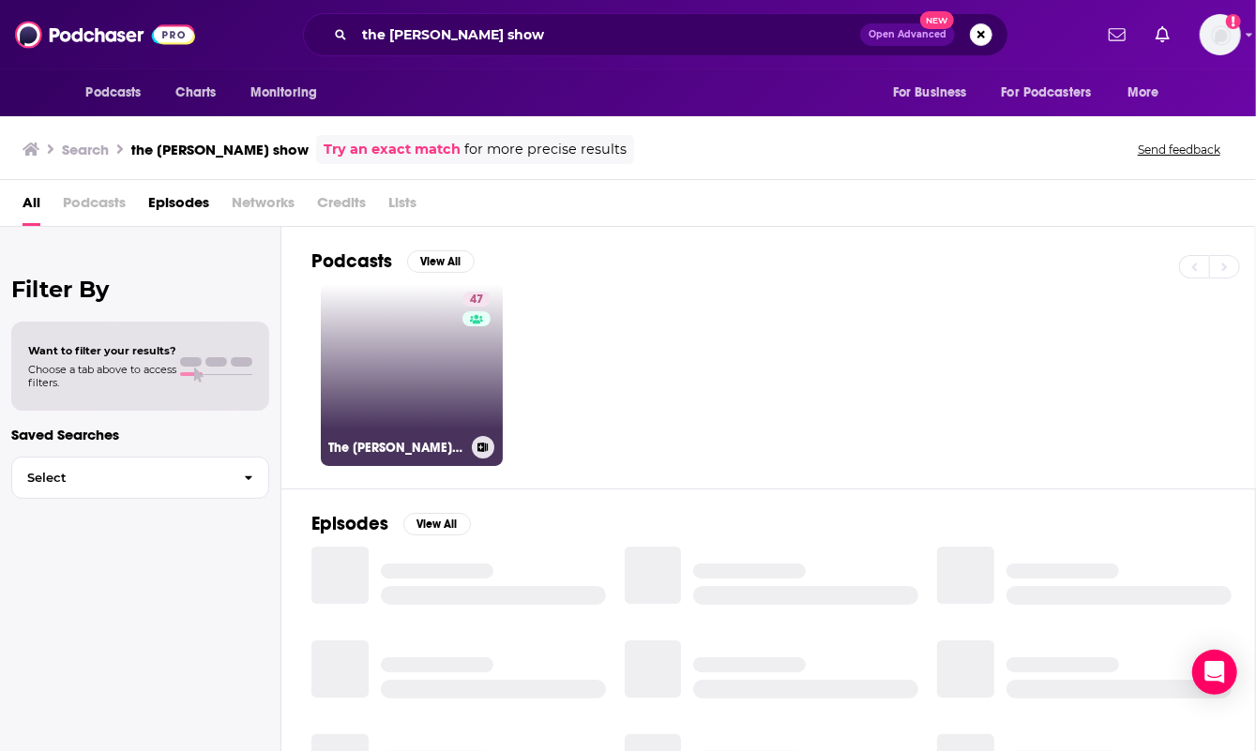
click at [391, 357] on link "47 The [PERSON_NAME] Show" at bounding box center [412, 375] width 182 height 182
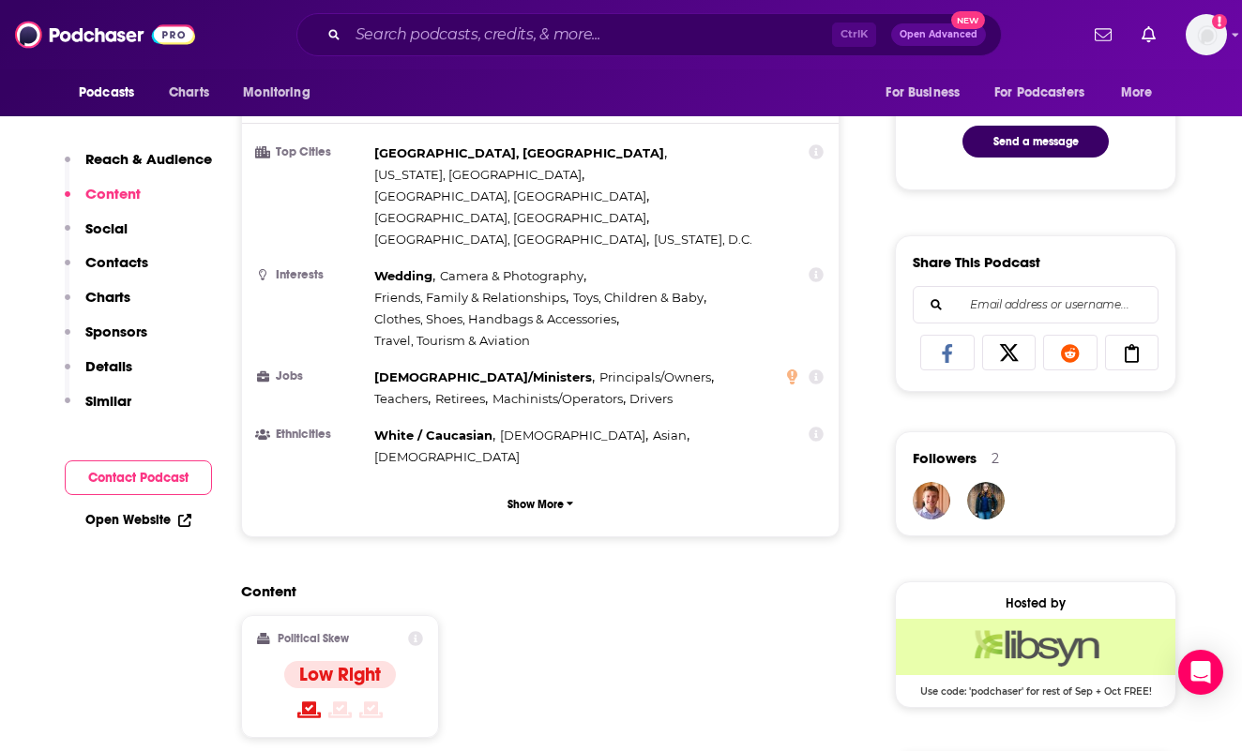
scroll to position [1501, 0]
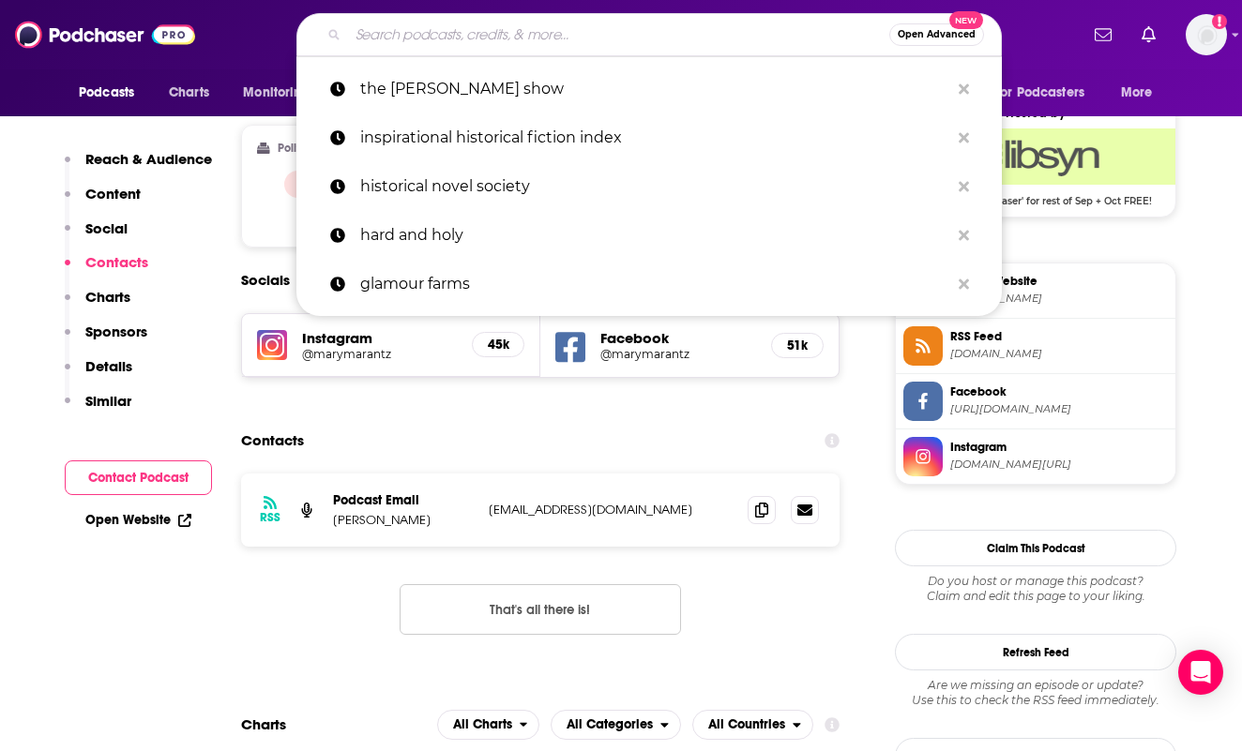
click at [560, 47] on input "Search podcasts, credits, & more..." at bounding box center [618, 35] width 541 height 30
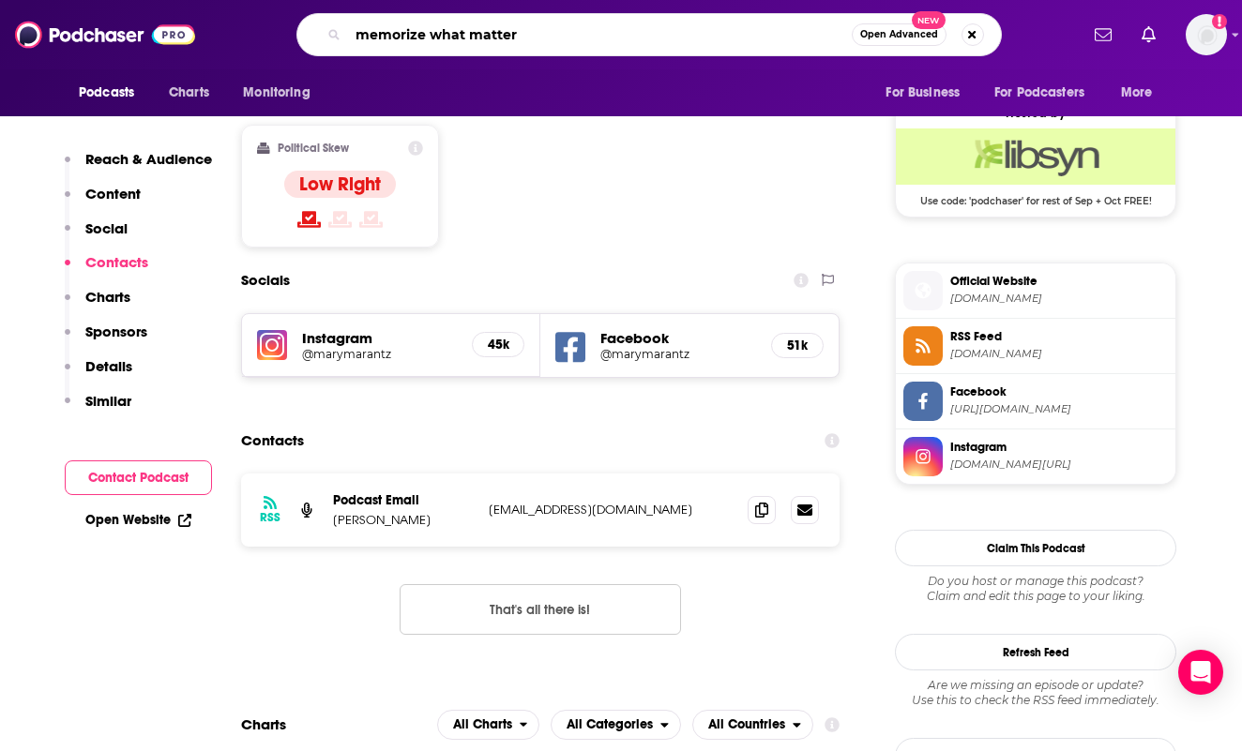
type input "memorize what matters"
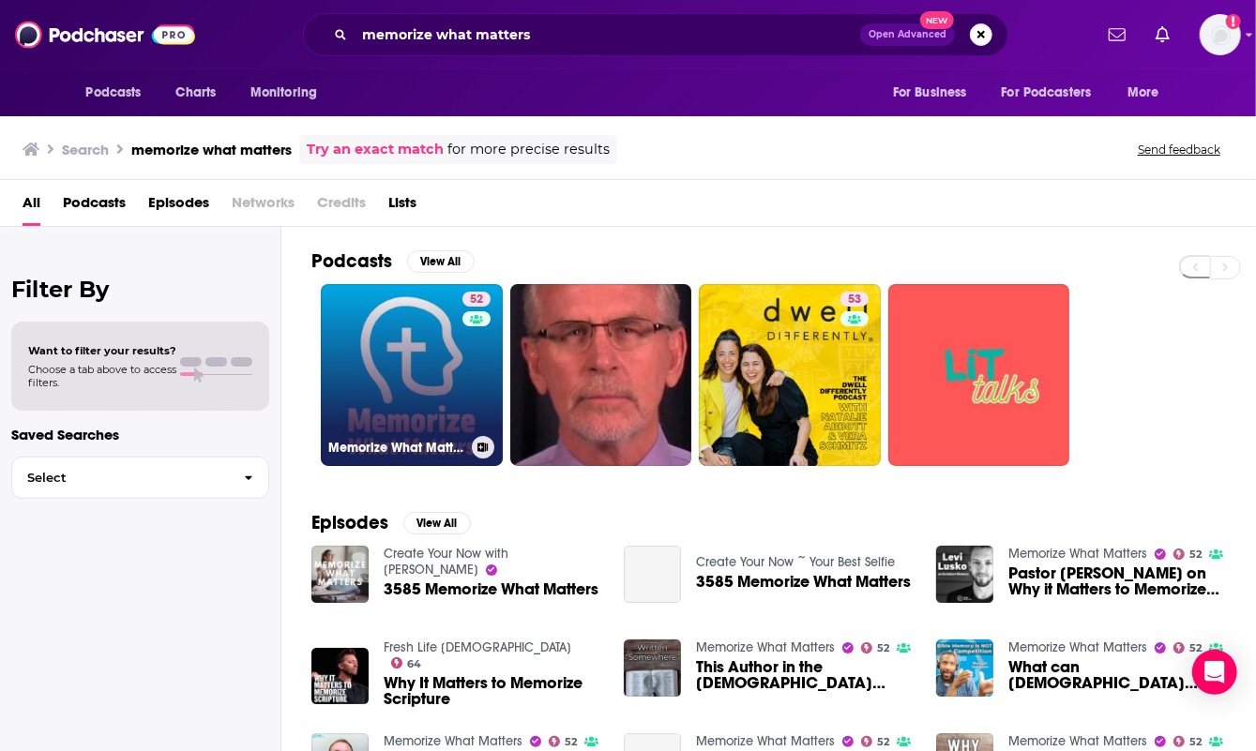
click at [416, 352] on link "52 Memorize What Matters" at bounding box center [412, 375] width 182 height 182
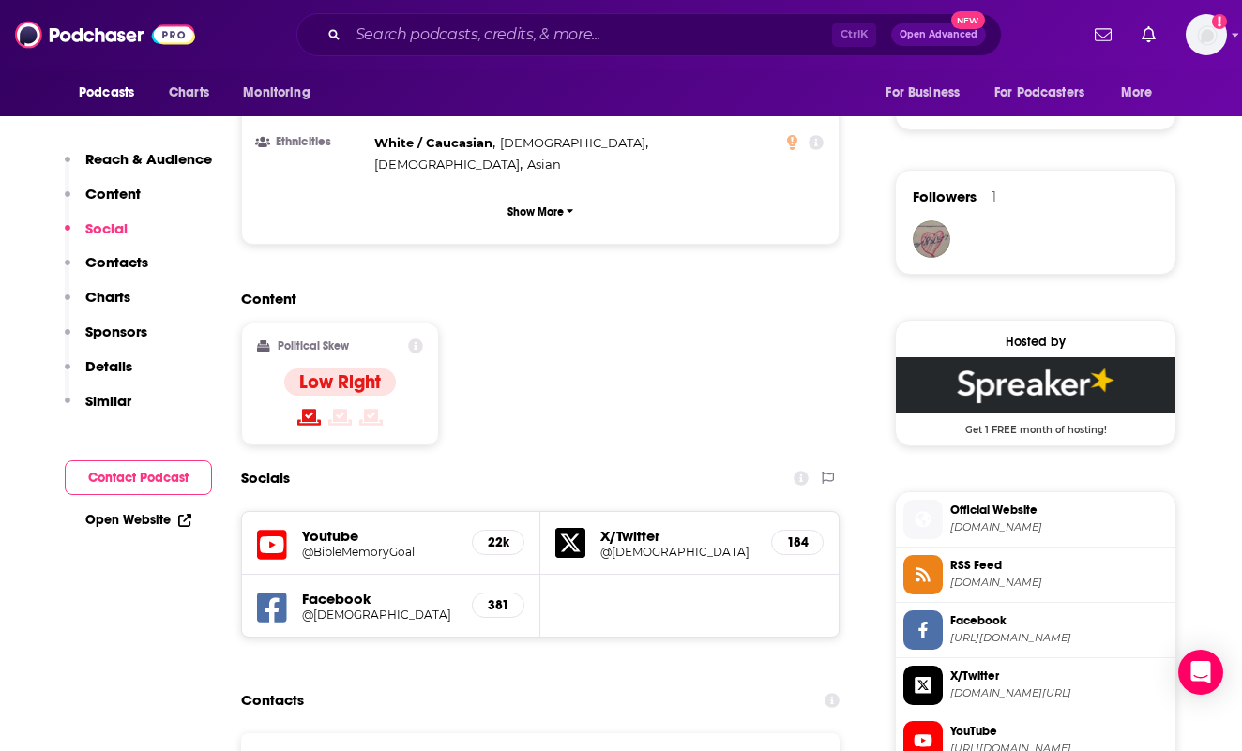
scroll to position [1313, 0]
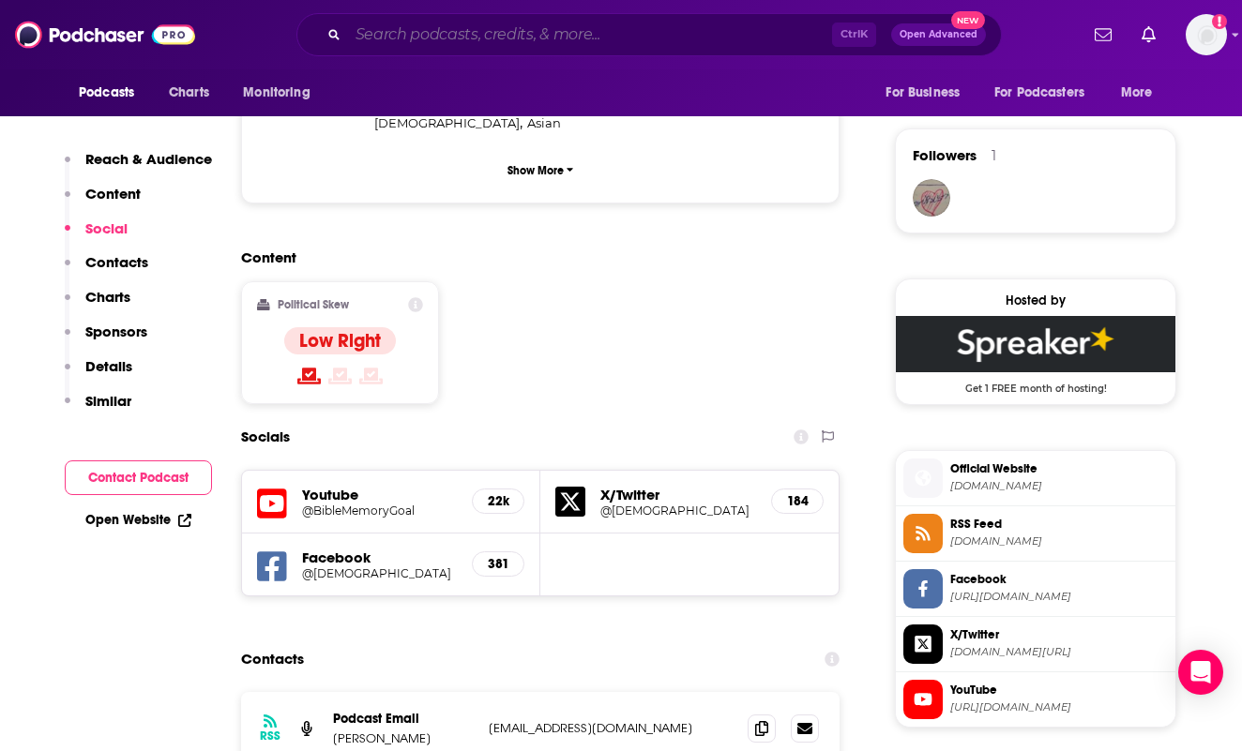
click at [563, 38] on input "Search podcasts, credits, & more..." at bounding box center [590, 35] width 484 height 30
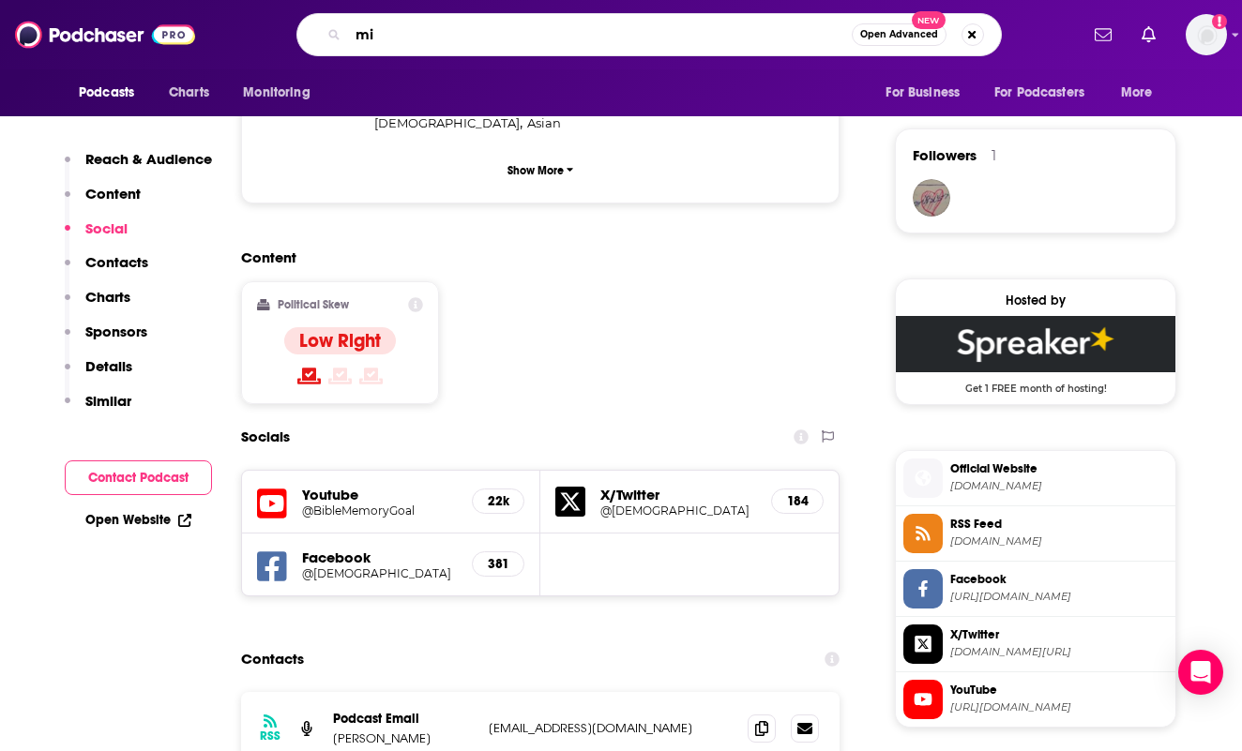
type input "m"
type input "forge truth"
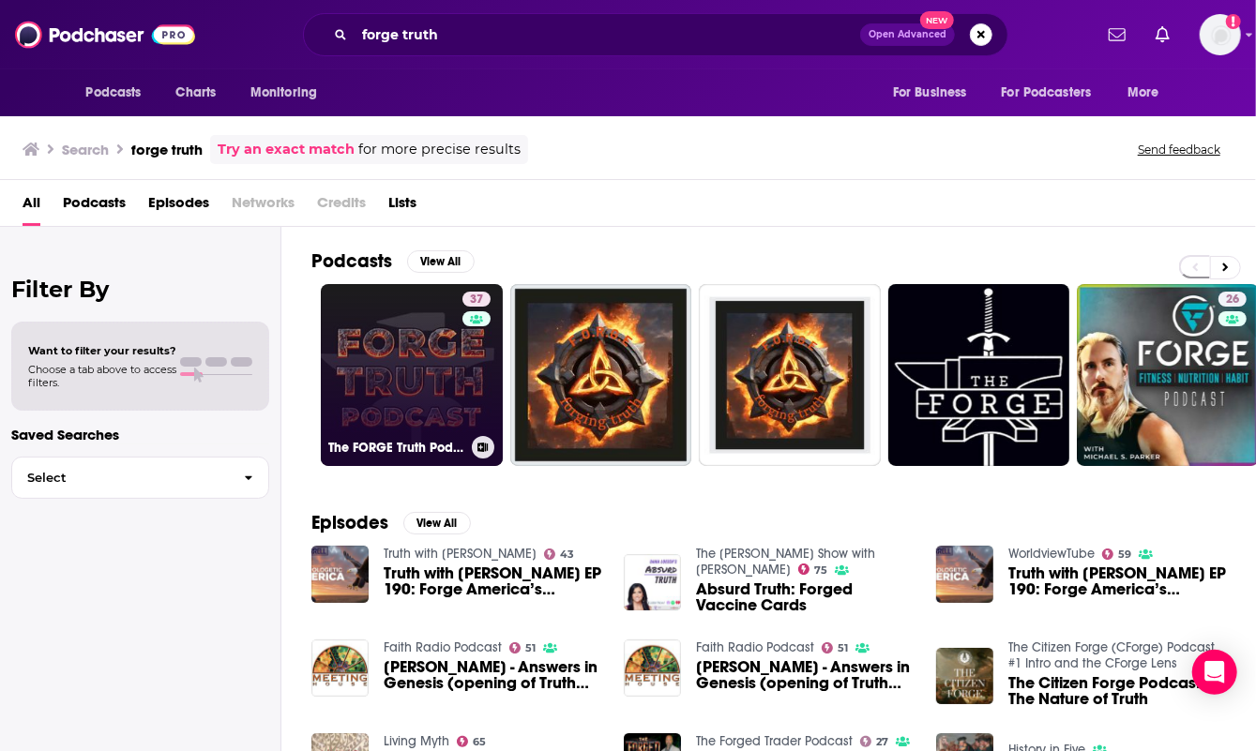
click at [410, 348] on link "37 The FORGE Truth Podcast" at bounding box center [412, 375] width 182 height 182
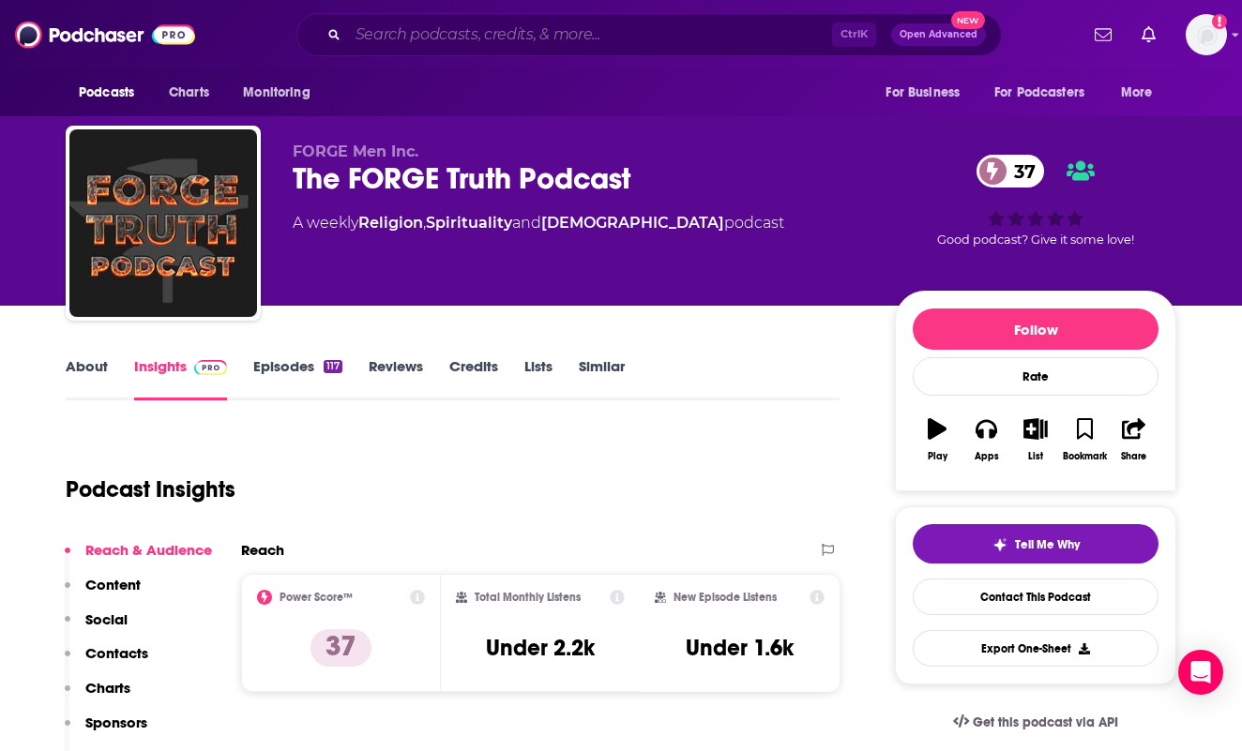
click at [526, 41] on input "Search podcasts, credits, & more..." at bounding box center [590, 35] width 484 height 30
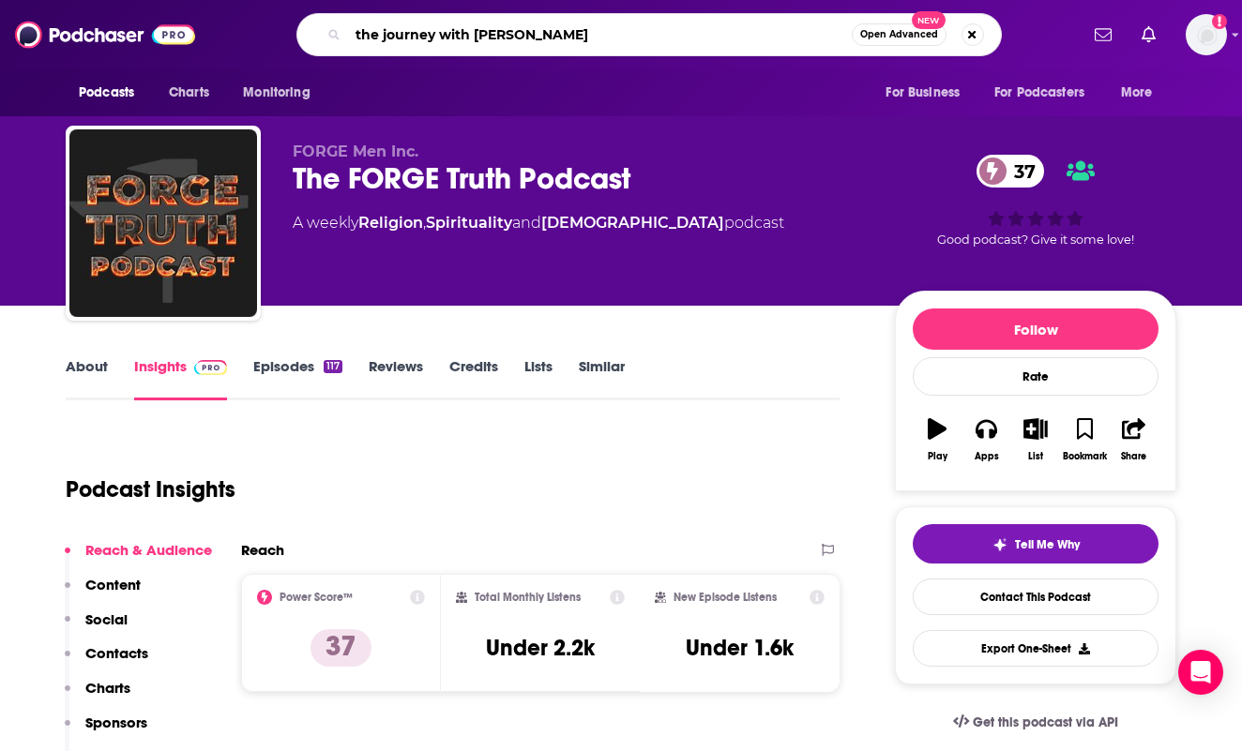
type input "the journey with ron moore"
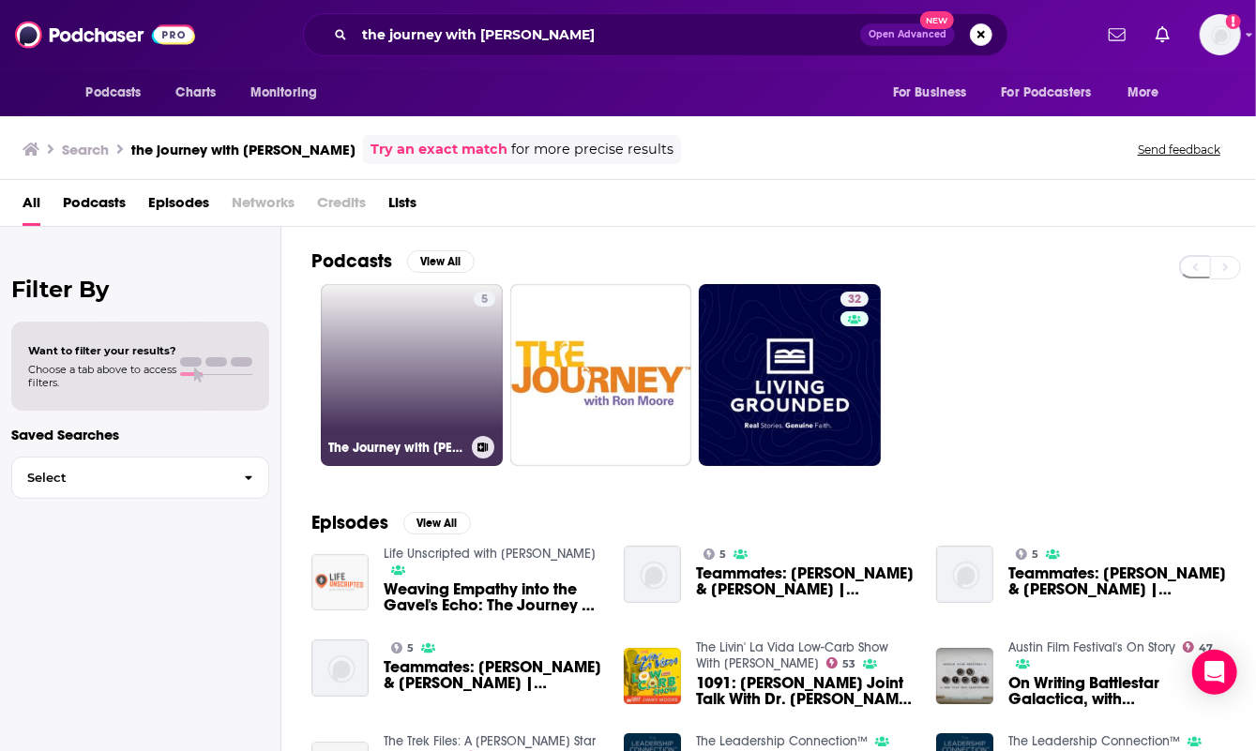
click at [400, 354] on link "5 The Journey with Ron Moore" at bounding box center [412, 375] width 182 height 182
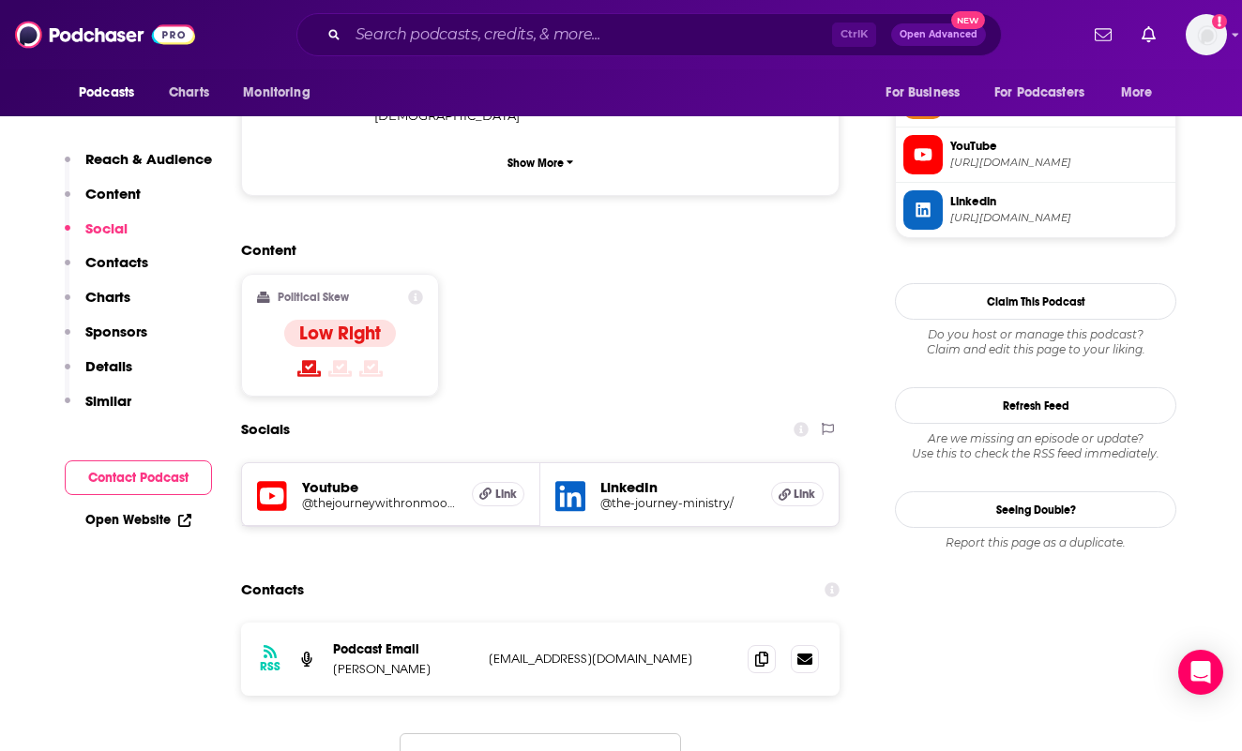
scroll to position [1501, 0]
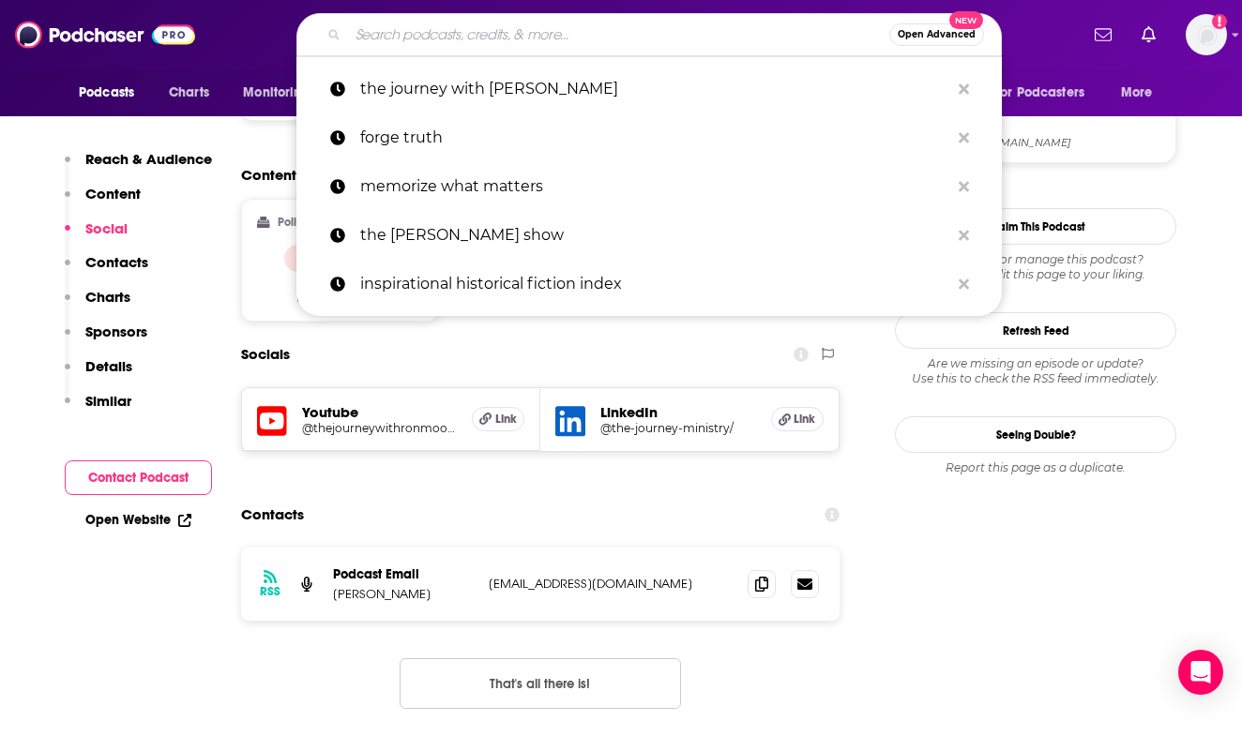
click at [657, 40] on input "Search podcasts, credits, & more..." at bounding box center [618, 35] width 541 height 30
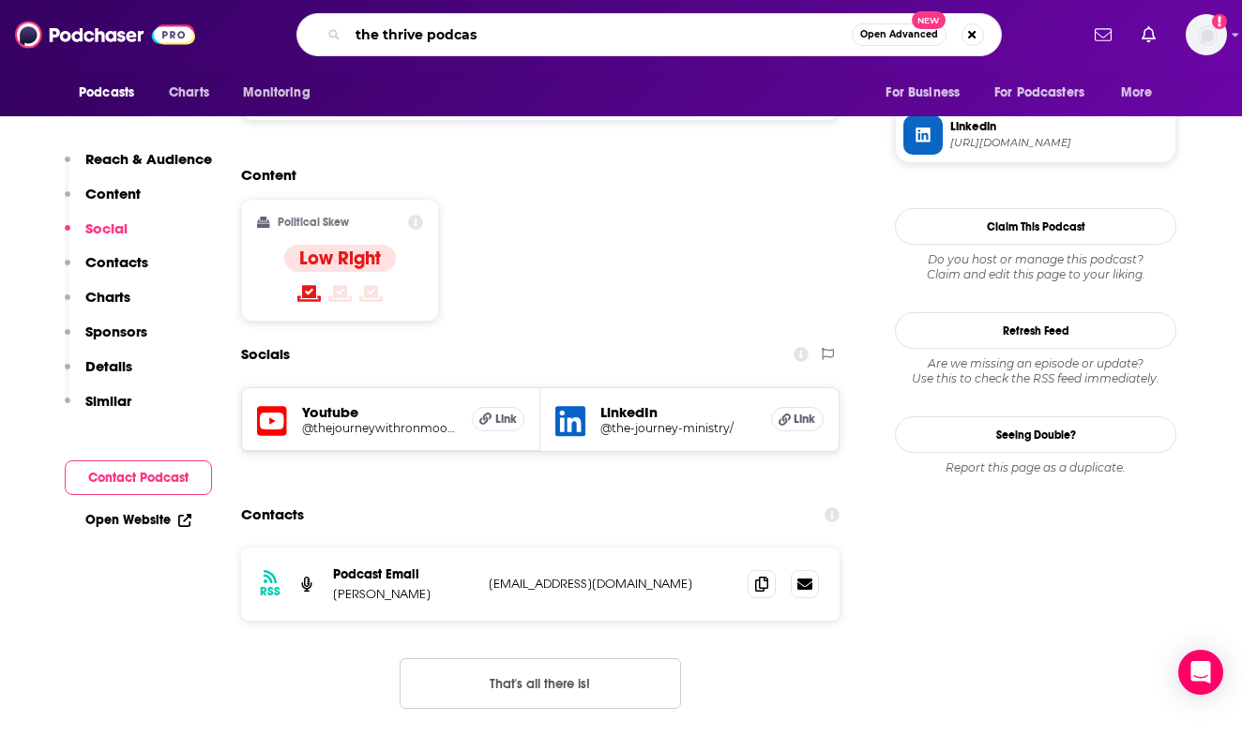
type input "the thrive podcast"
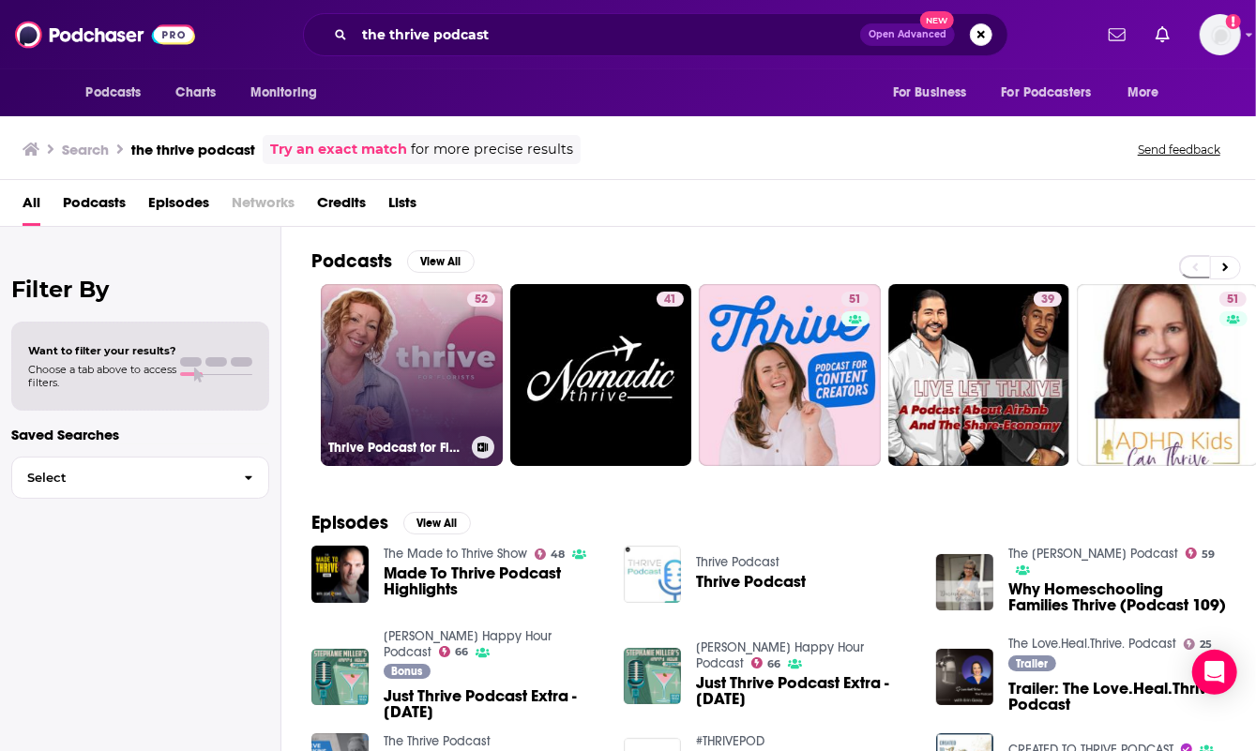
click at [413, 347] on link "52 Thrive Podcast for Florists" at bounding box center [412, 375] width 182 height 182
click at [384, 338] on link "52 Thrive Podcast for Florists" at bounding box center [412, 375] width 182 height 182
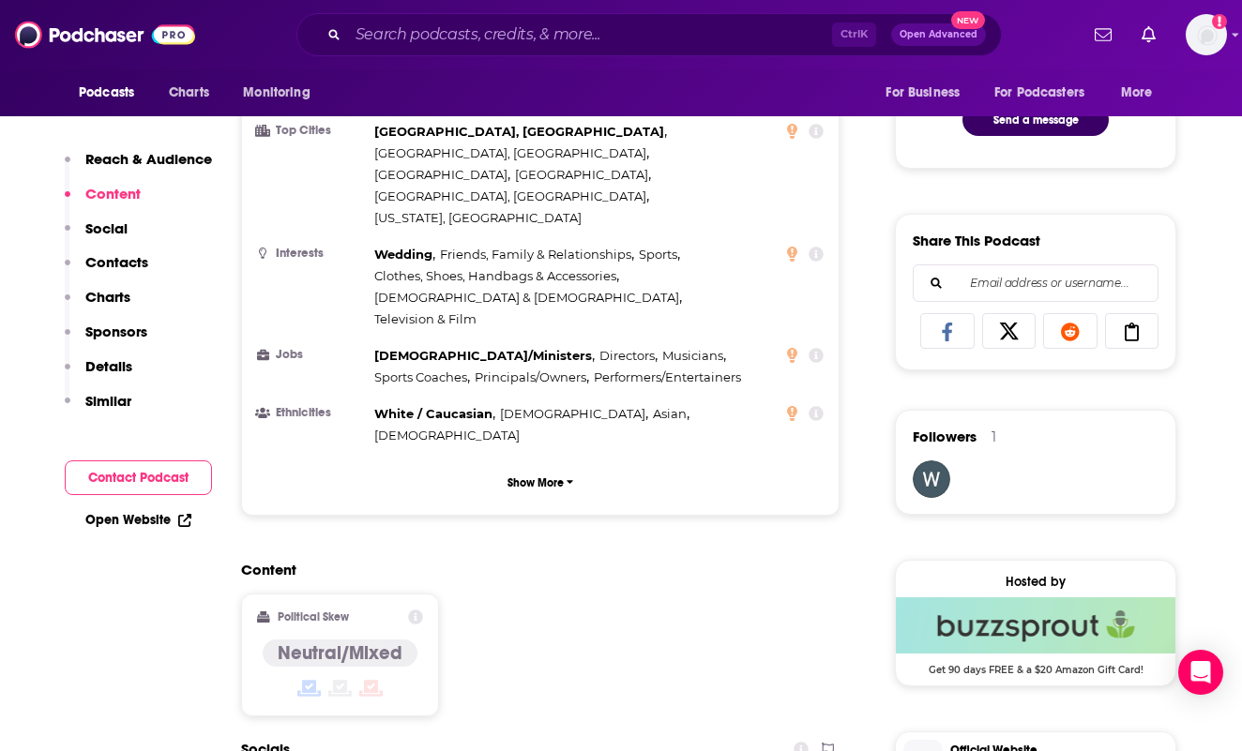
scroll to position [1407, 0]
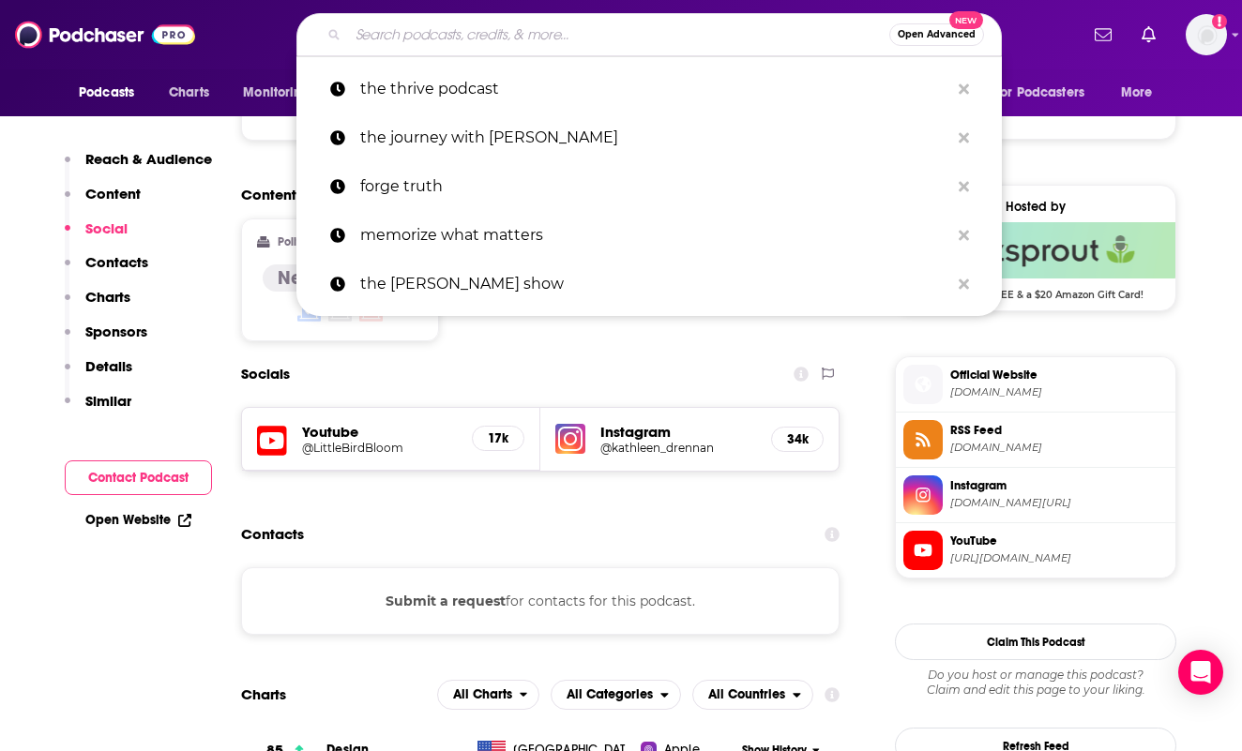
click at [597, 23] on input "Search podcasts, credits, & more..." at bounding box center [618, 35] width 541 height 30
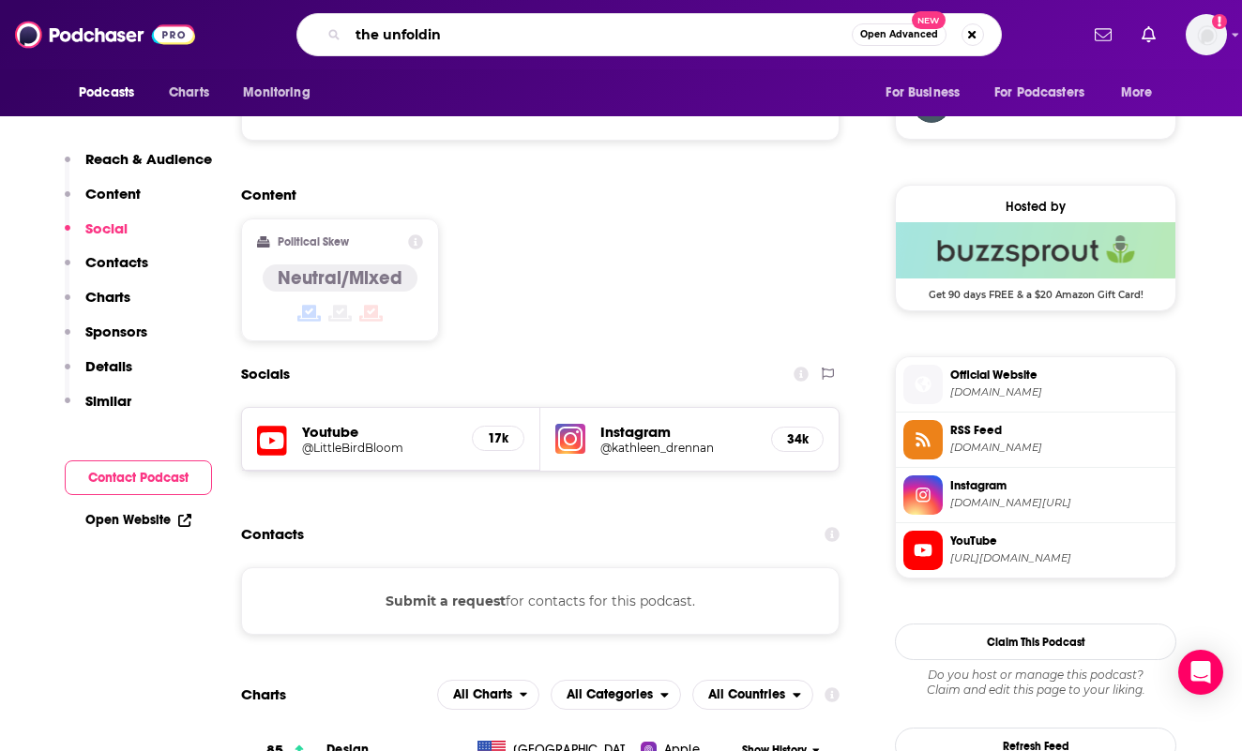
type input "the unfolding"
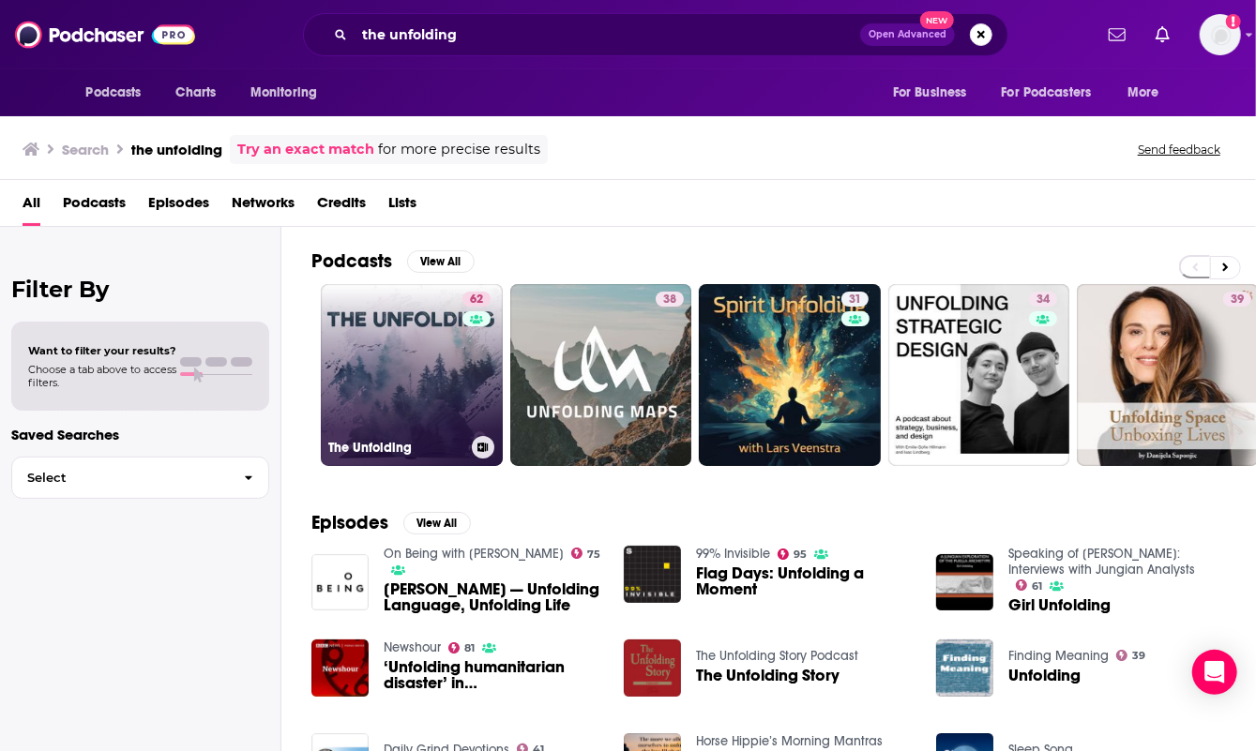
click at [409, 360] on link "62 The Unfolding" at bounding box center [412, 375] width 182 height 182
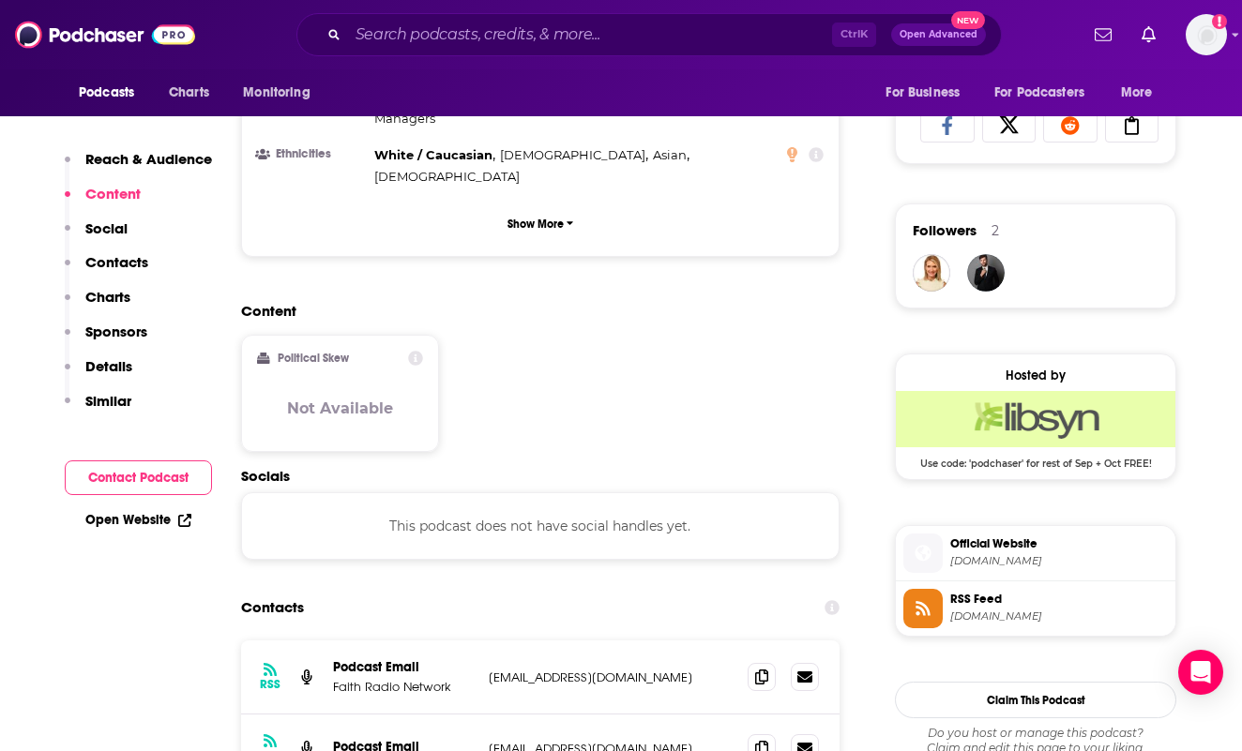
scroll to position [1313, 0]
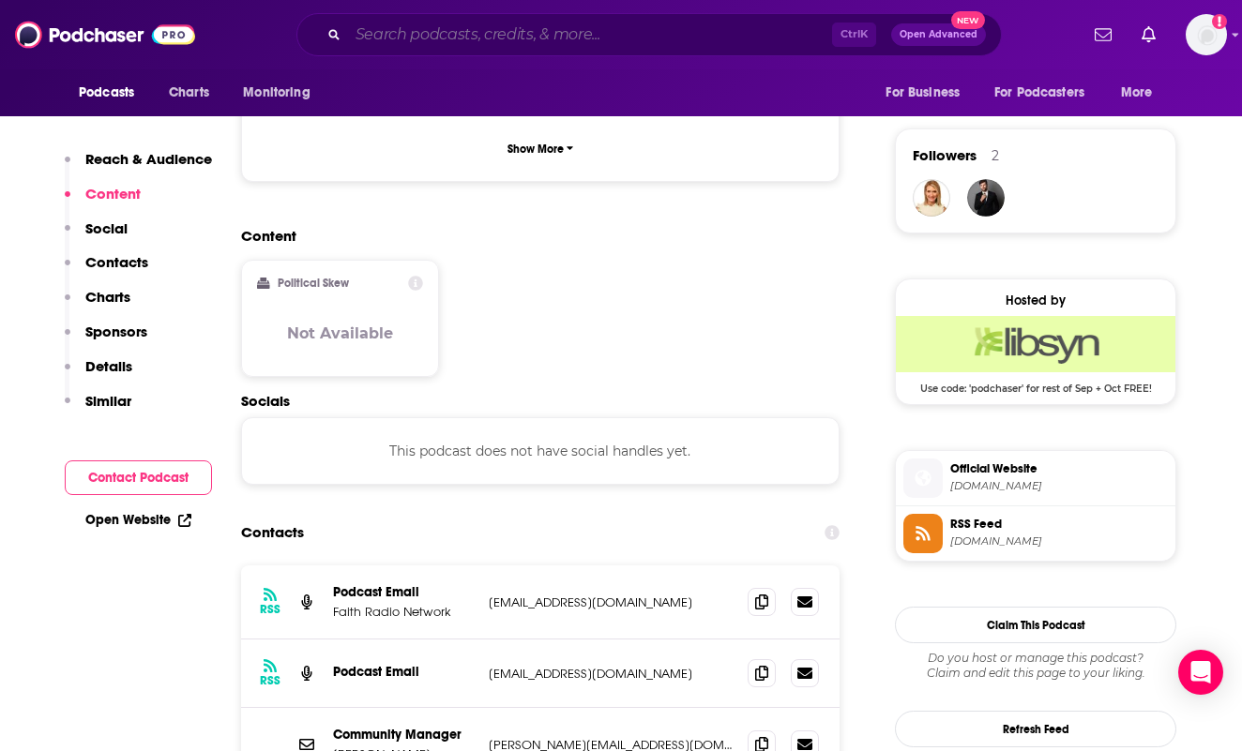
click at [531, 44] on input "Search podcasts, credits, & more..." at bounding box center [590, 35] width 484 height 30
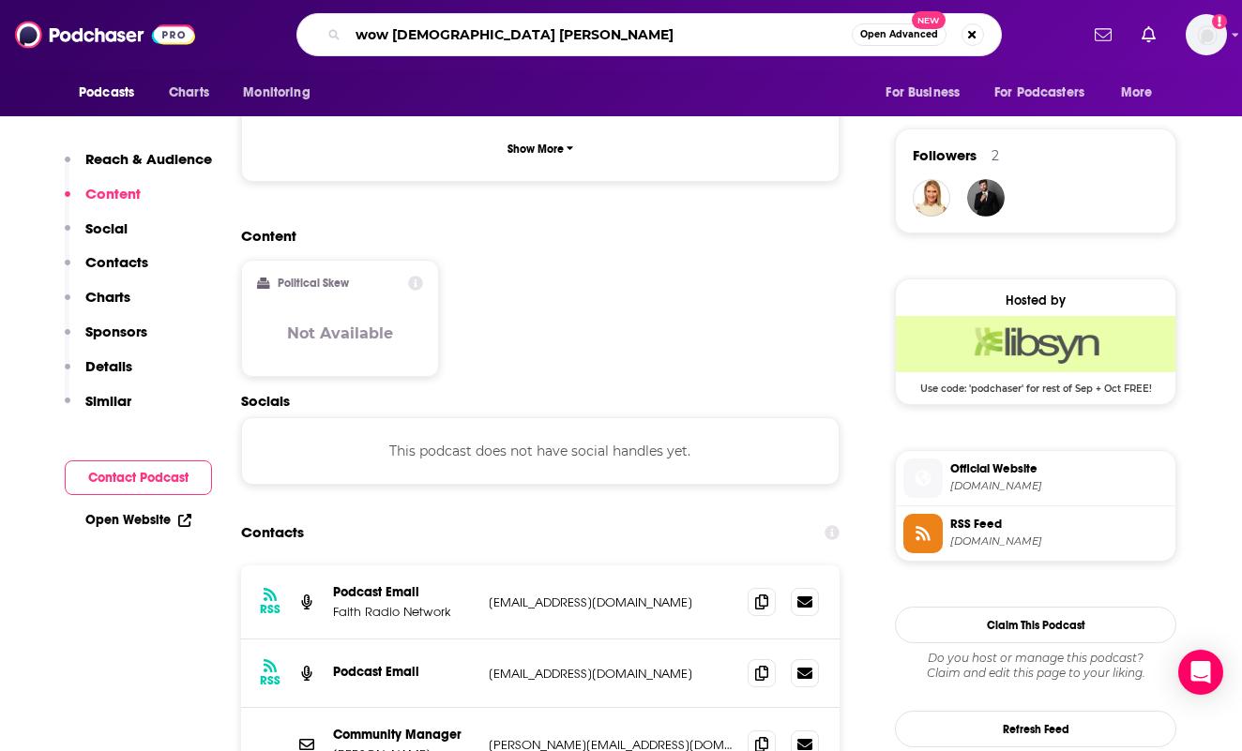
type input "wow god stories"
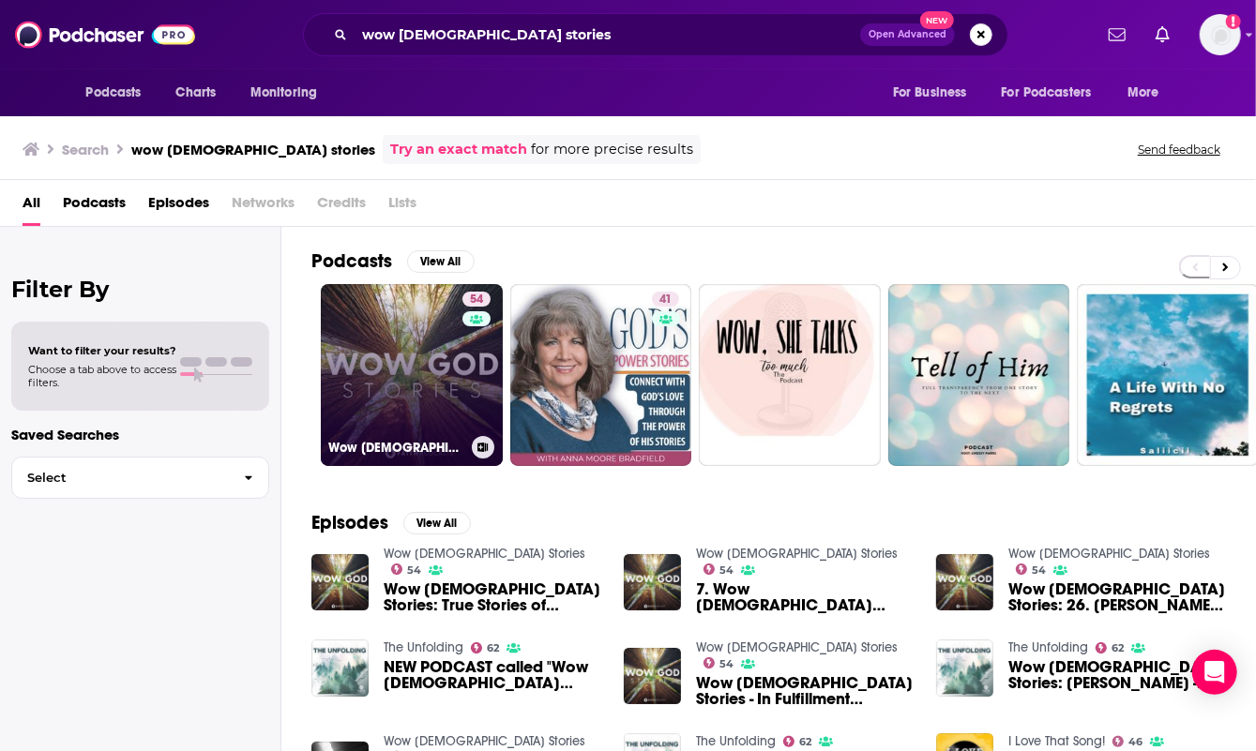
click at [417, 332] on link "54 Wow God Stories" at bounding box center [412, 375] width 182 height 182
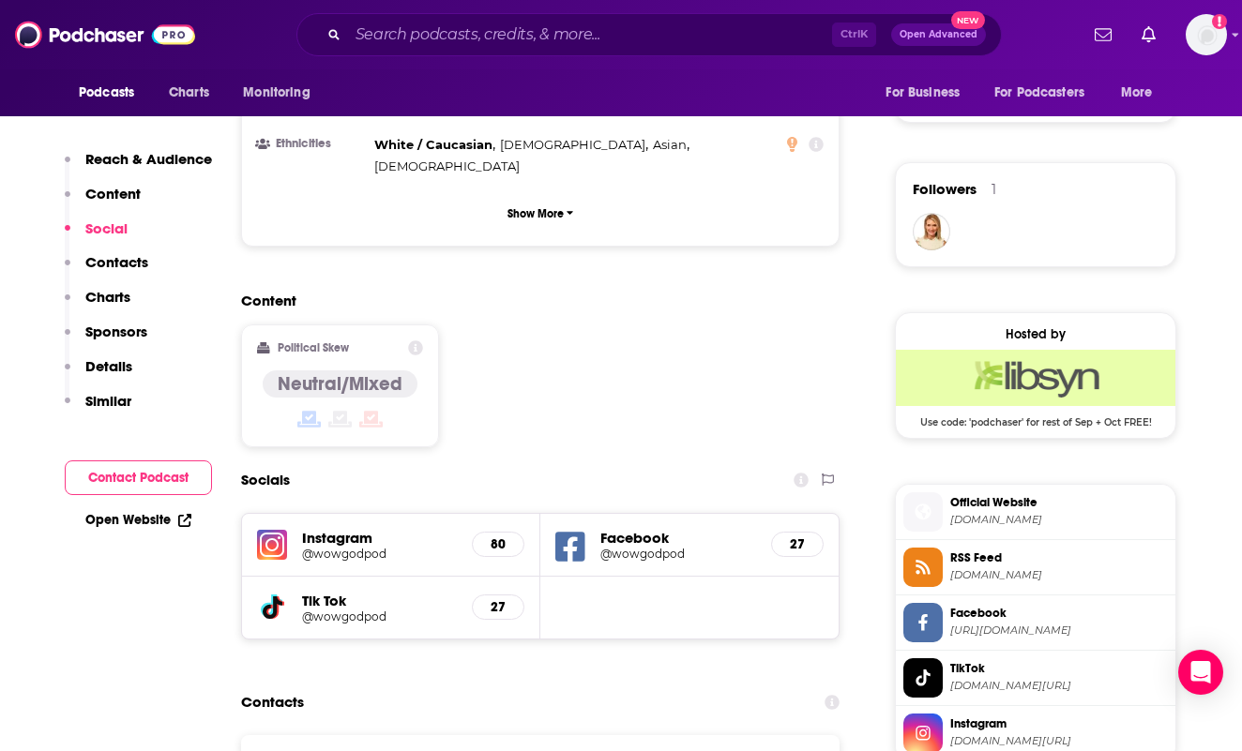
scroll to position [1407, 0]
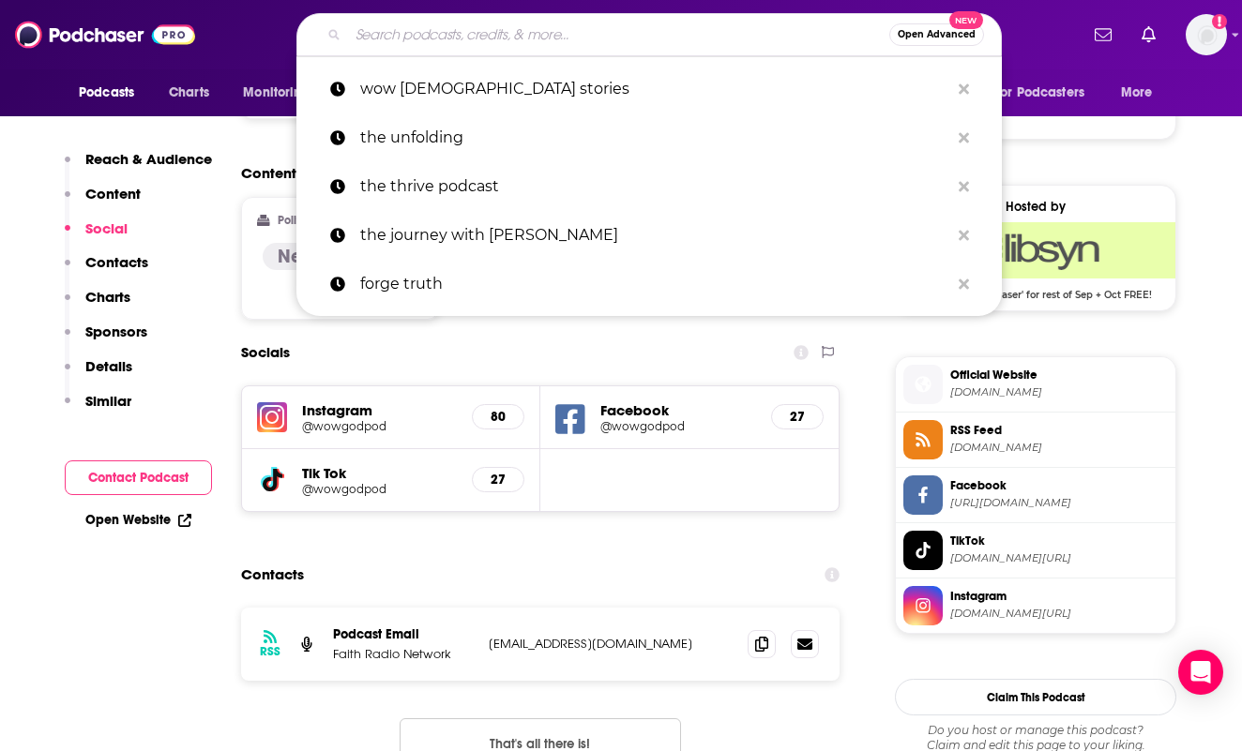
click at [569, 26] on input "Search podcasts, credits, & more..." at bounding box center [618, 35] width 541 height 30
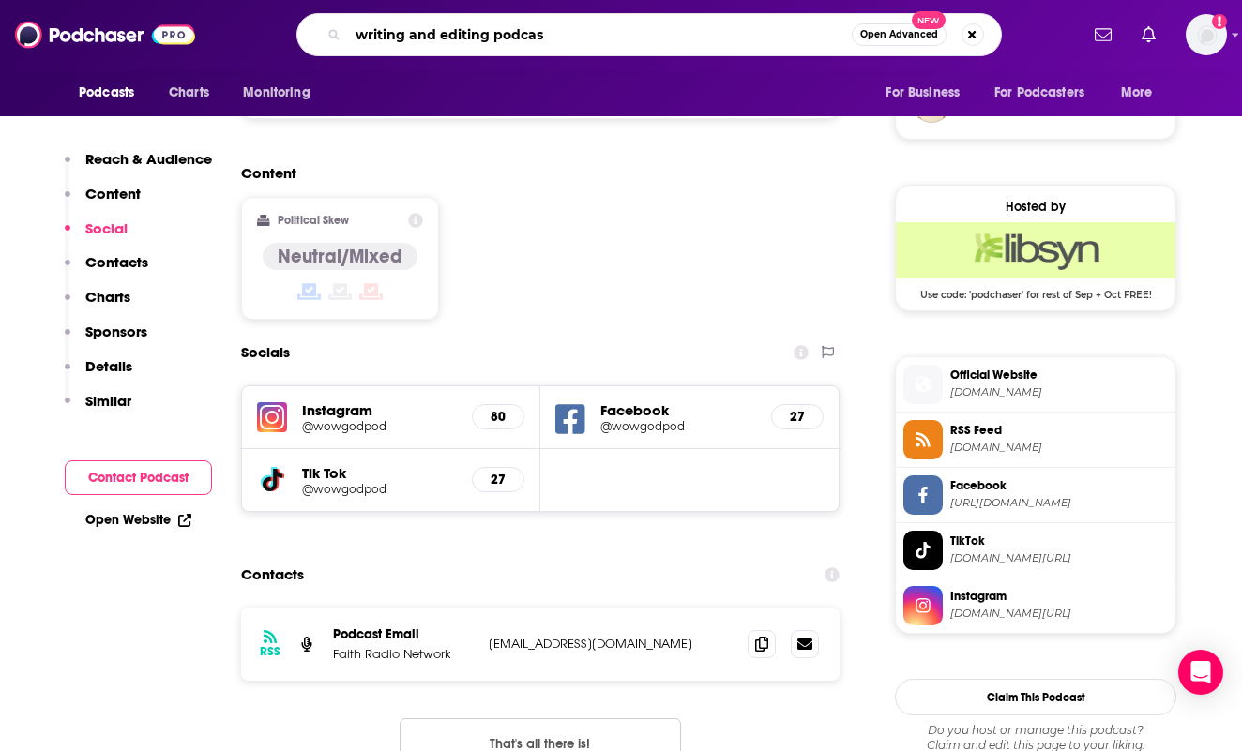
type input "writing and editing podcast"
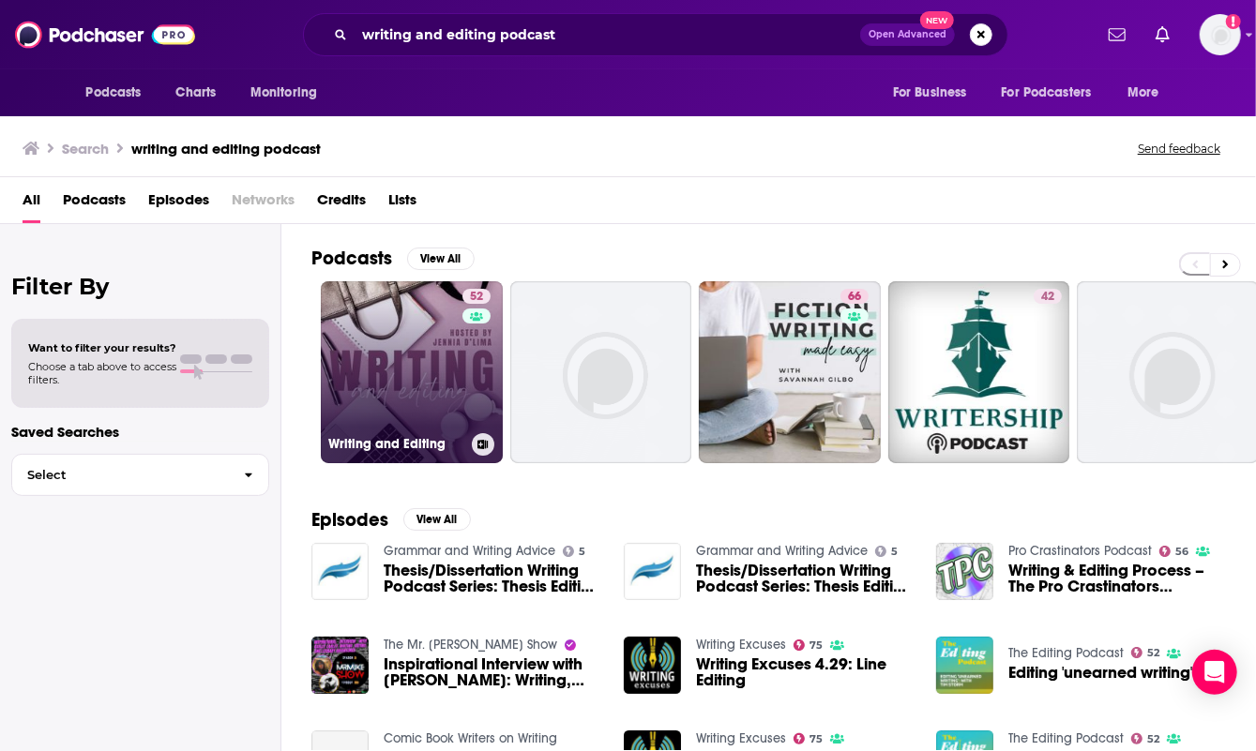
click at [416, 327] on link "52 Writing and Editing" at bounding box center [412, 372] width 182 height 182
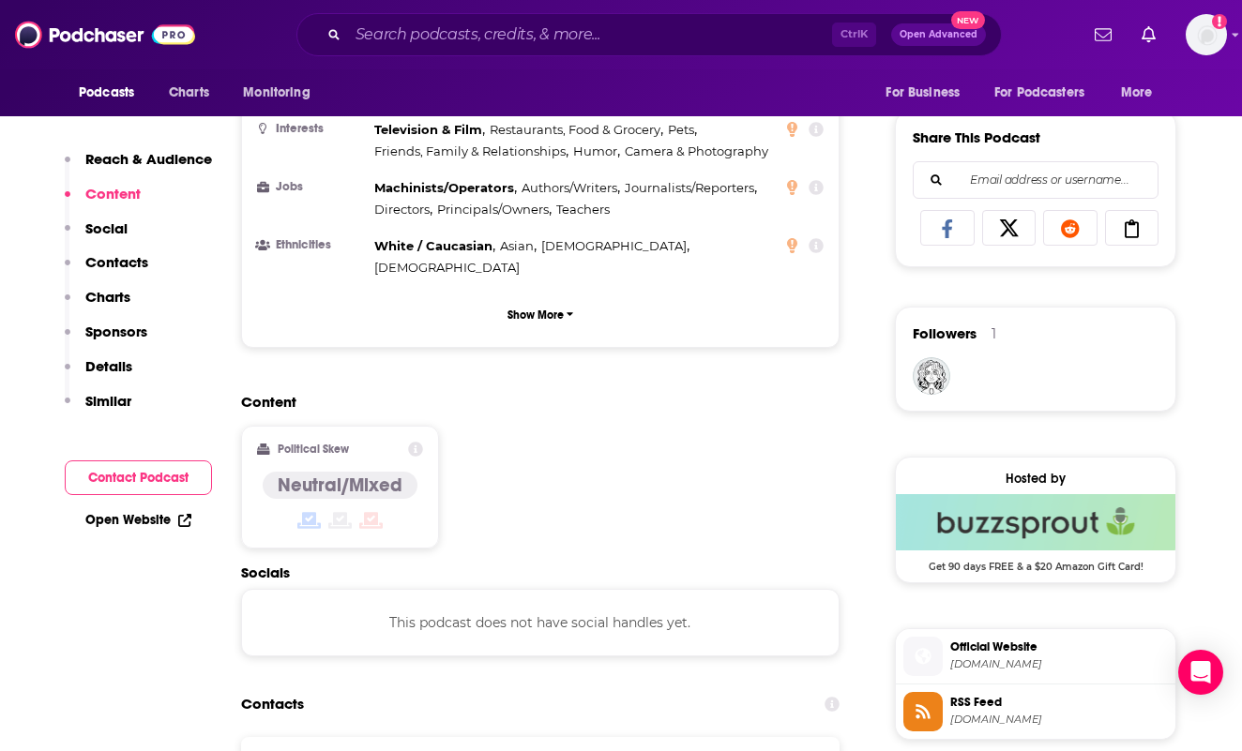
scroll to position [1126, 0]
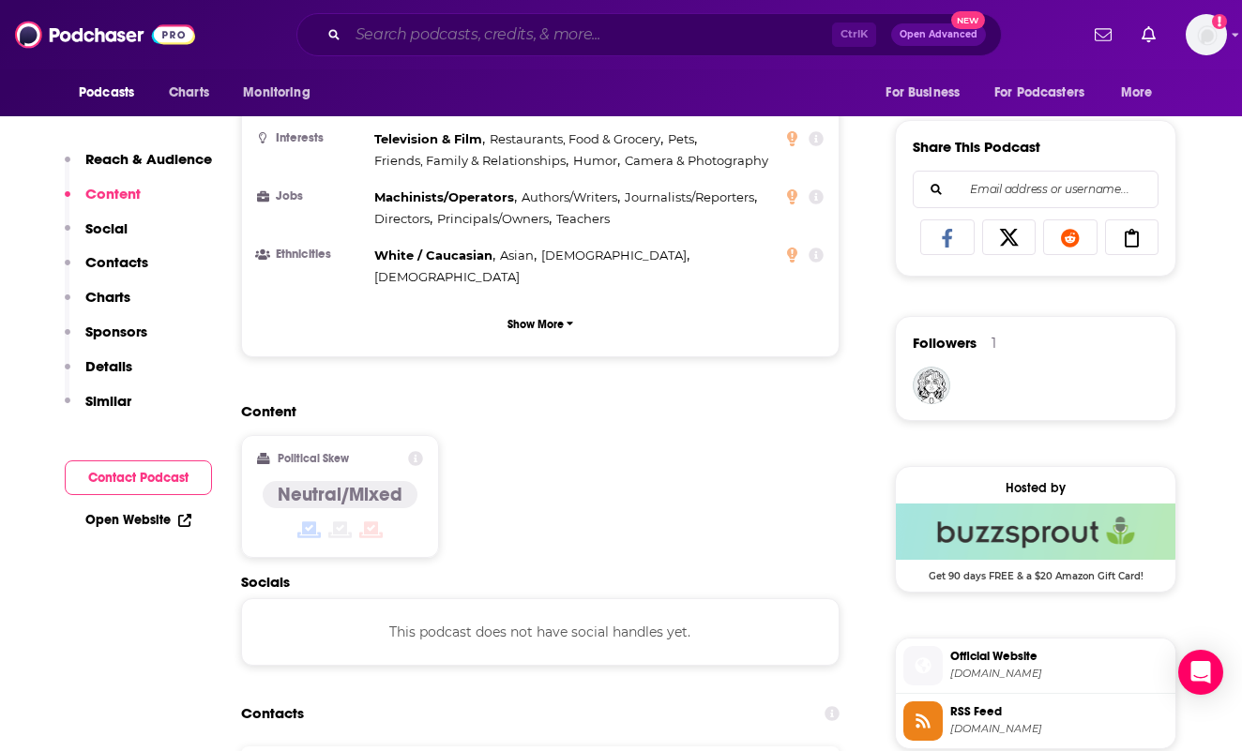
click at [544, 31] on input "Search podcasts, credits, & more..." at bounding box center [590, 35] width 484 height 30
click at [830, 417] on div "Content Political Skew Neutral/Mixed" at bounding box center [540, 487] width 599 height 171
